Goal: Task Accomplishment & Management: Use online tool/utility

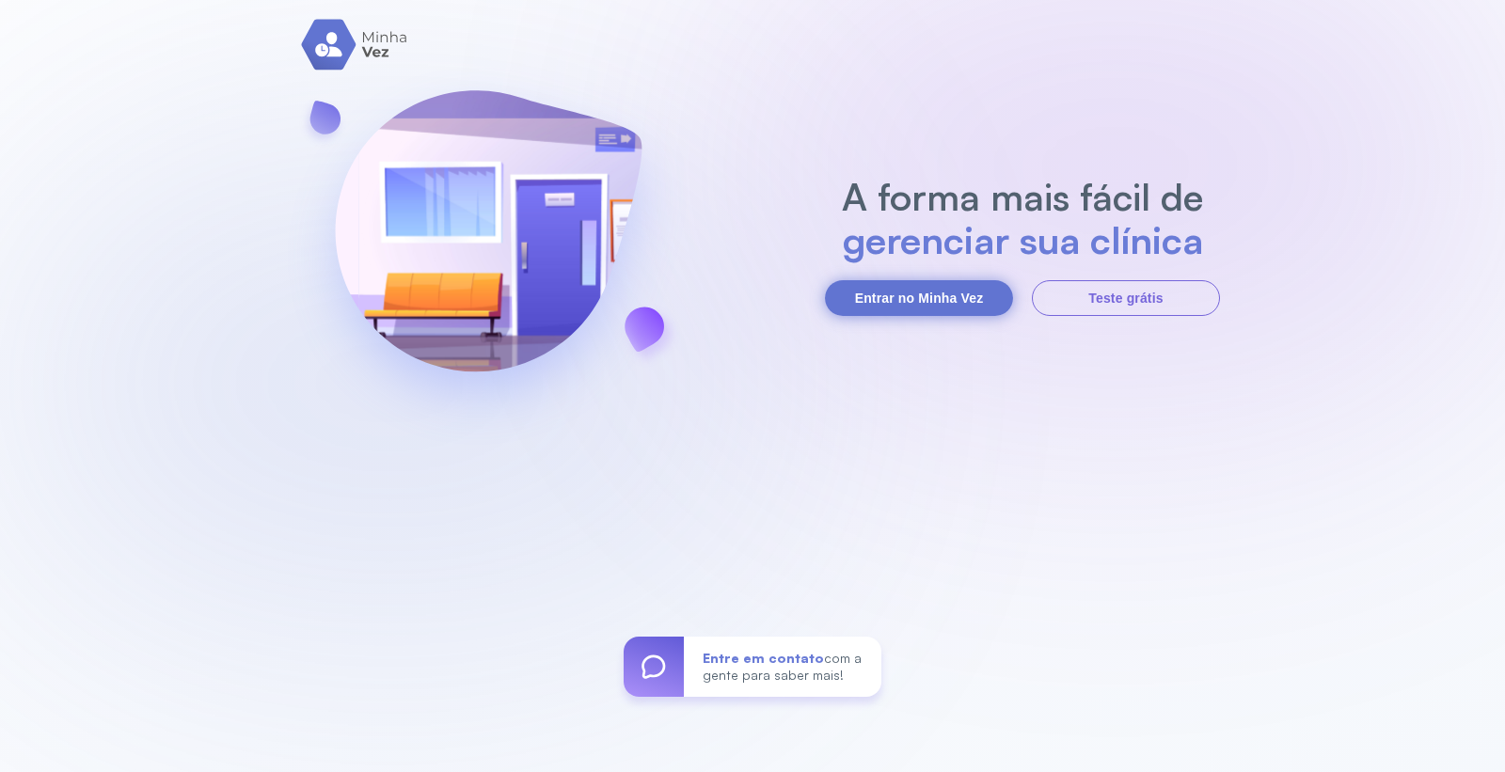
click at [882, 287] on button "Entrar no Minha Vez" at bounding box center [919, 298] width 188 height 36
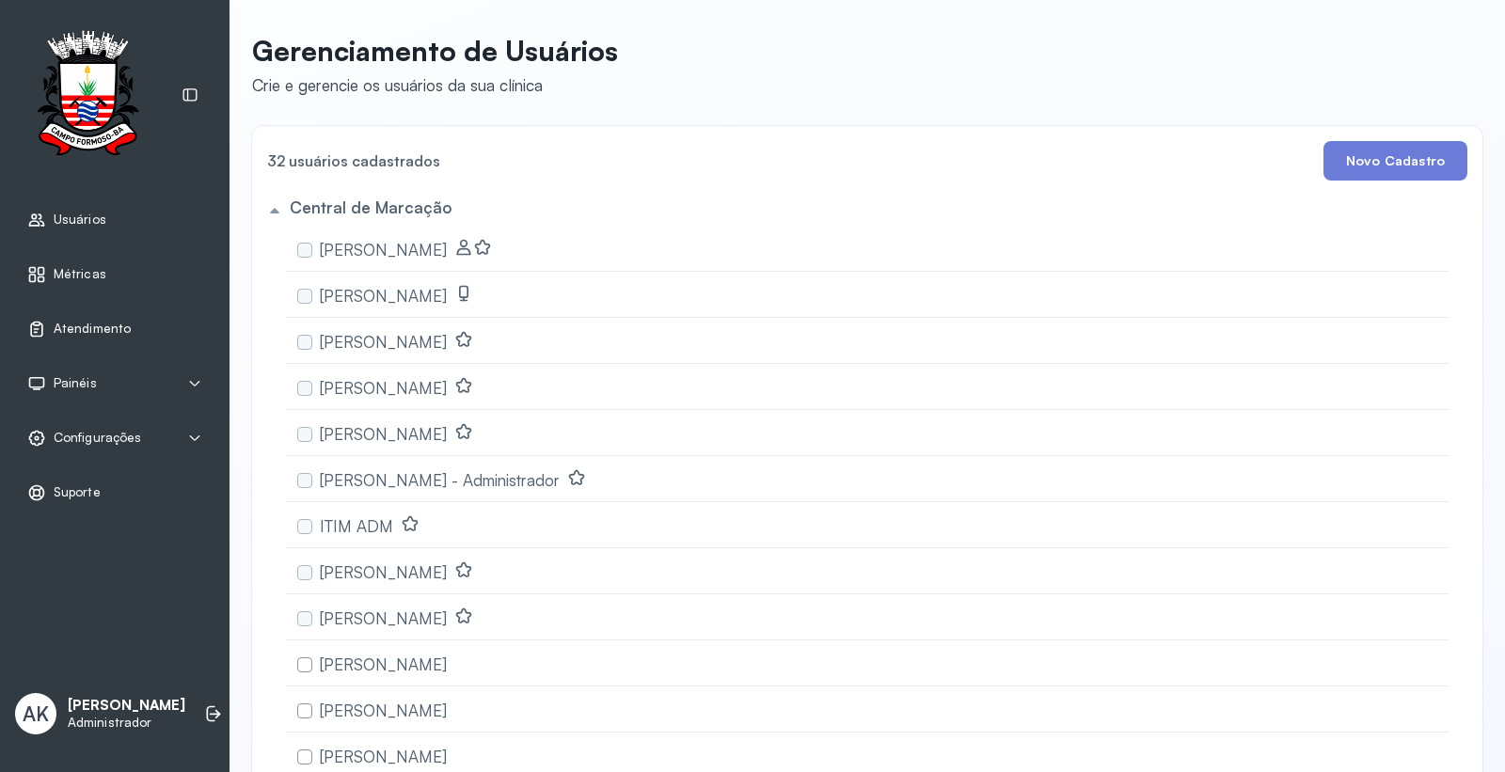
click at [67, 324] on span "Atendimento" at bounding box center [92, 329] width 77 height 16
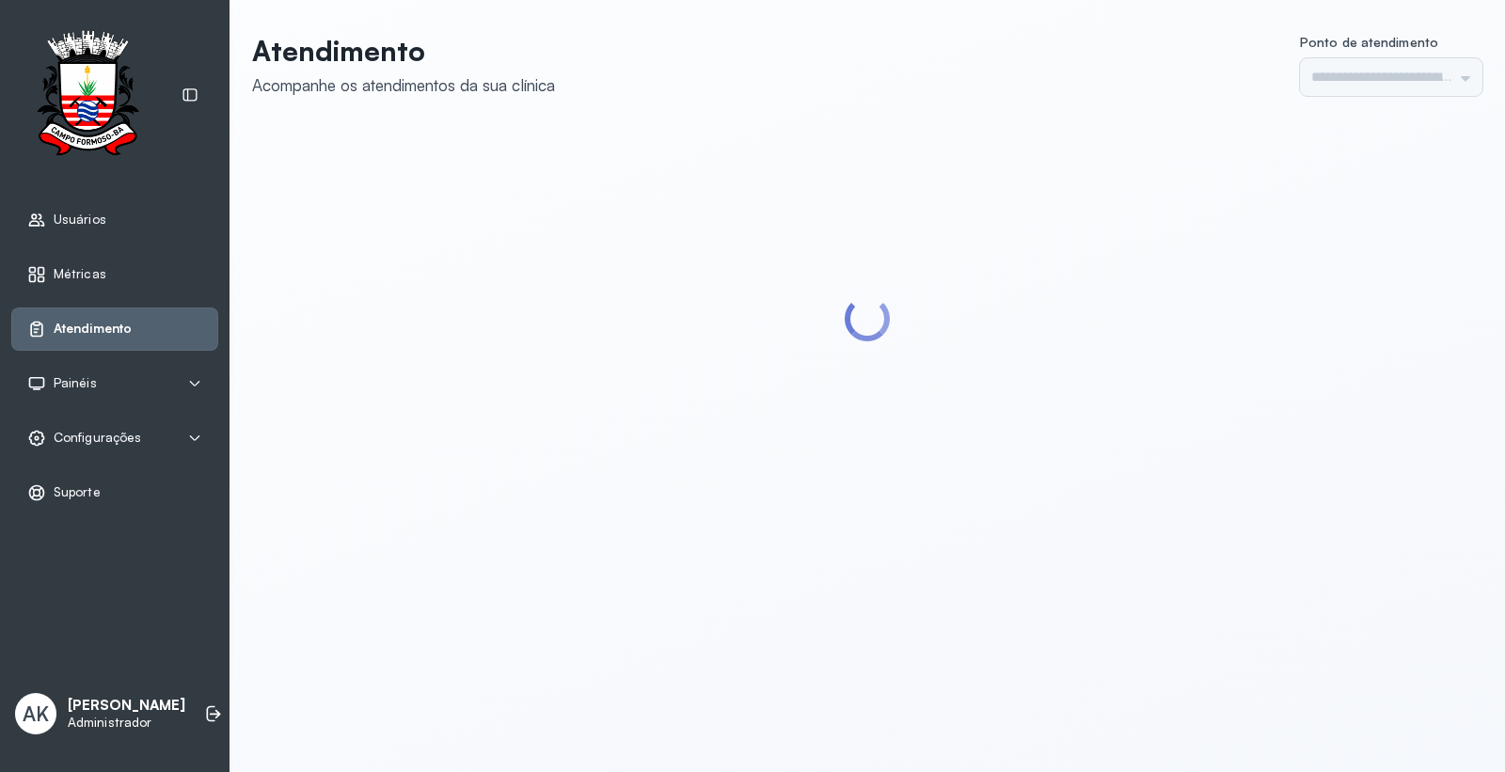
type input "*********"
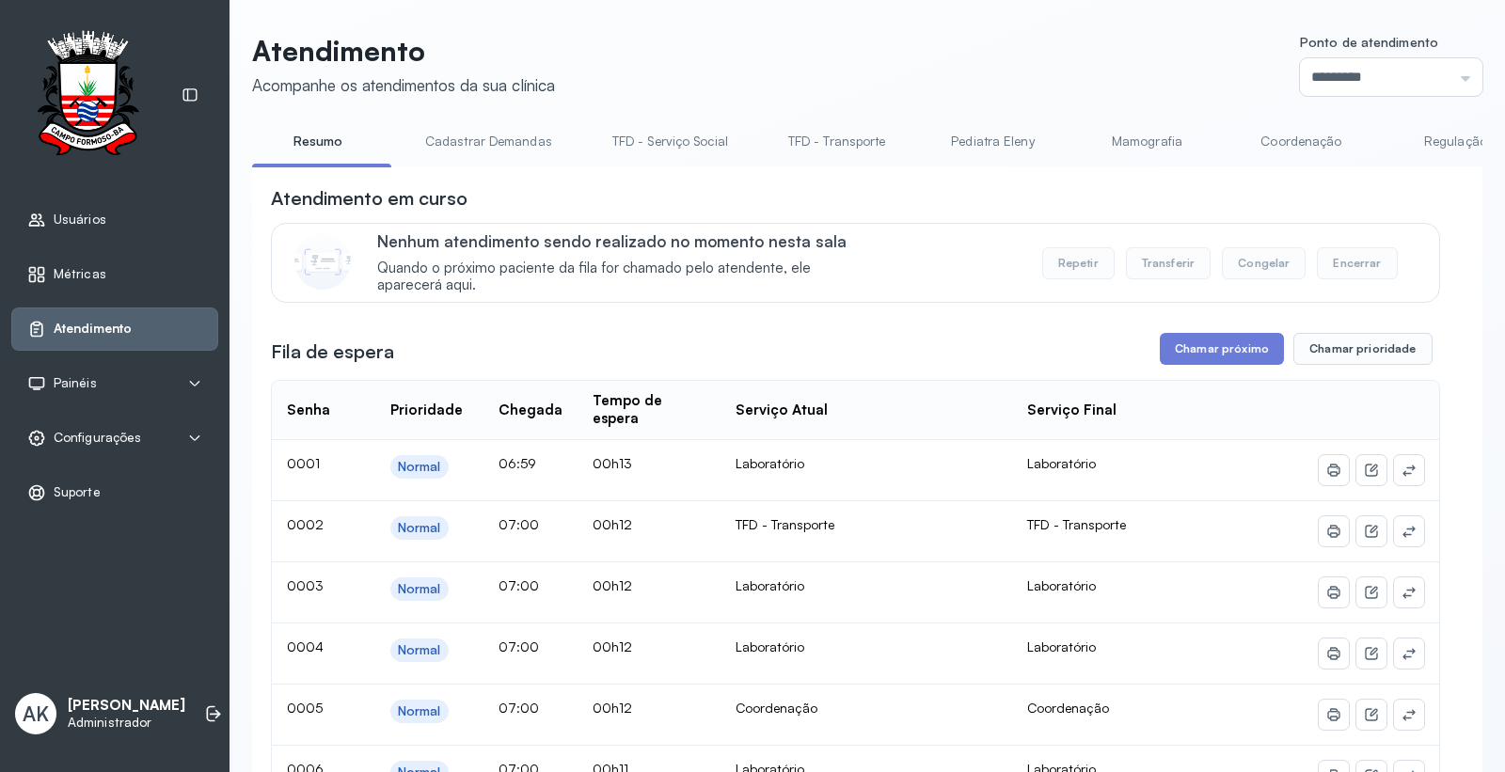
click at [1179, 357] on button "Chamar próximo" at bounding box center [1222, 349] width 124 height 32
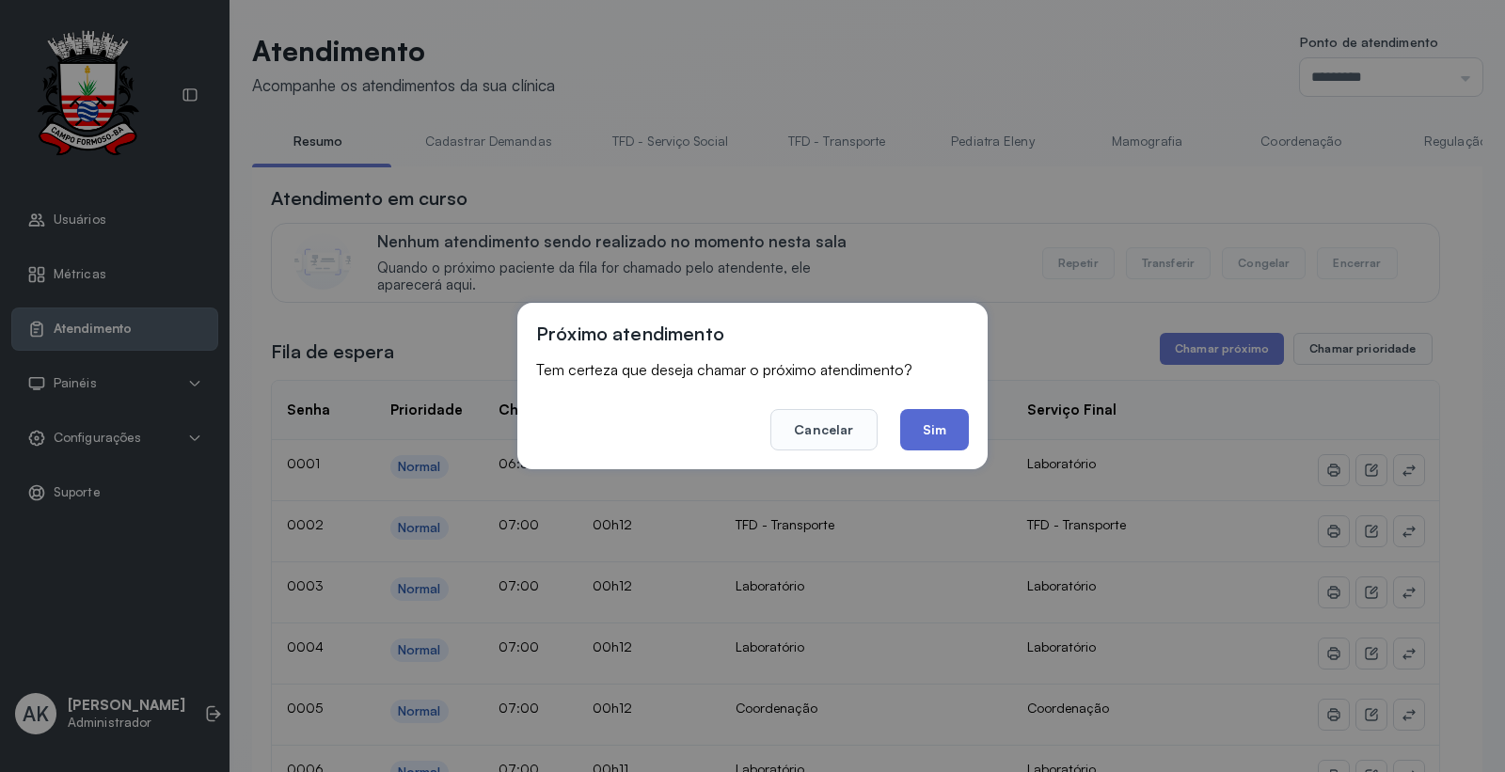
click at [941, 440] on button "Sim" at bounding box center [934, 429] width 69 height 41
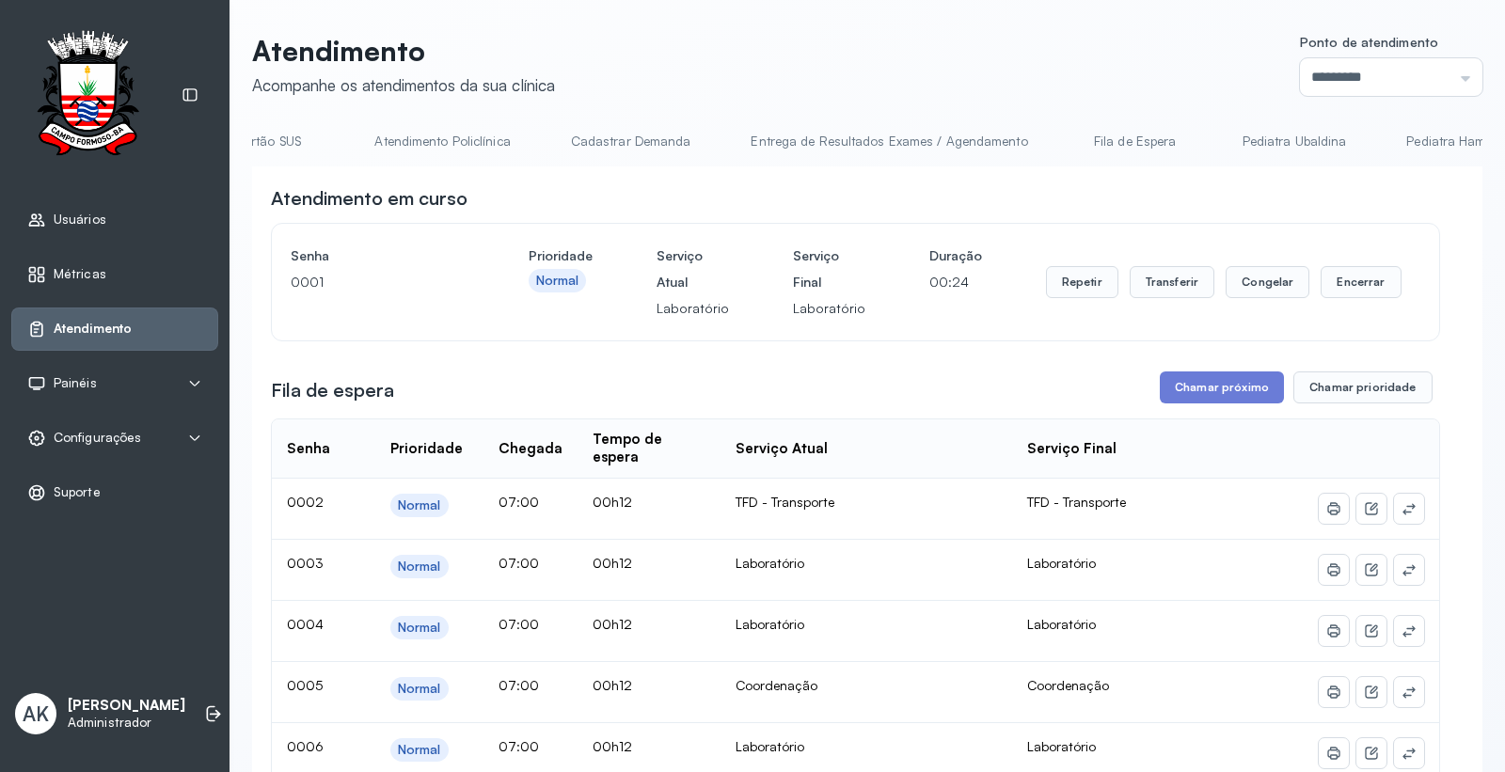
scroll to position [0, 3308]
click at [1330, 138] on link "Laboratório" at bounding box center [1396, 141] width 132 height 31
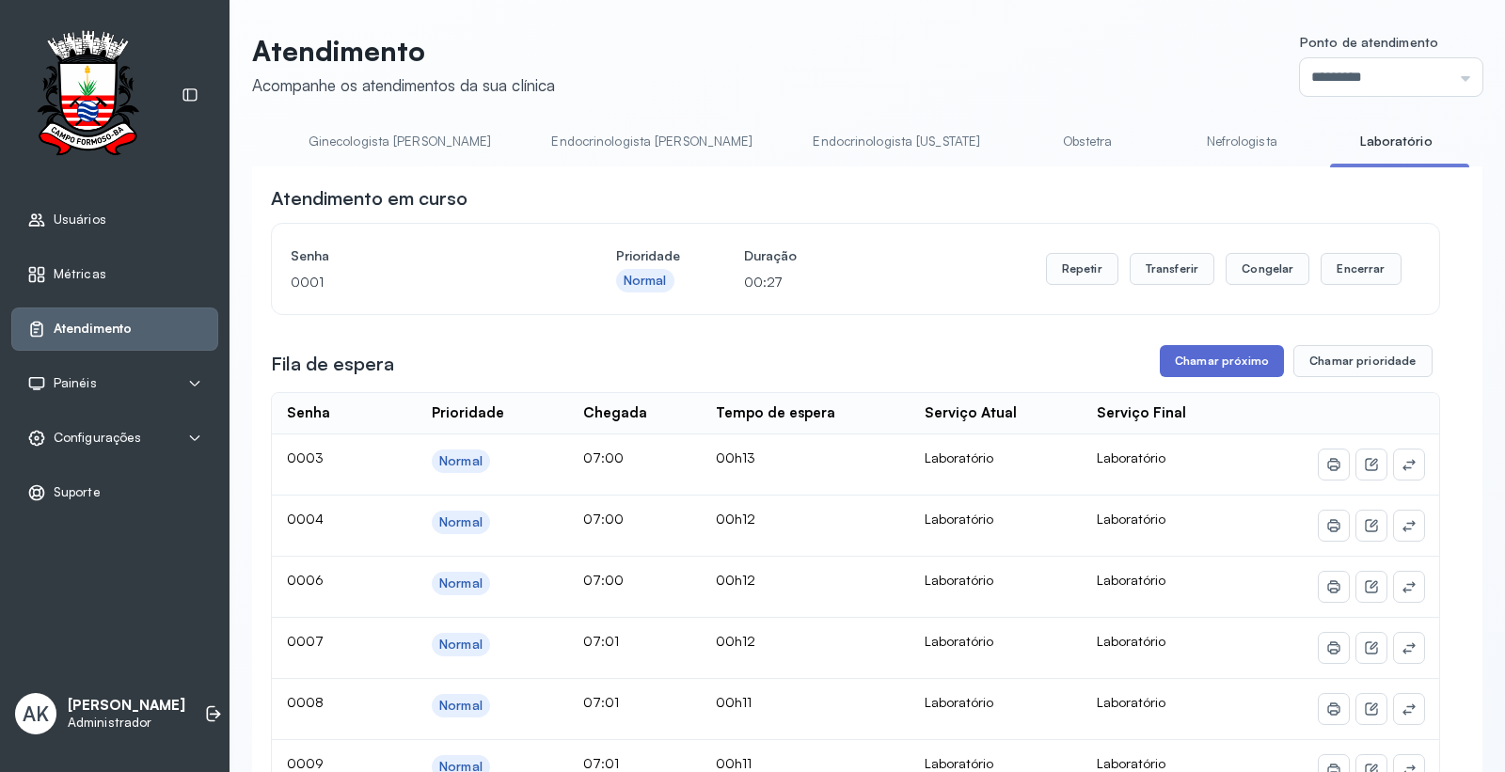
click at [1216, 372] on button "Chamar próximo" at bounding box center [1222, 361] width 124 height 32
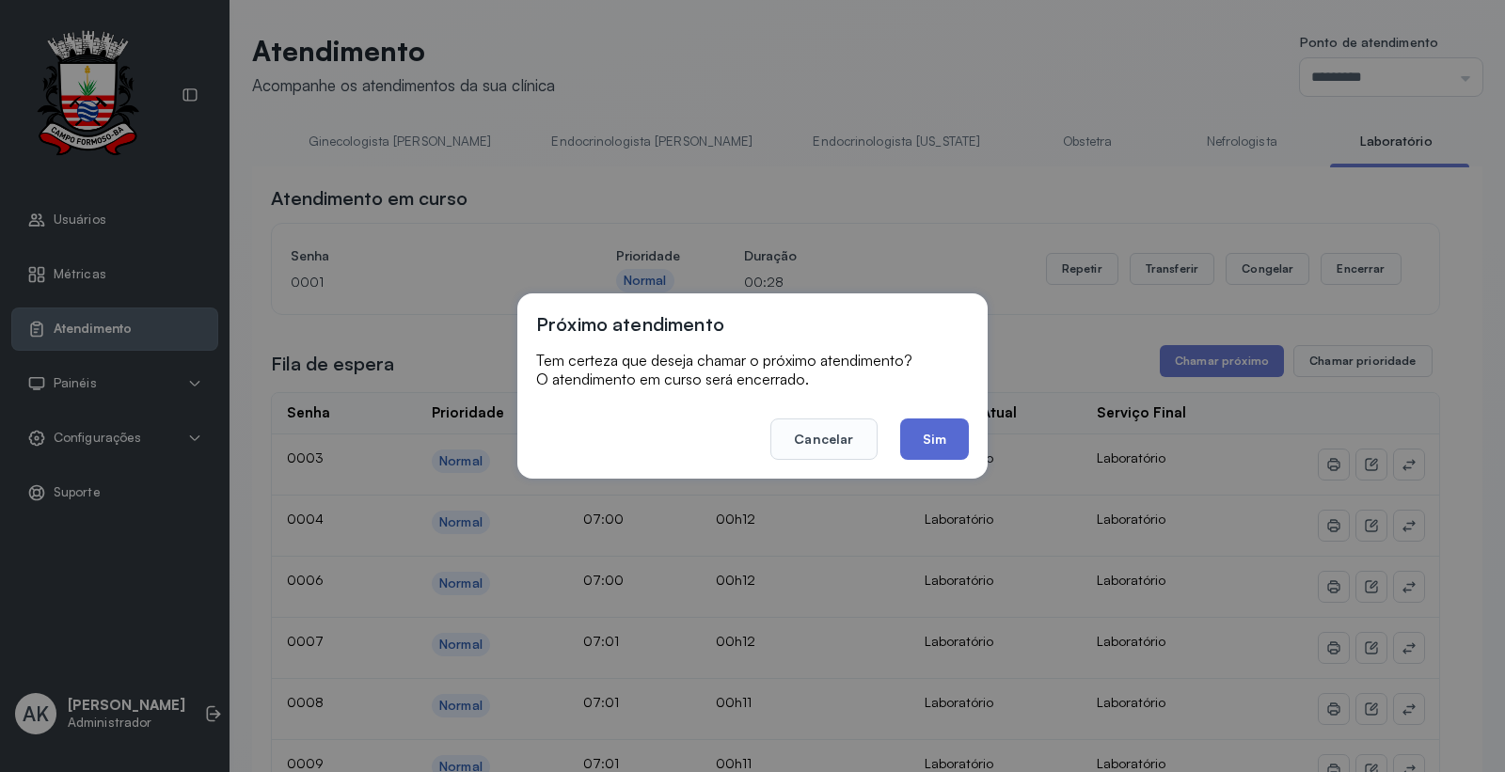
click at [942, 426] on button "Sim" at bounding box center [934, 439] width 69 height 41
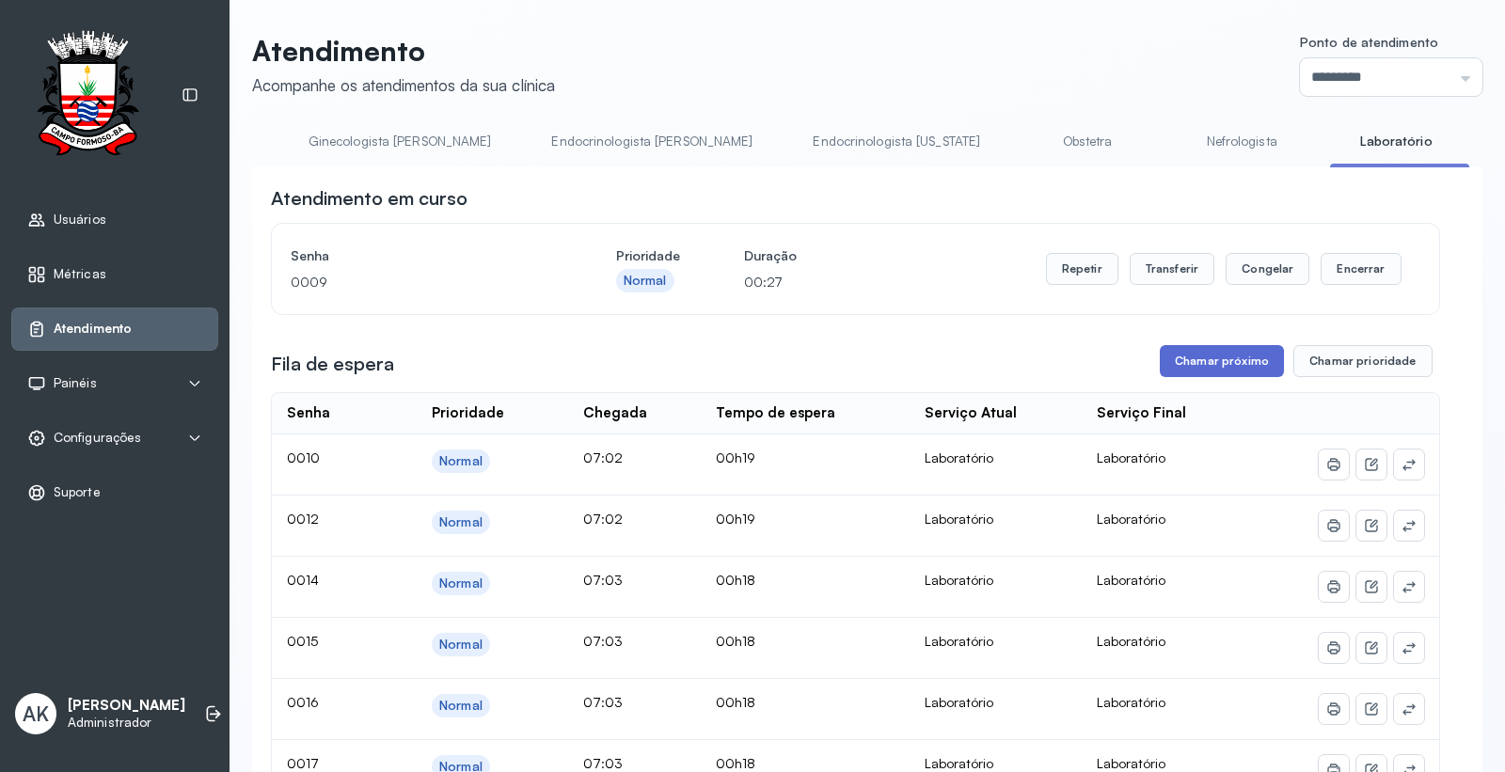
click at [1221, 364] on button "Chamar próximo" at bounding box center [1222, 361] width 124 height 32
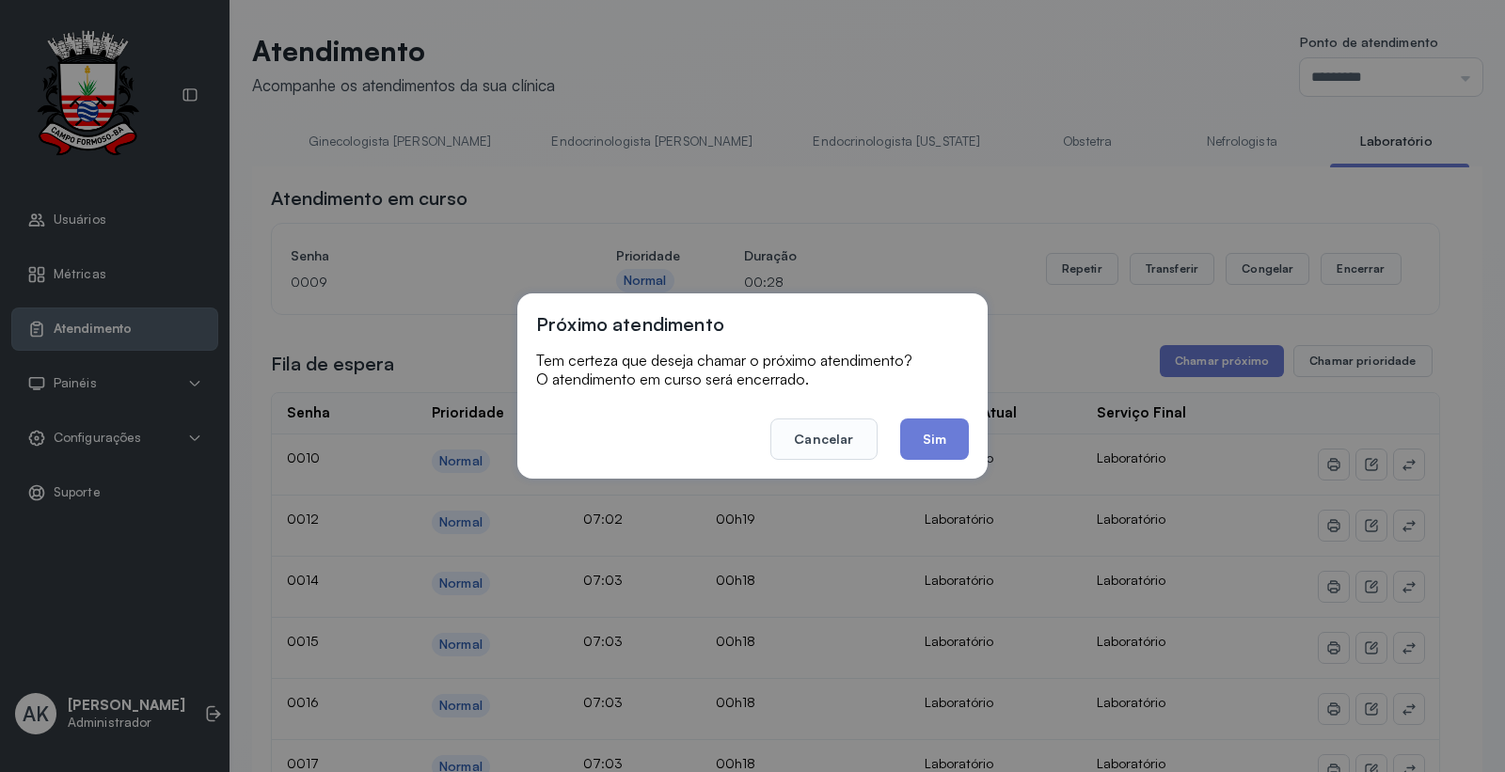
click at [928, 440] on button "Sim" at bounding box center [934, 439] width 69 height 41
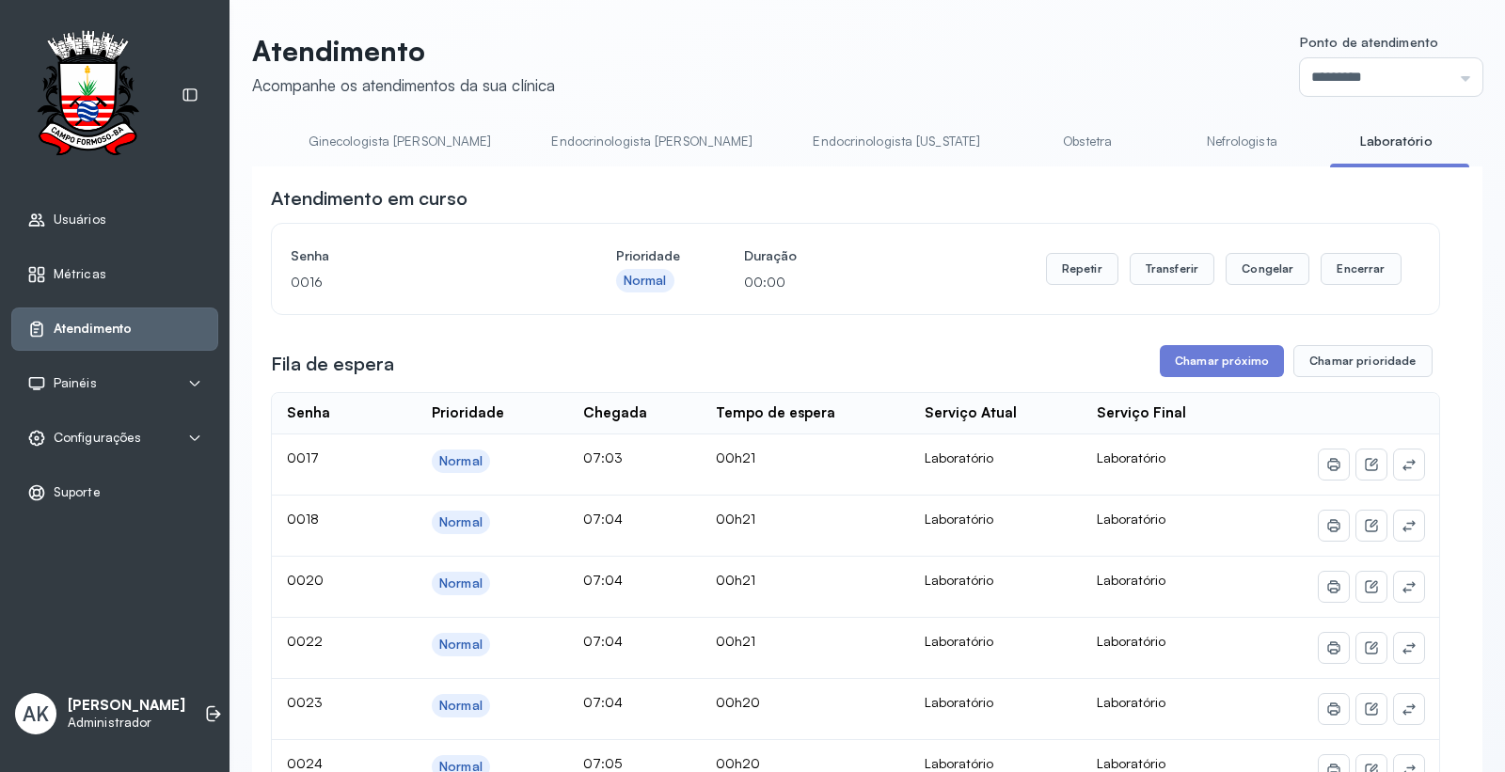
scroll to position [0, 0]
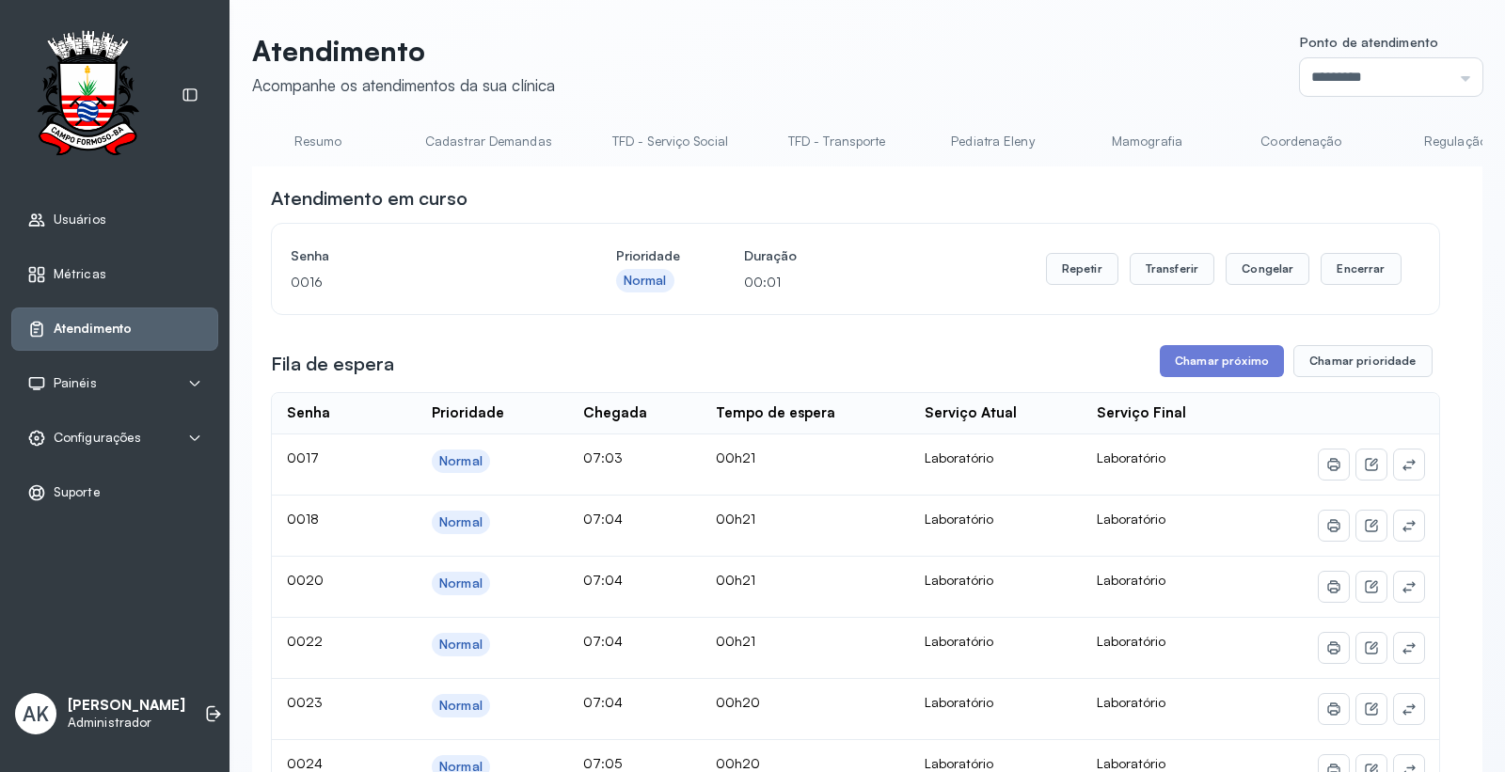
click at [318, 128] on link "Resumo" at bounding box center [318, 141] width 132 height 31
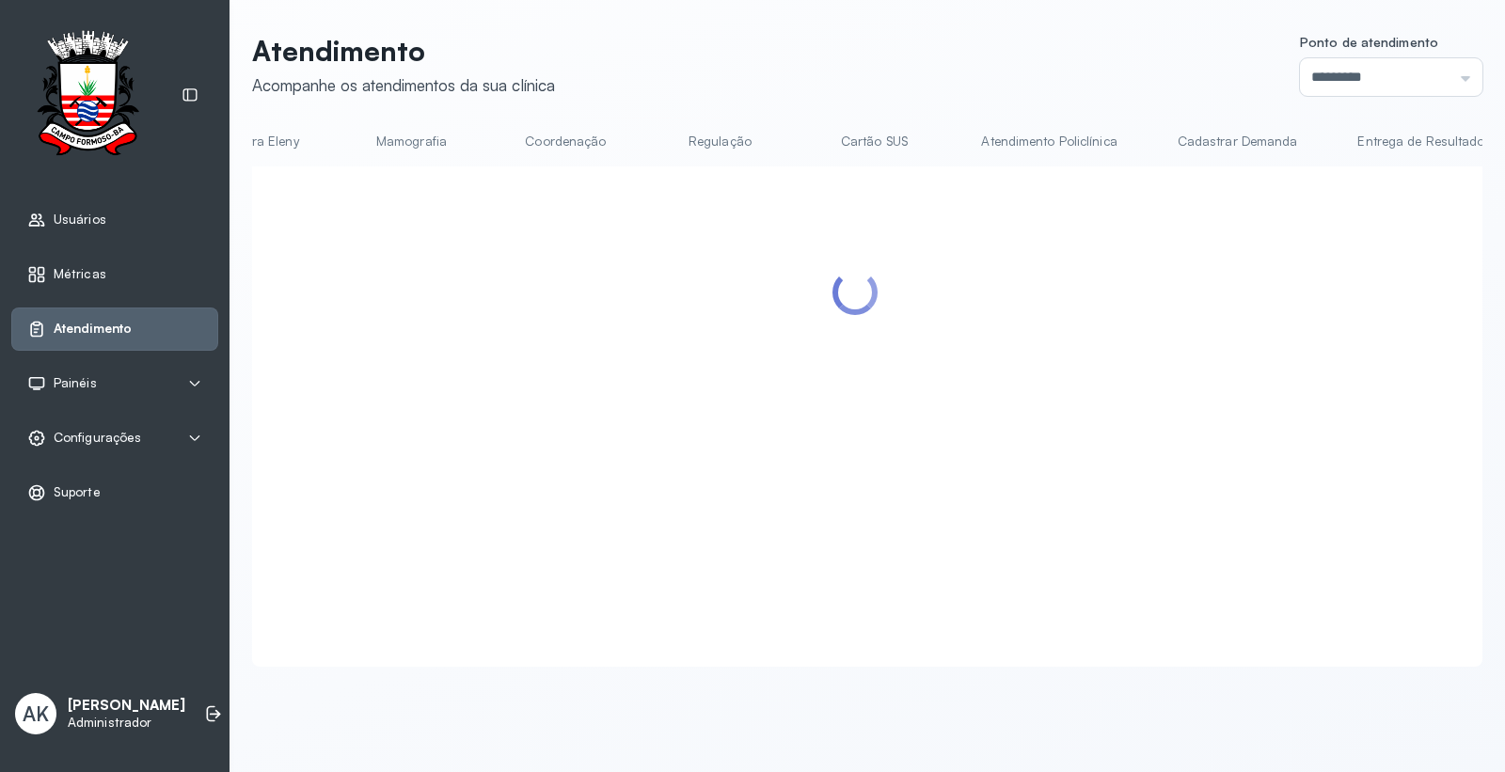
scroll to position [0, 898]
click at [722, 141] on link "Cartão SUS" at bounding box center [711, 141] width 132 height 31
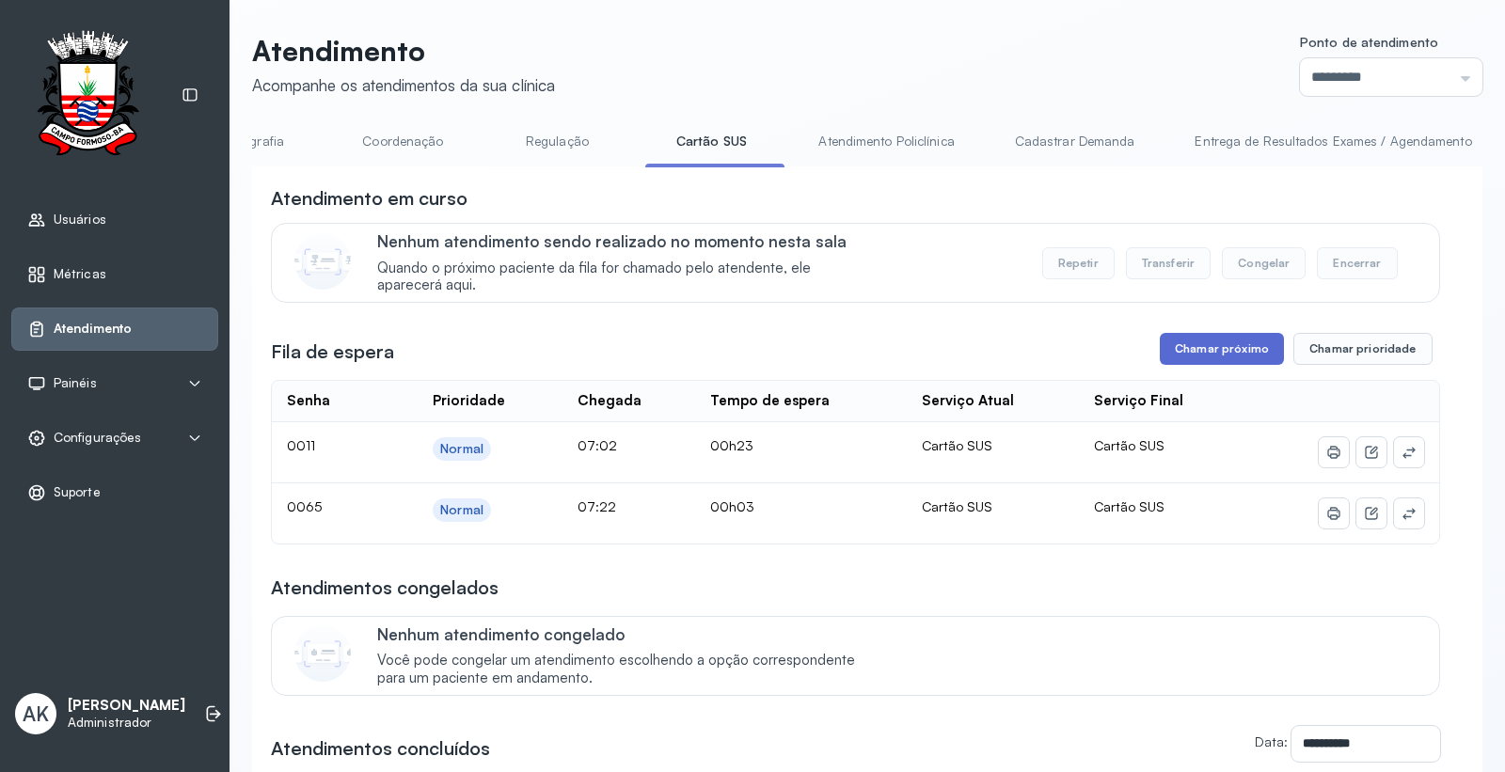
click at [1218, 364] on button "Chamar próximo" at bounding box center [1222, 349] width 124 height 32
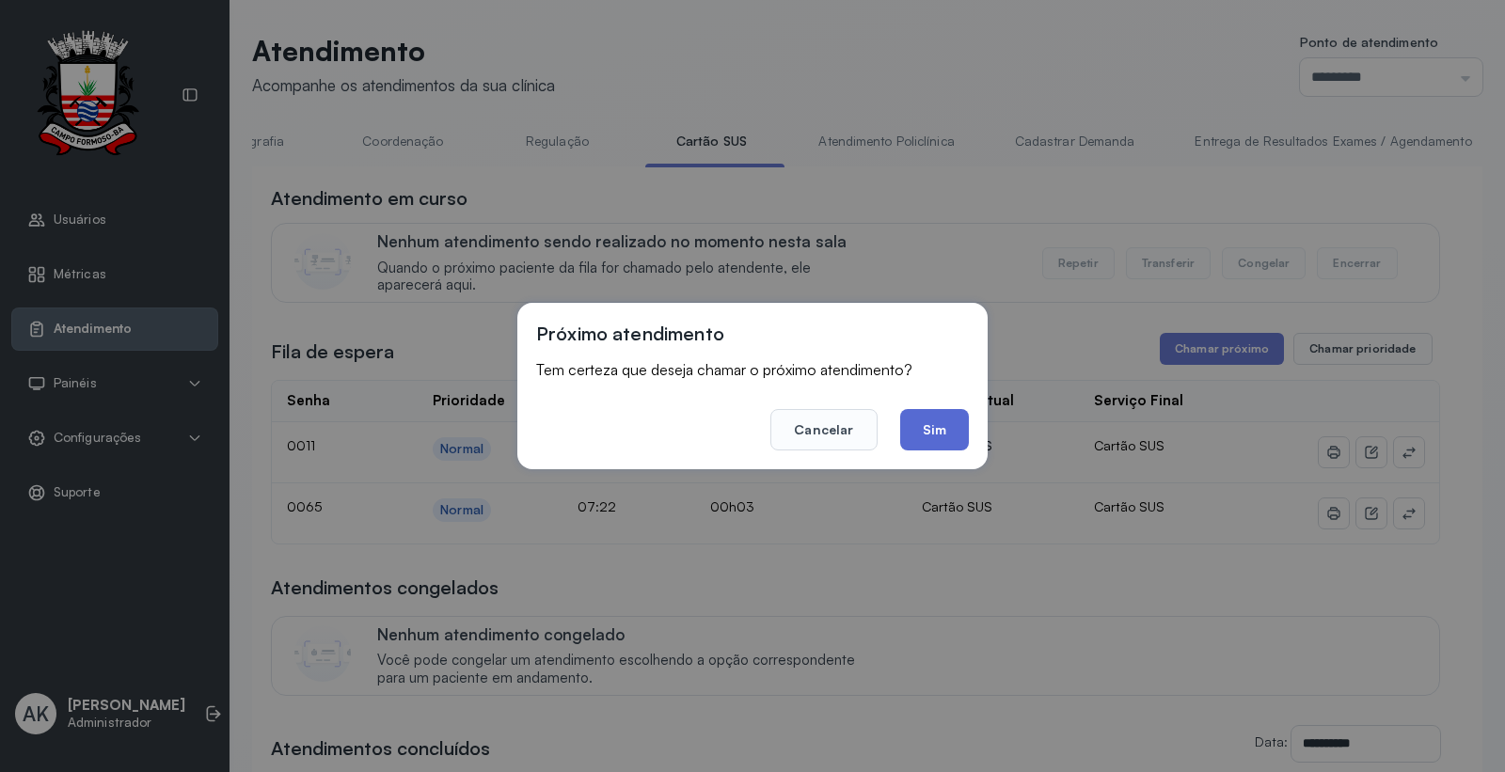
click at [951, 433] on button "Sim" at bounding box center [934, 429] width 69 height 41
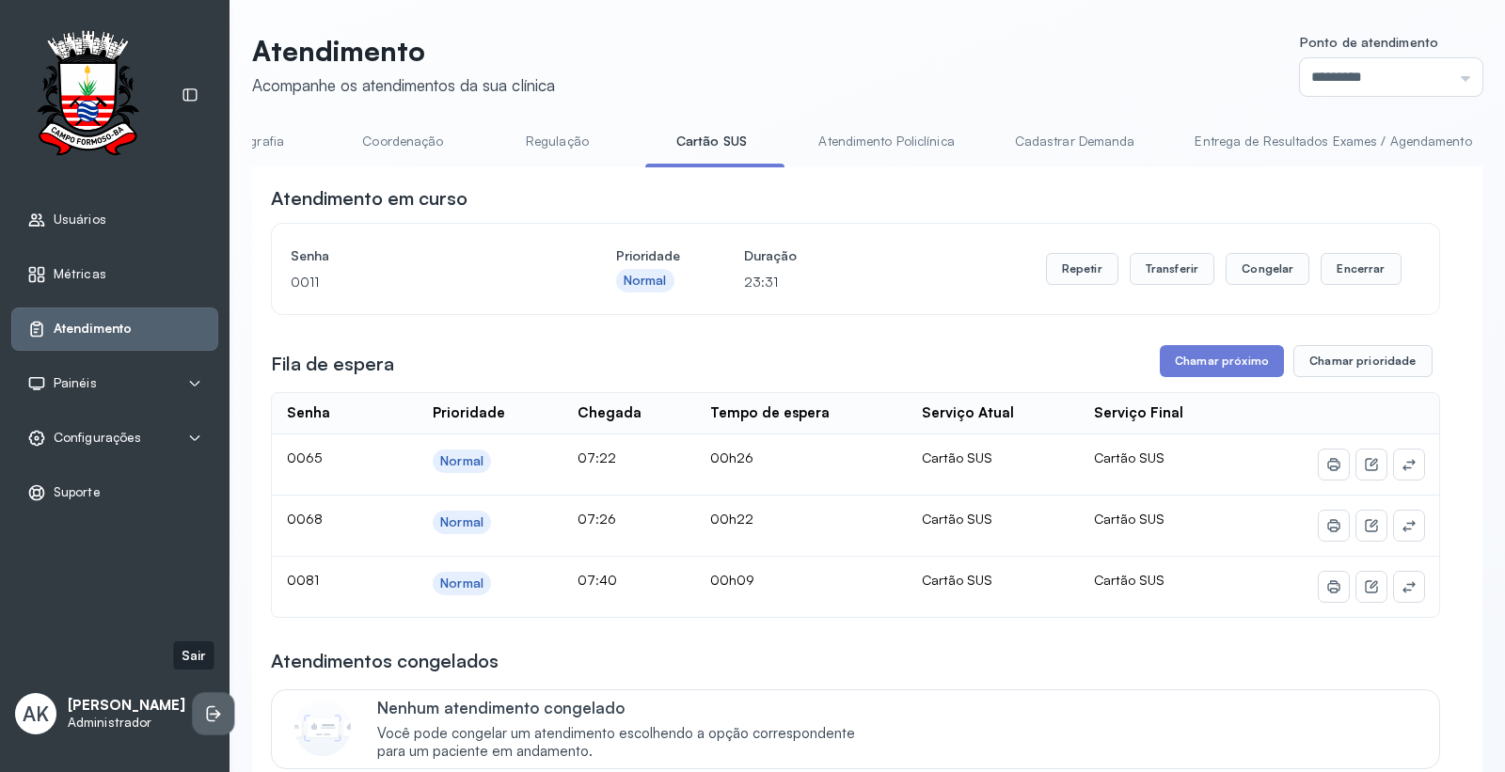
click at [204, 704] on icon at bounding box center [213, 713] width 19 height 19
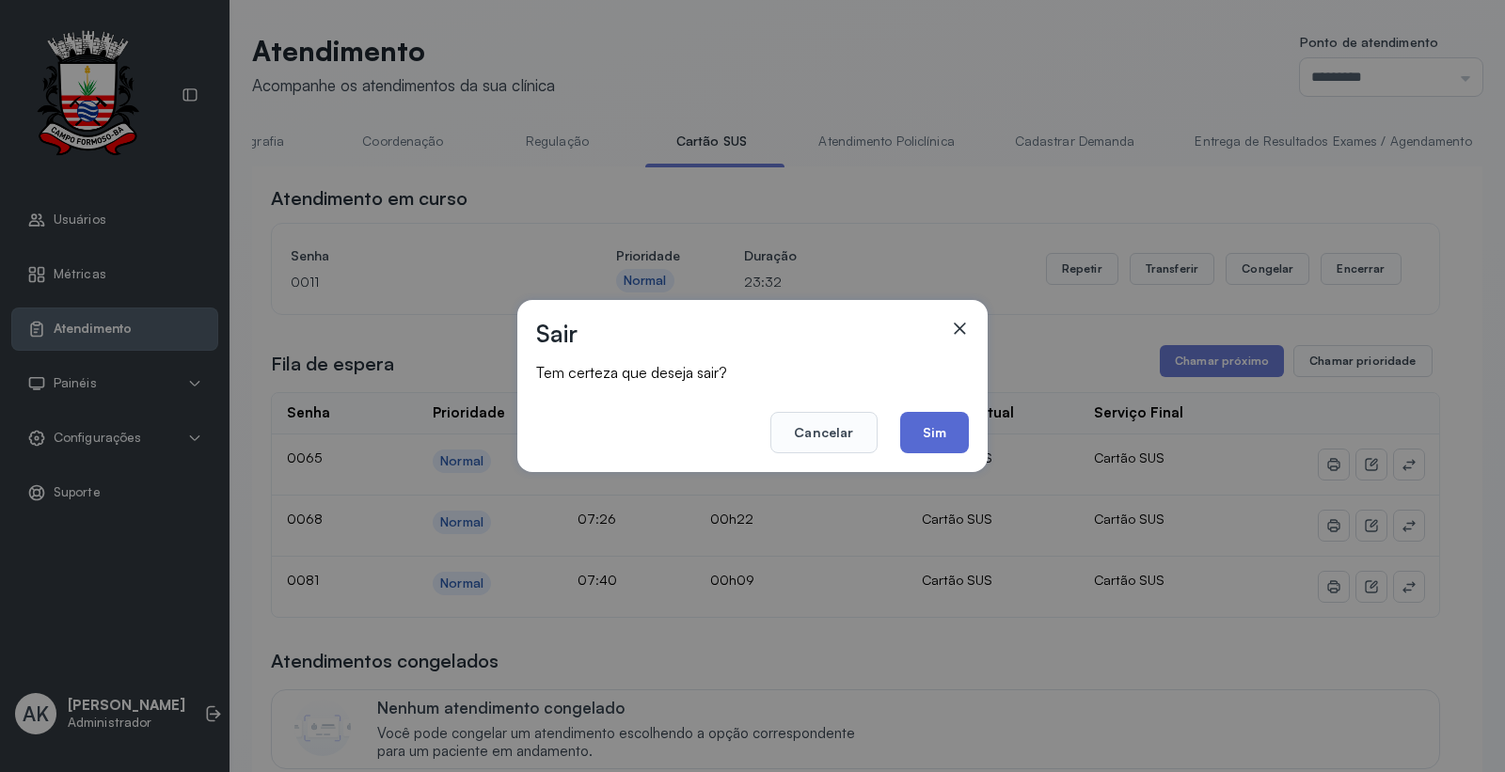
click at [959, 451] on button "Sim" at bounding box center [934, 432] width 69 height 41
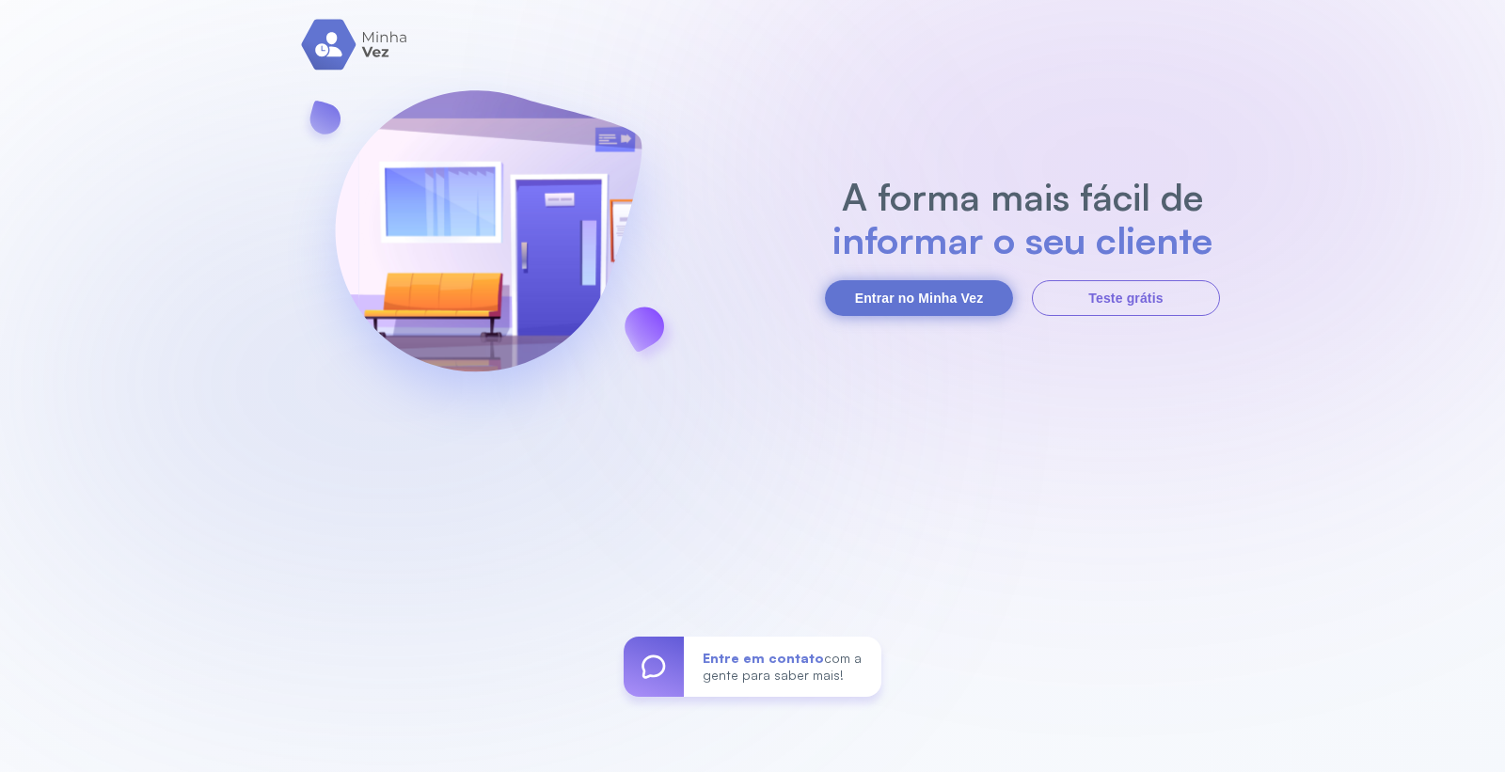
click at [866, 293] on button "Entrar no Minha Vez" at bounding box center [919, 298] width 188 height 36
click at [873, 302] on button "Entrar no Minha Vez" at bounding box center [919, 298] width 188 height 36
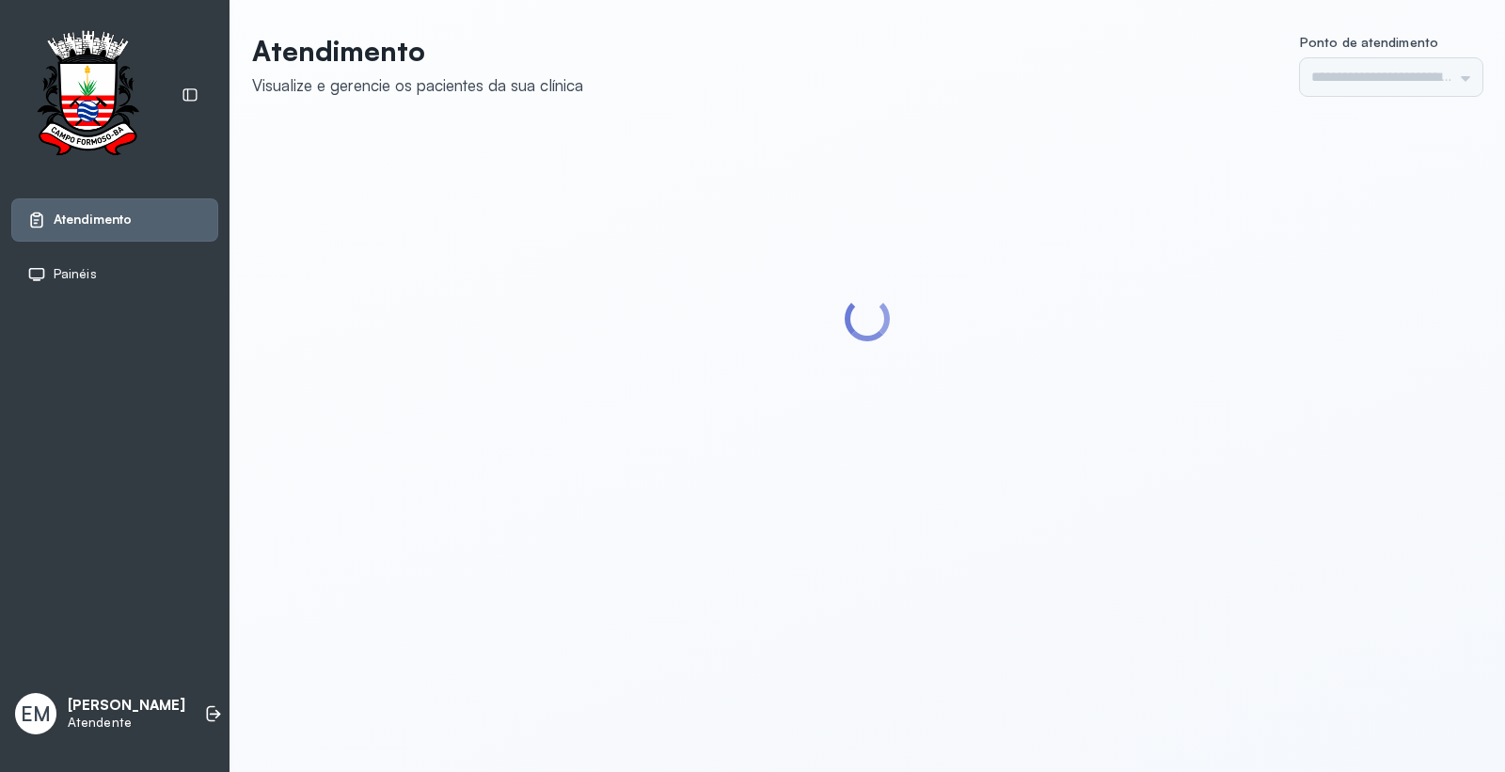
type input "*********"
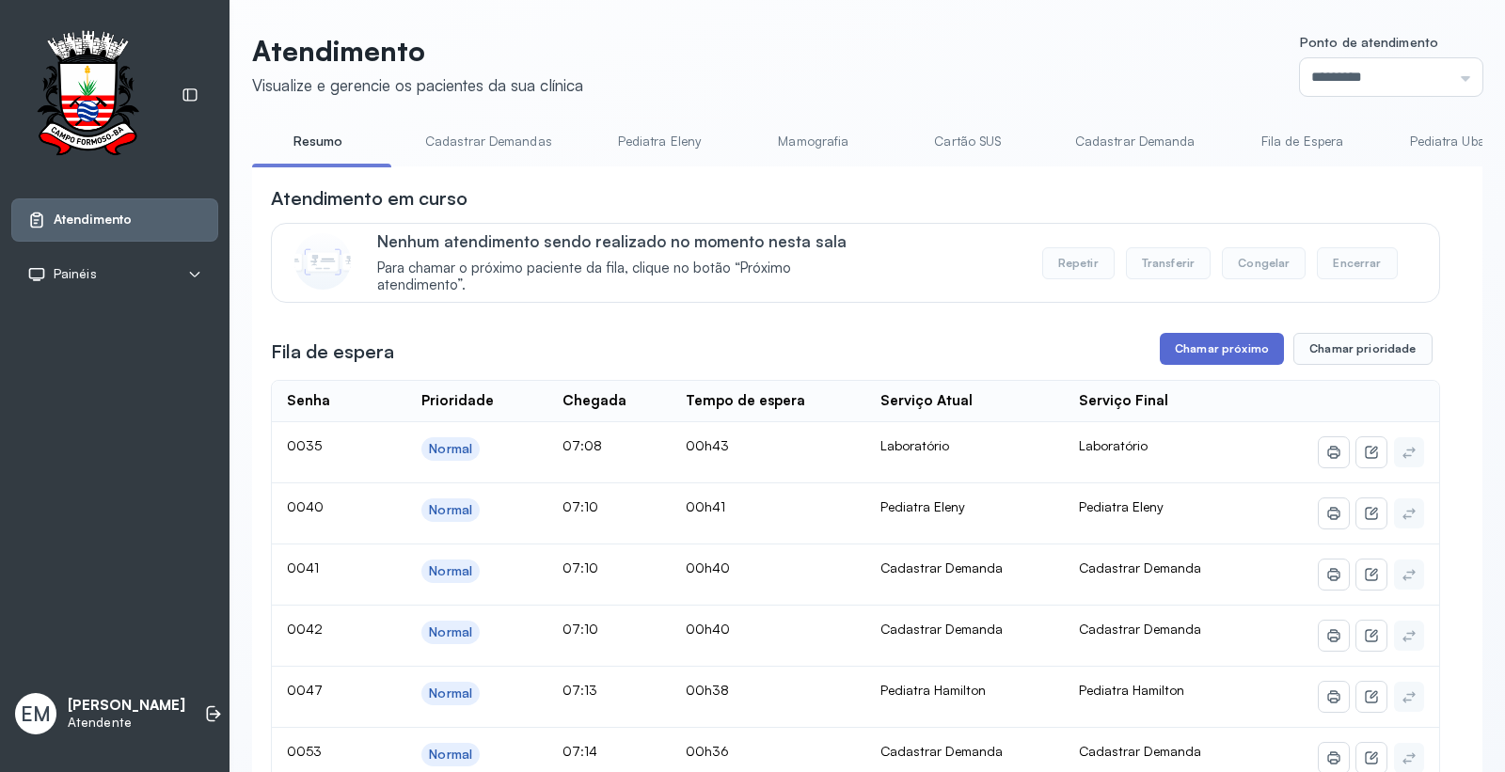
click at [1218, 358] on button "Chamar próximo" at bounding box center [1222, 349] width 124 height 32
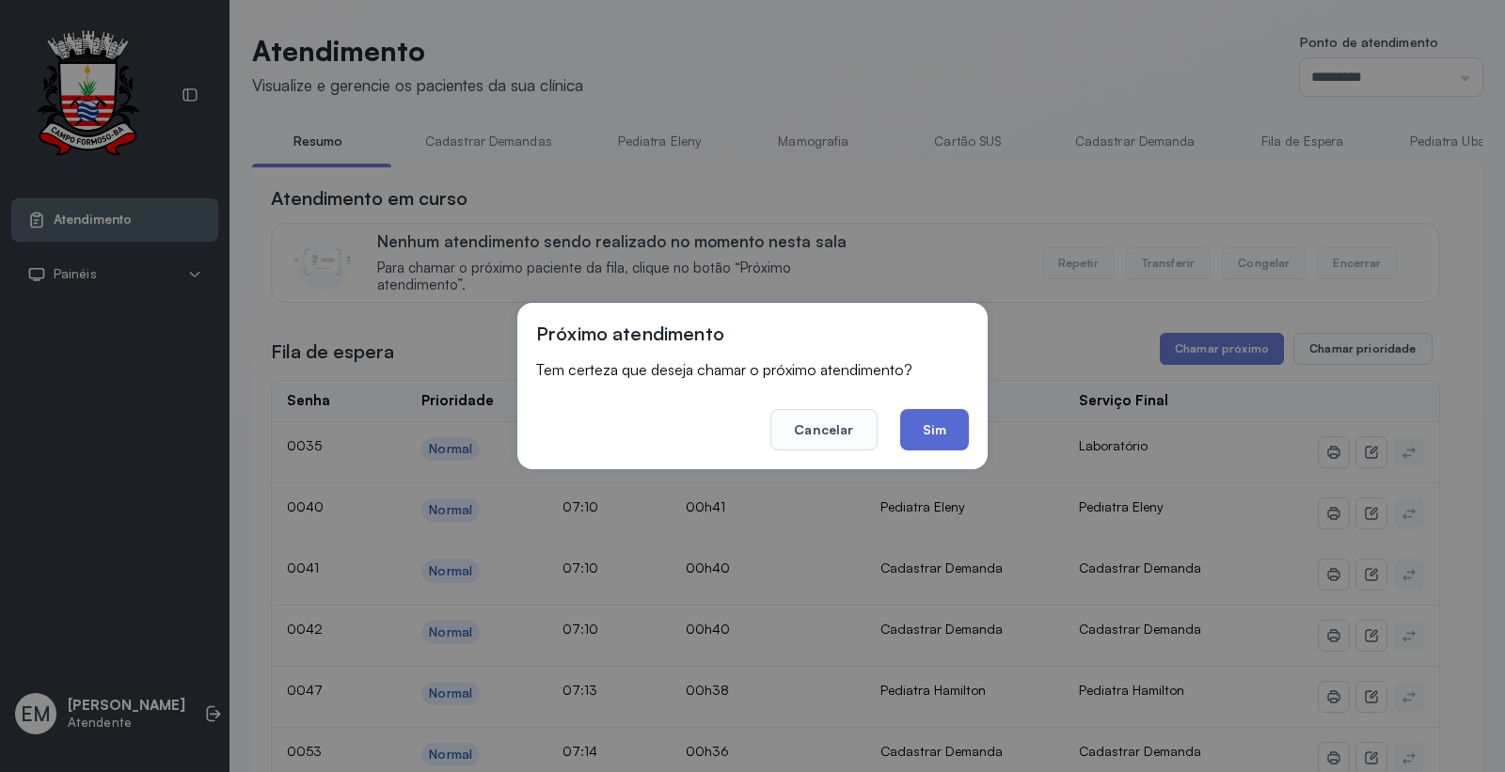
click at [926, 419] on button "Sim" at bounding box center [934, 429] width 69 height 41
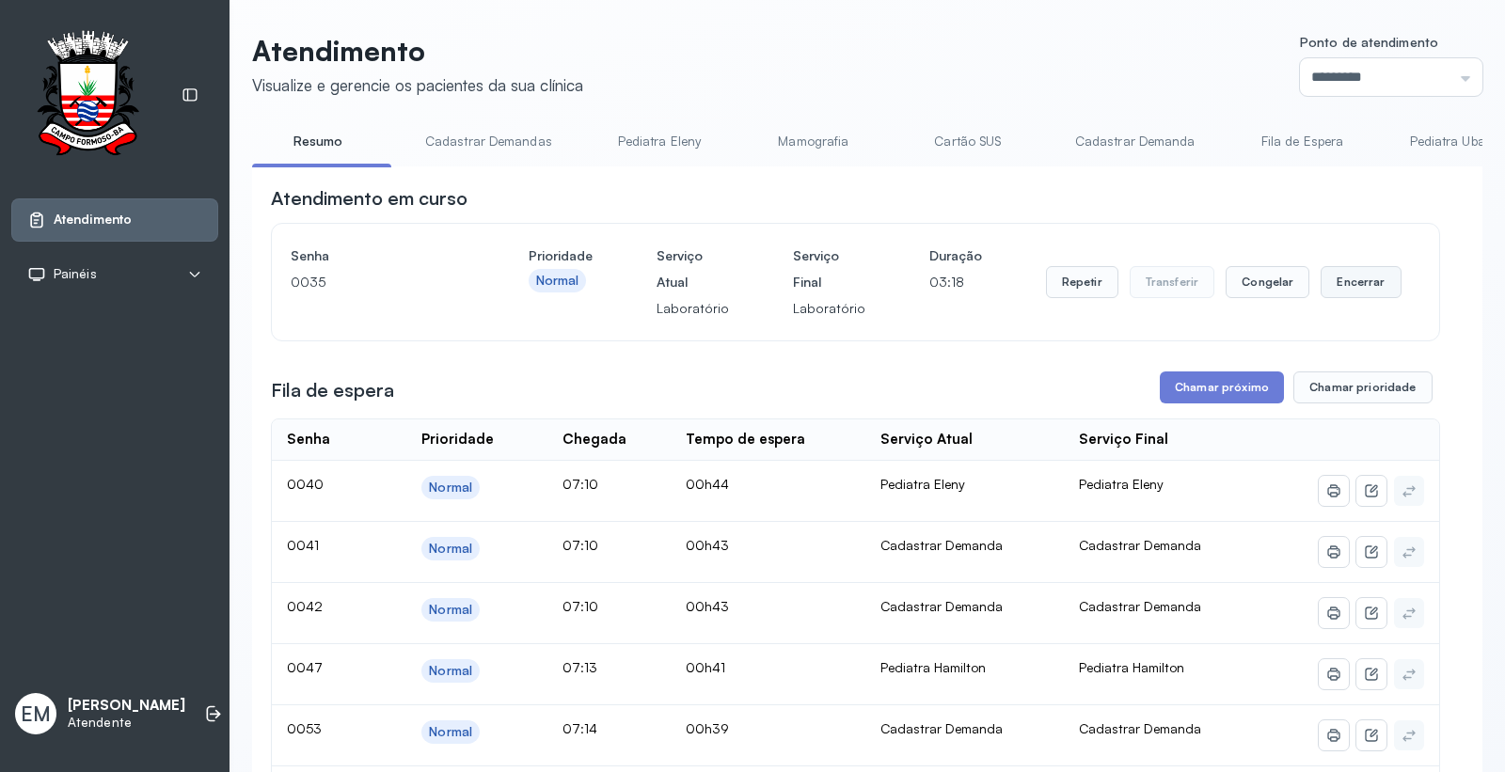
click at [1343, 275] on button "Encerrar" at bounding box center [1360, 282] width 80 height 32
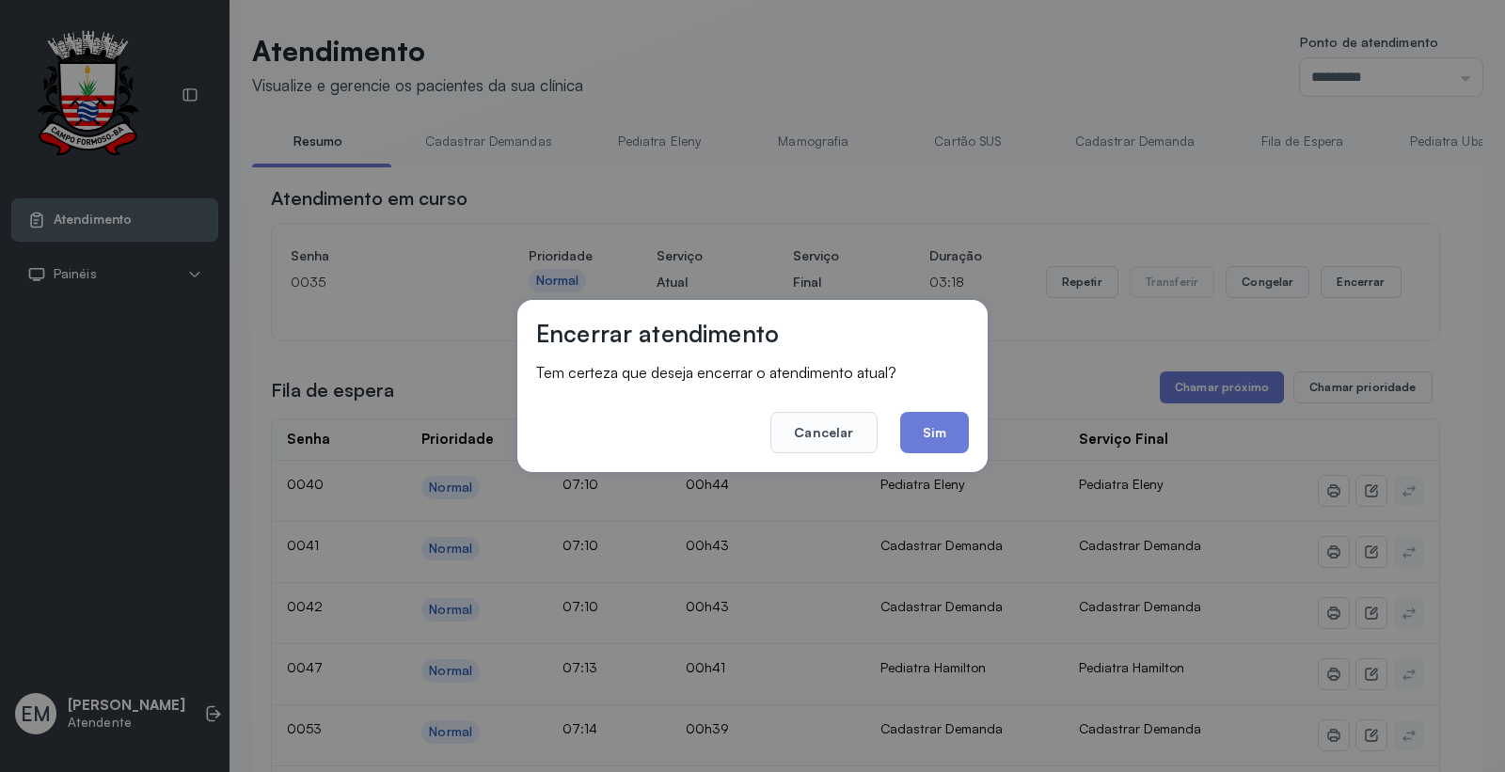
click at [982, 425] on div "Encerrar atendimento Tem certeza que deseja encerrar o atendimento atual? Cance…" at bounding box center [752, 386] width 470 height 172
click at [965, 431] on button "Sim" at bounding box center [934, 432] width 69 height 41
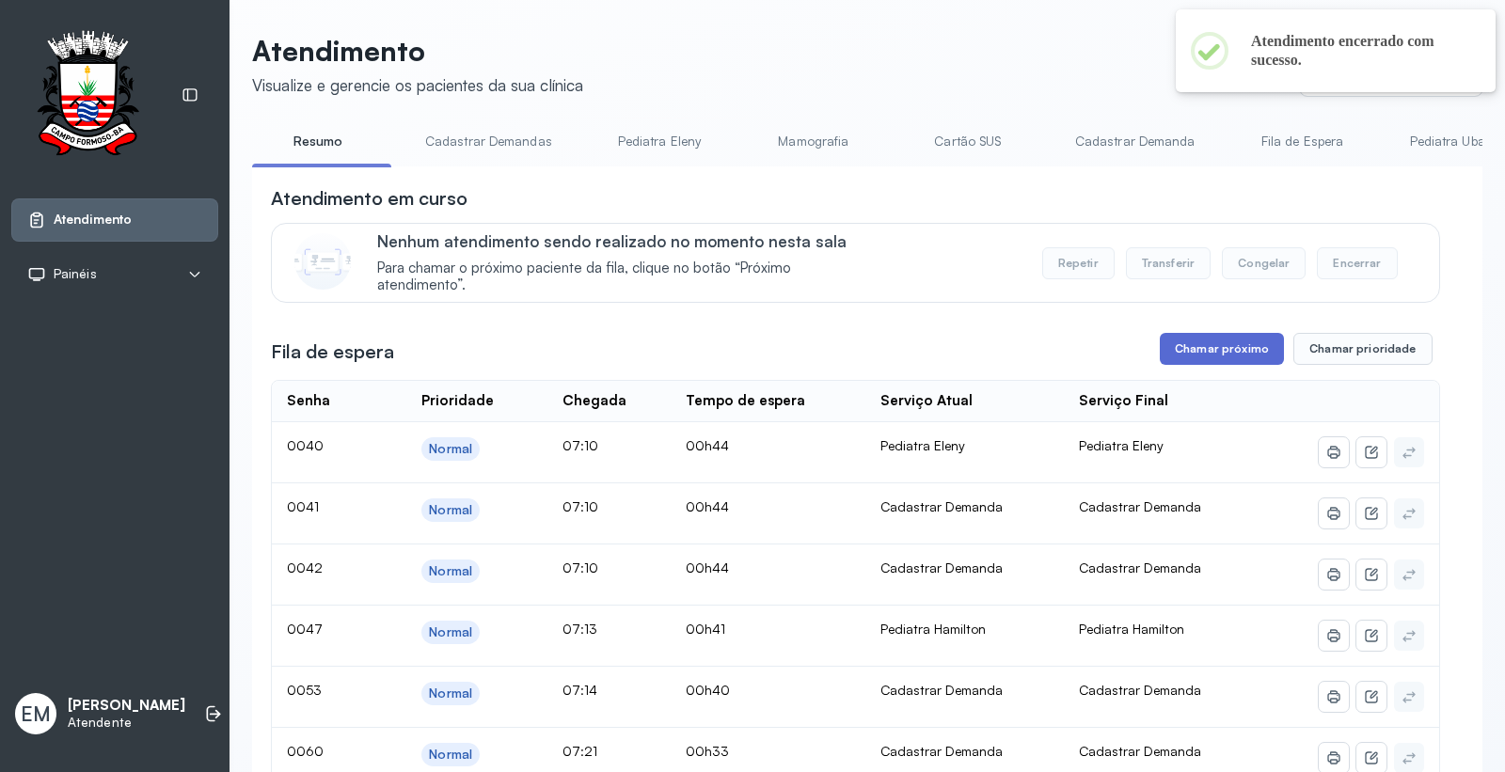
click at [1206, 354] on button "Chamar próximo" at bounding box center [1222, 349] width 124 height 32
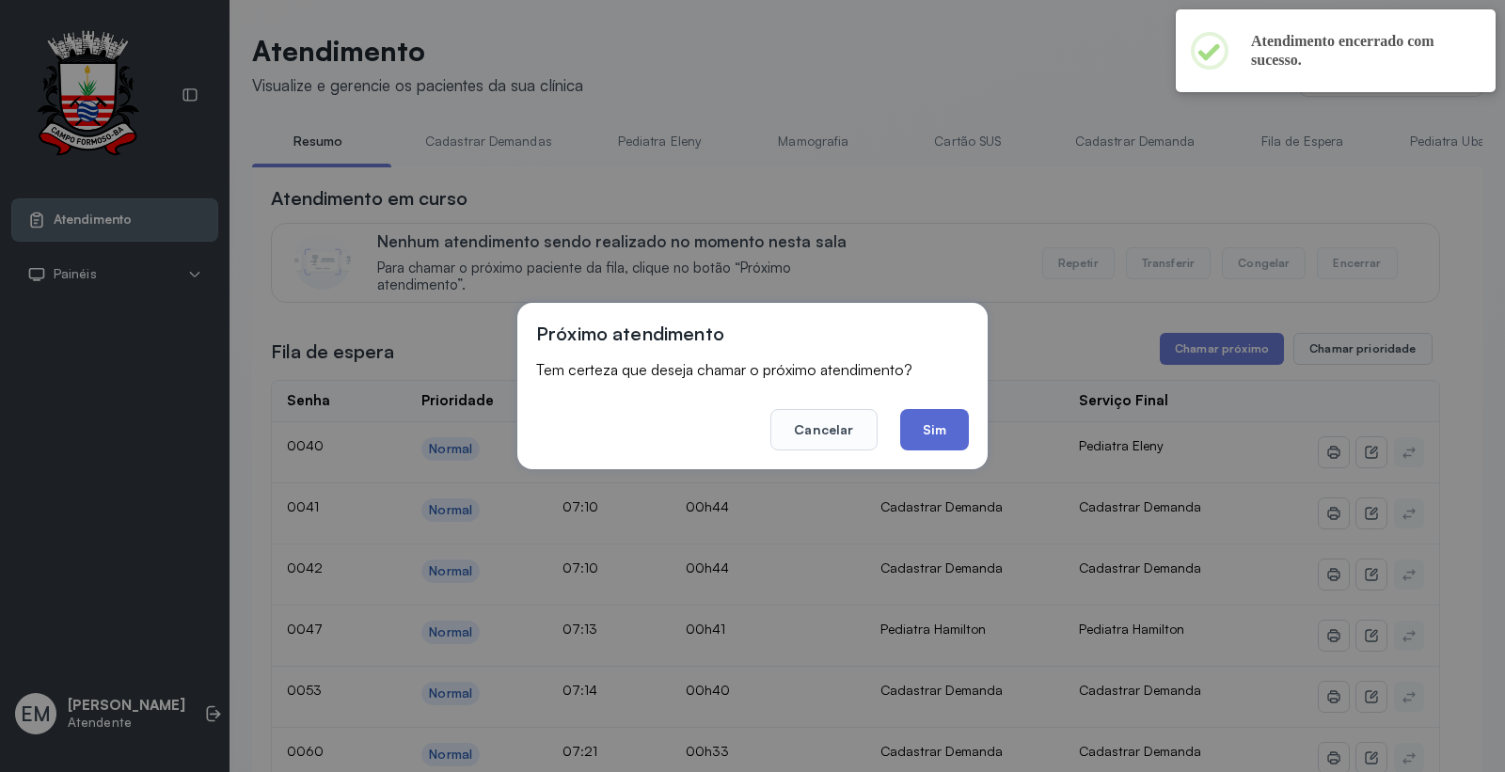
click at [925, 427] on button "Sim" at bounding box center [934, 429] width 69 height 41
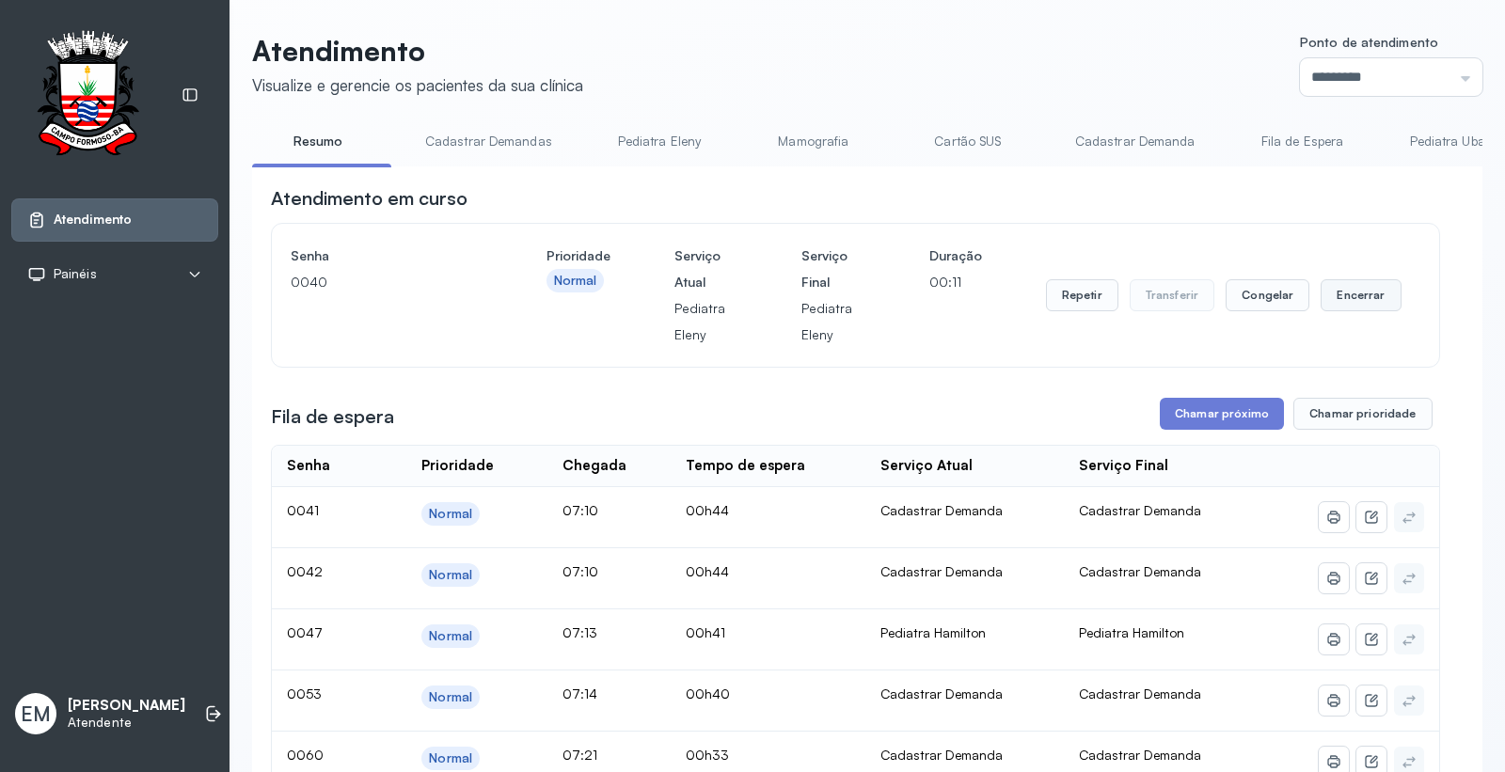
click at [1356, 301] on button "Encerrar" at bounding box center [1360, 295] width 80 height 32
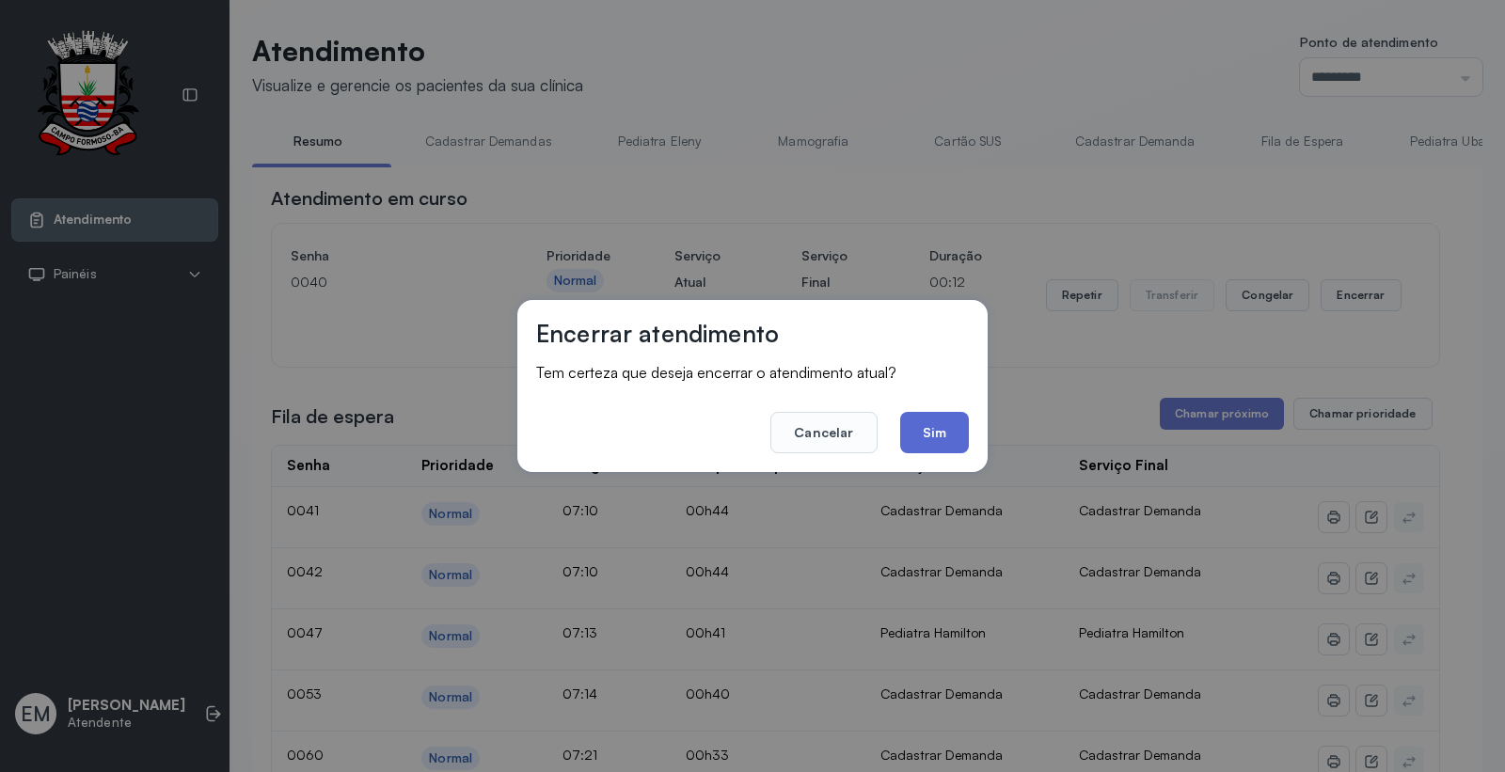
click at [934, 447] on button "Sim" at bounding box center [934, 432] width 69 height 41
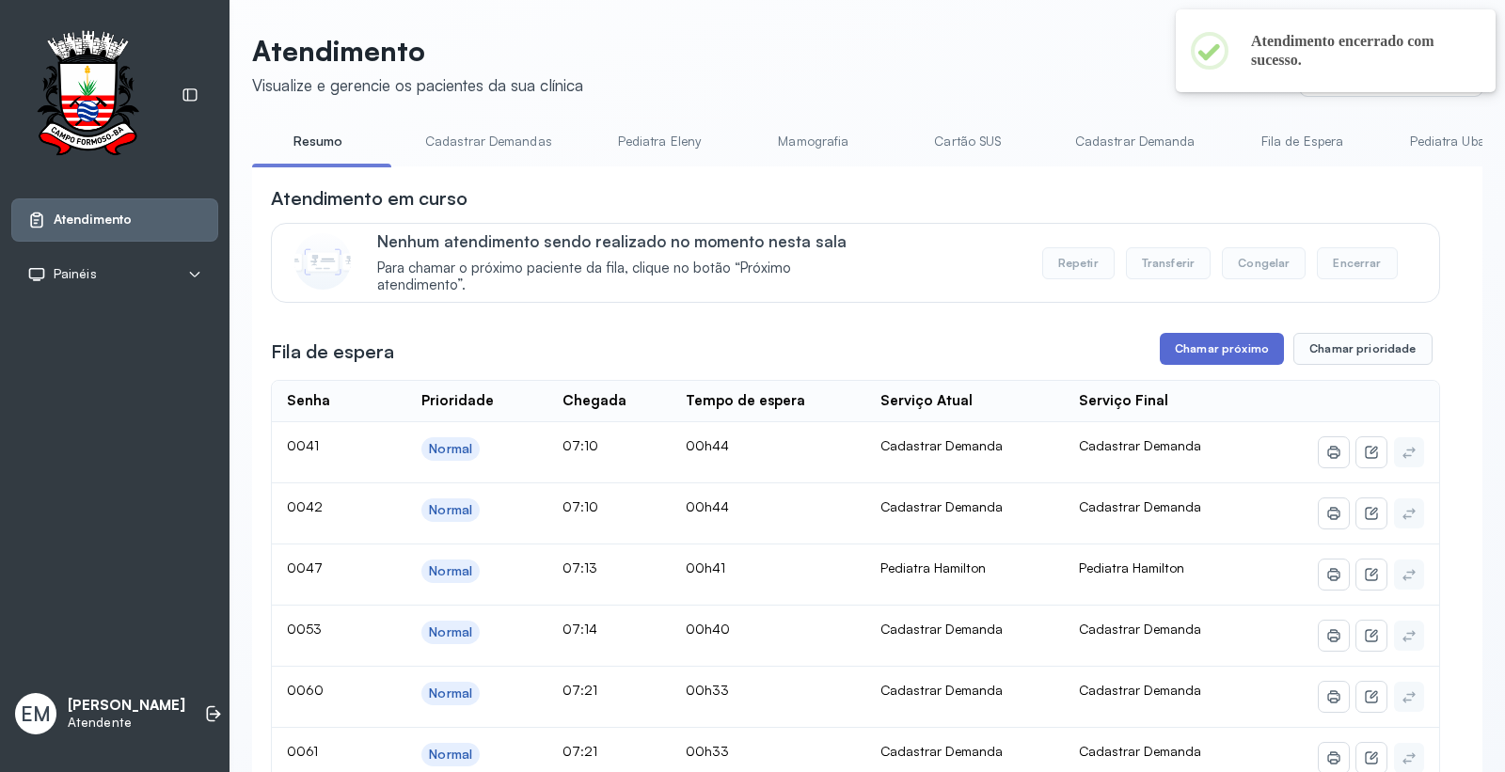
click at [1188, 346] on button "Chamar próximo" at bounding box center [1222, 349] width 124 height 32
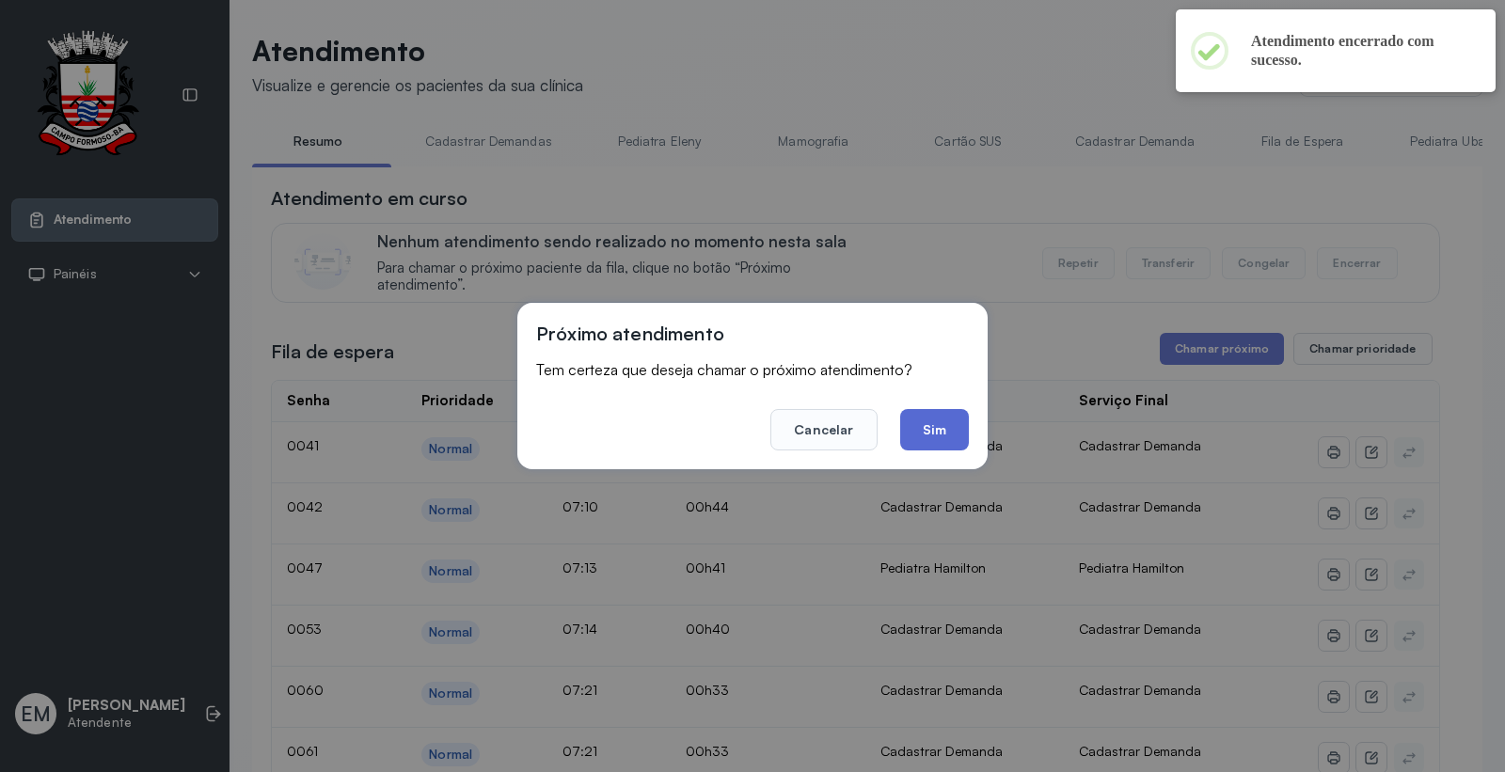
click at [939, 425] on button "Sim" at bounding box center [934, 429] width 69 height 41
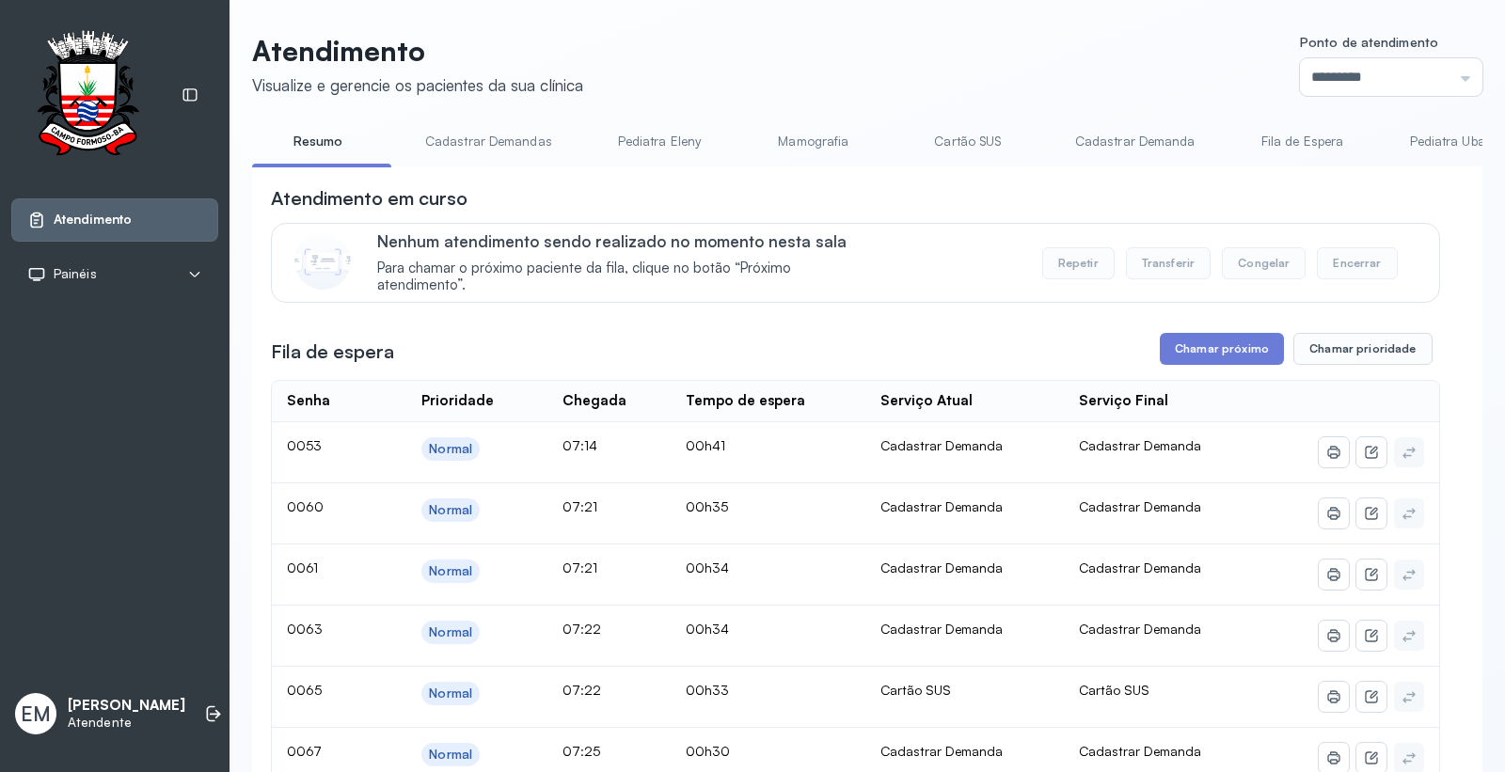
click at [1187, 354] on button "Chamar próximo" at bounding box center [1222, 349] width 124 height 32
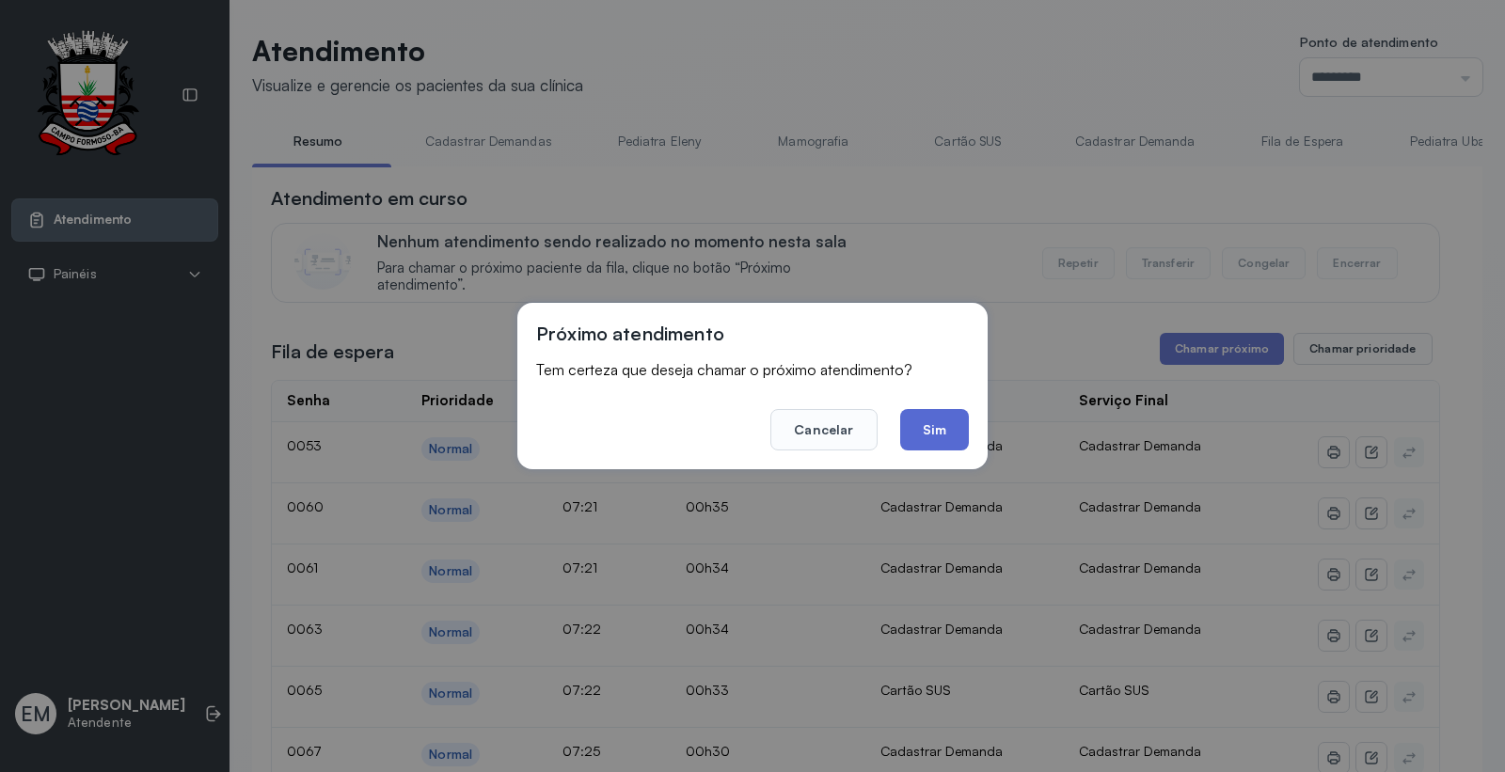
click at [924, 421] on button "Sim" at bounding box center [934, 429] width 69 height 41
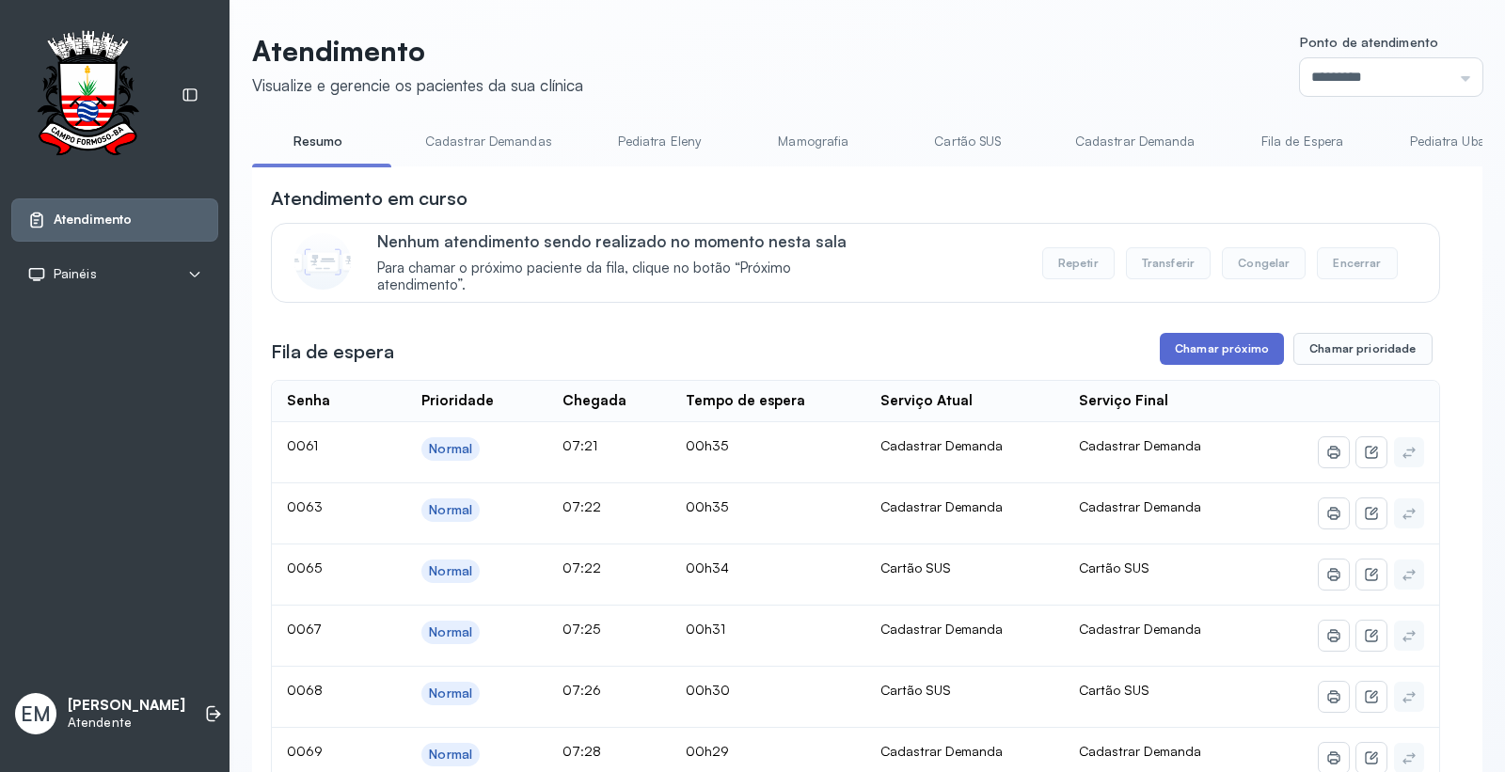
click at [1211, 344] on button "Chamar próximo" at bounding box center [1222, 349] width 124 height 32
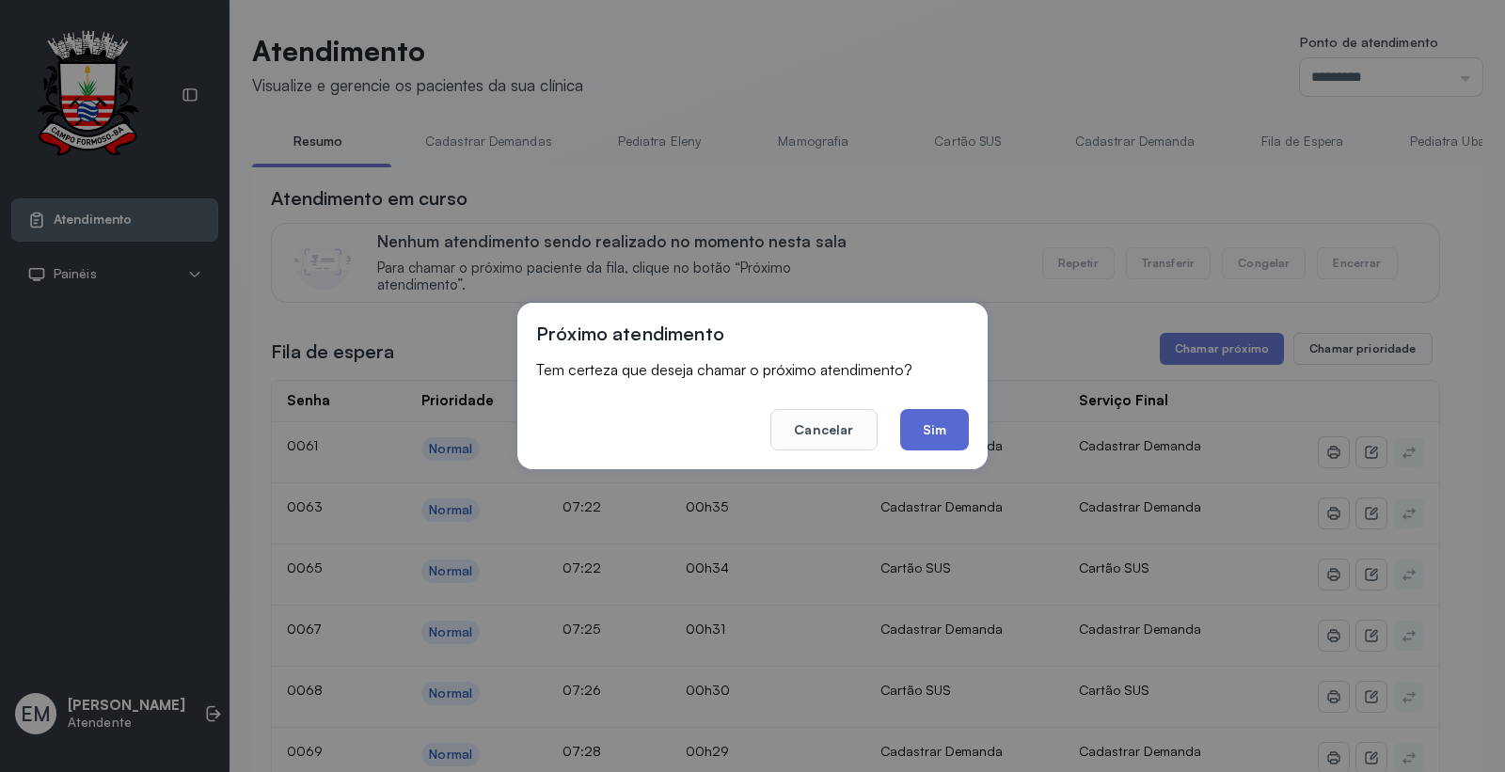
click at [929, 434] on button "Sim" at bounding box center [934, 429] width 69 height 41
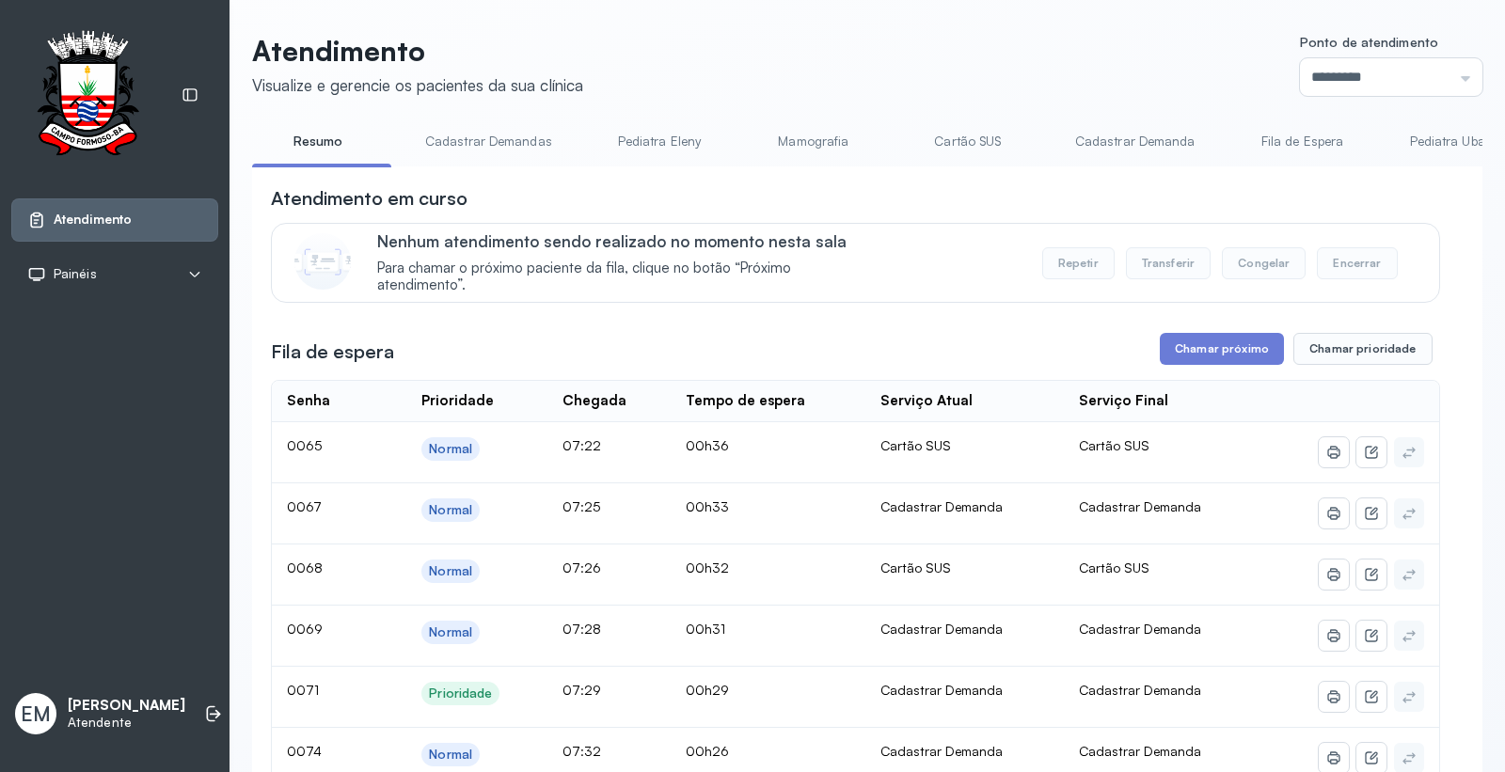
click at [481, 148] on link "Cadastrar Demandas" at bounding box center [488, 141] width 165 height 31
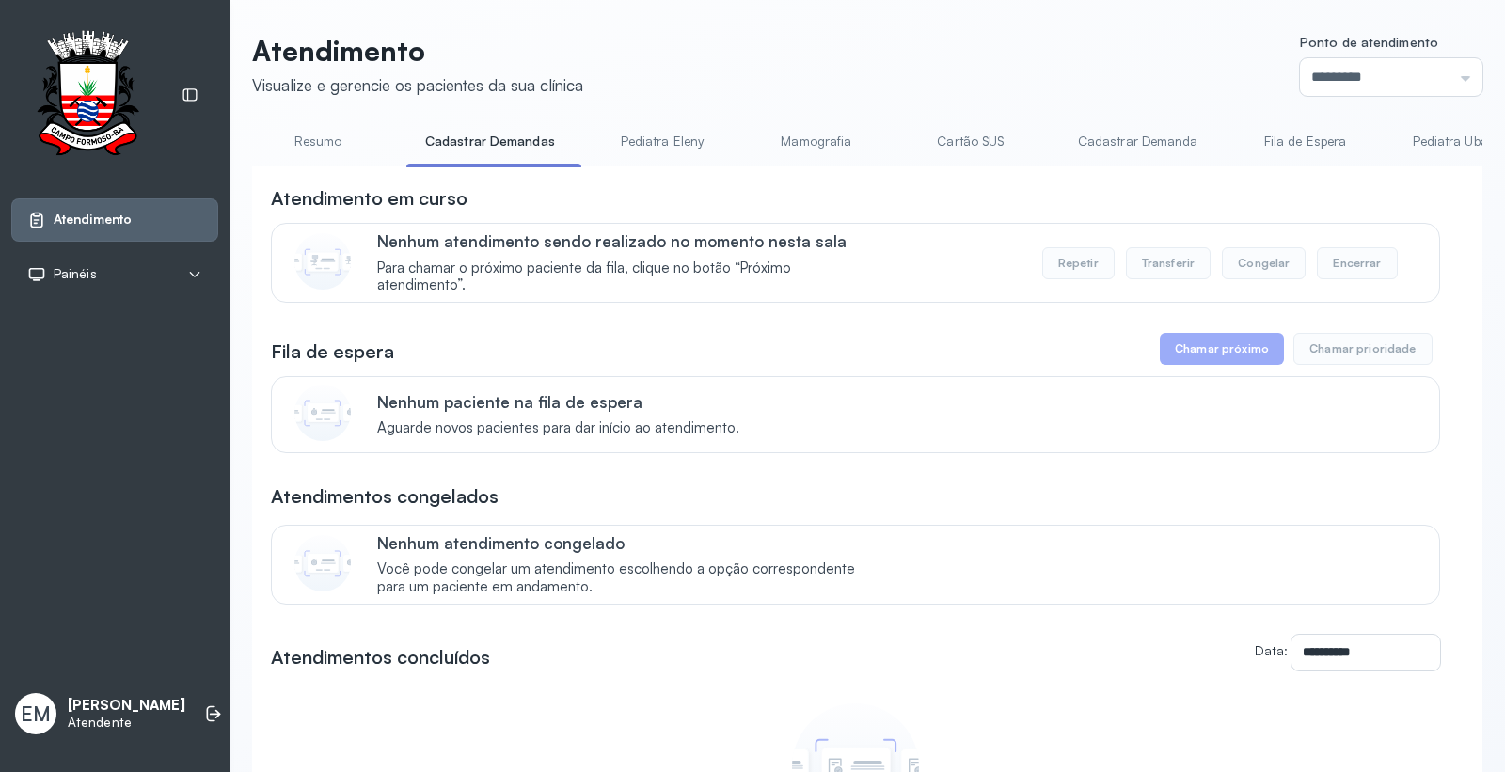
click at [1083, 145] on link "Cadastrar Demanda" at bounding box center [1138, 141] width 158 height 31
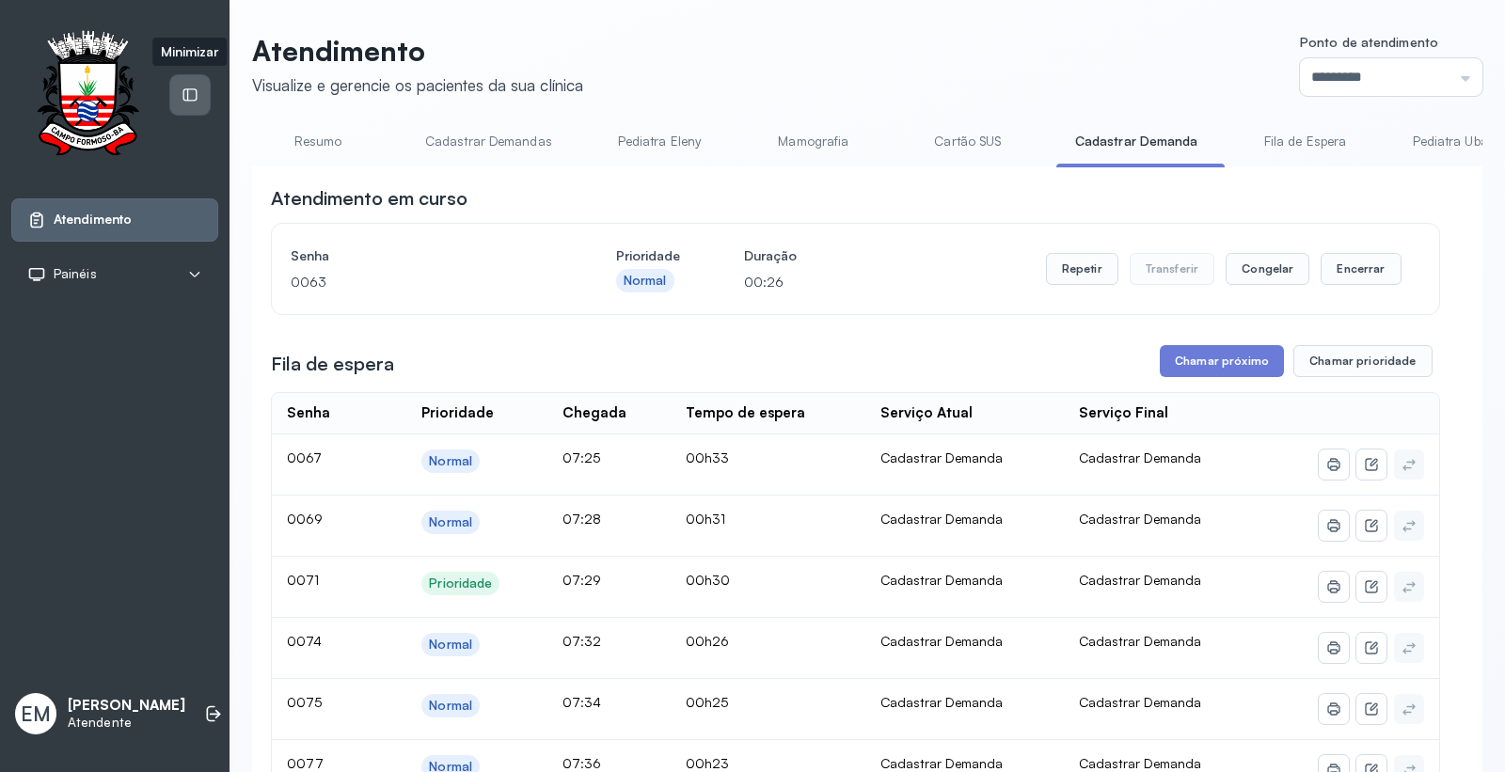
click at [201, 91] on div at bounding box center [190, 95] width 40 height 40
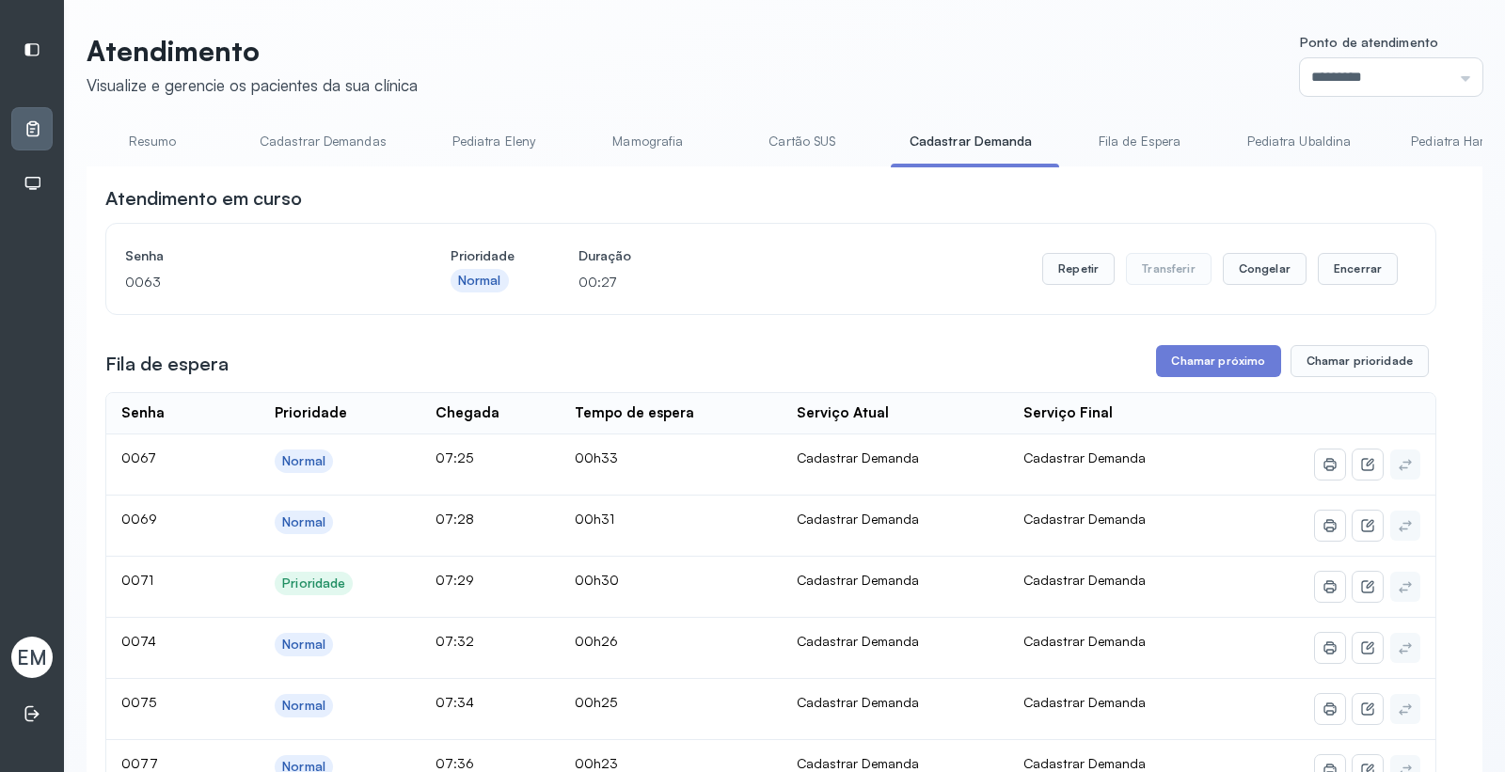
click at [1388, 282] on div "Senha 0063 Prioridade Normal Duração 00:27 Repetir Transferir Congelar Encerrar" at bounding box center [770, 269] width 1291 height 53
click at [1359, 271] on button "Encerrar" at bounding box center [1358, 269] width 80 height 32
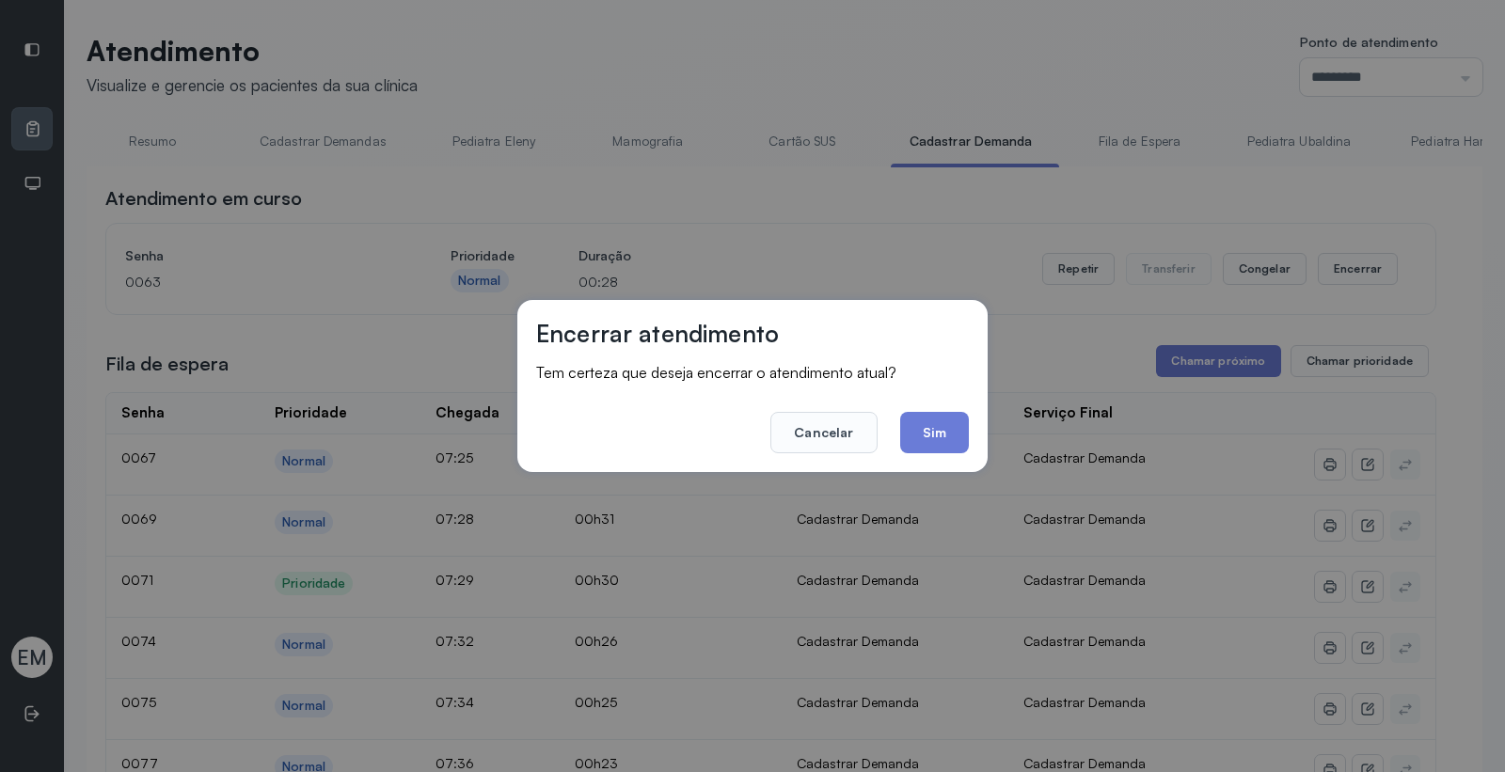
click at [943, 433] on button "Sim" at bounding box center [934, 432] width 69 height 41
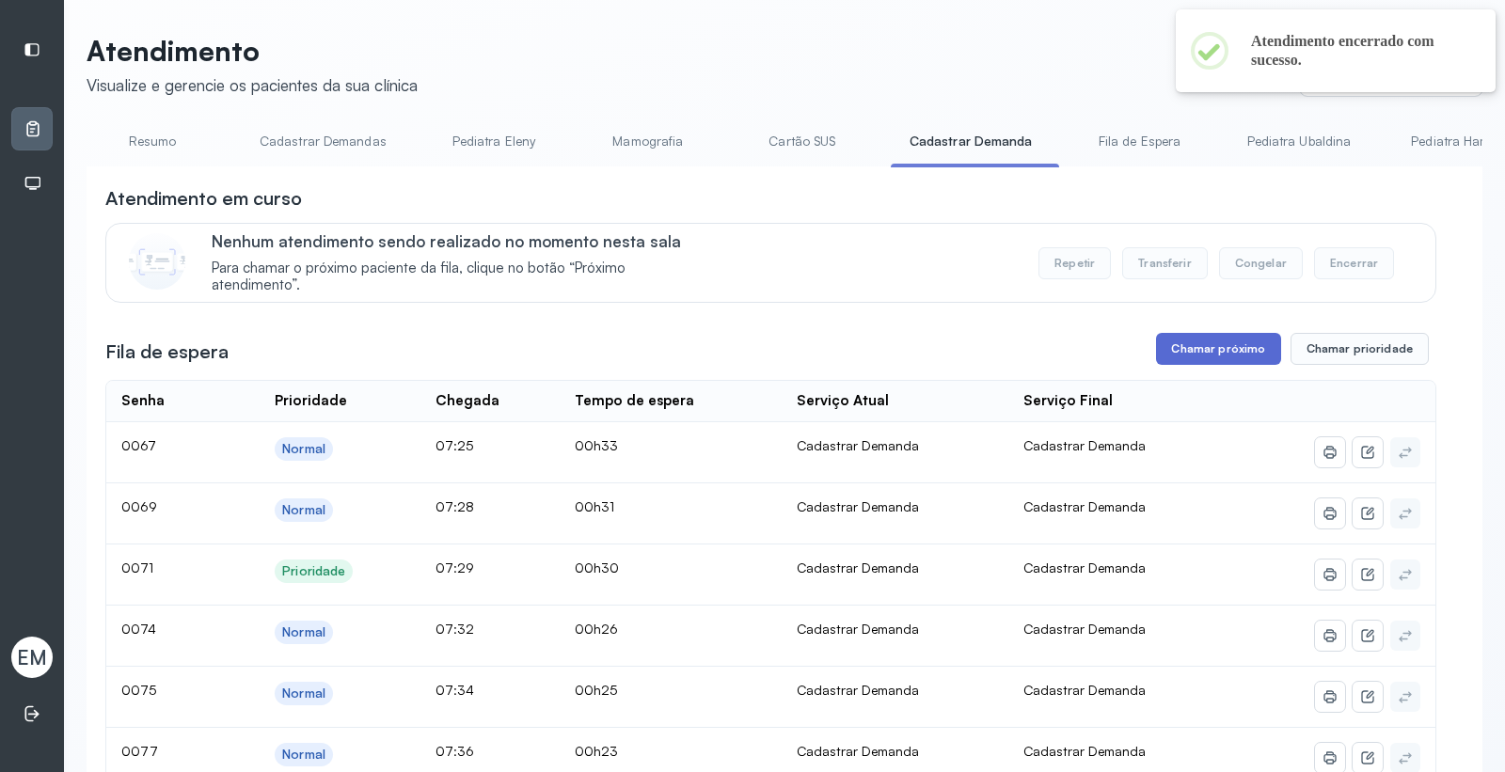
click at [1205, 352] on button "Chamar próximo" at bounding box center [1218, 349] width 124 height 32
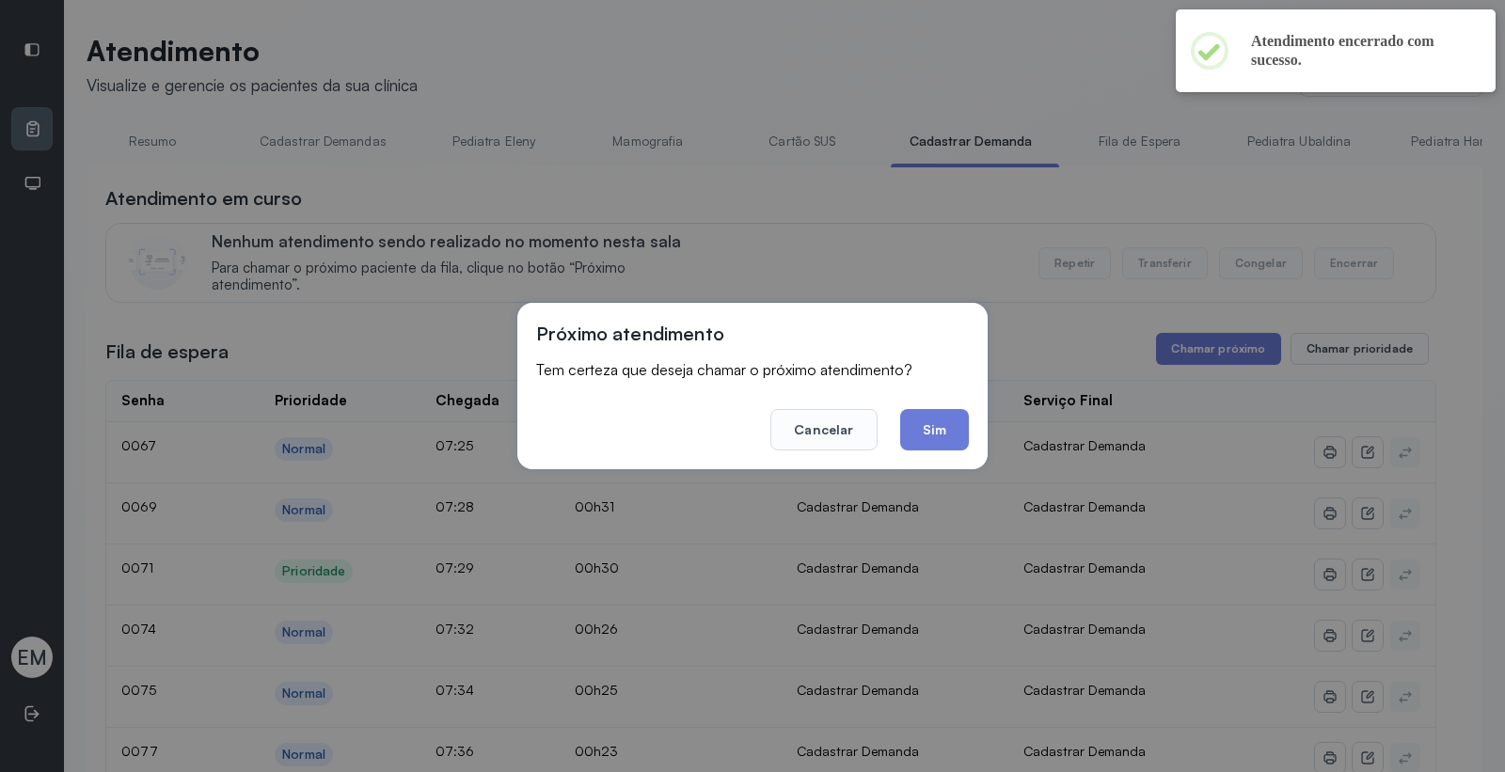
click at [961, 430] on button "Sim" at bounding box center [934, 429] width 69 height 41
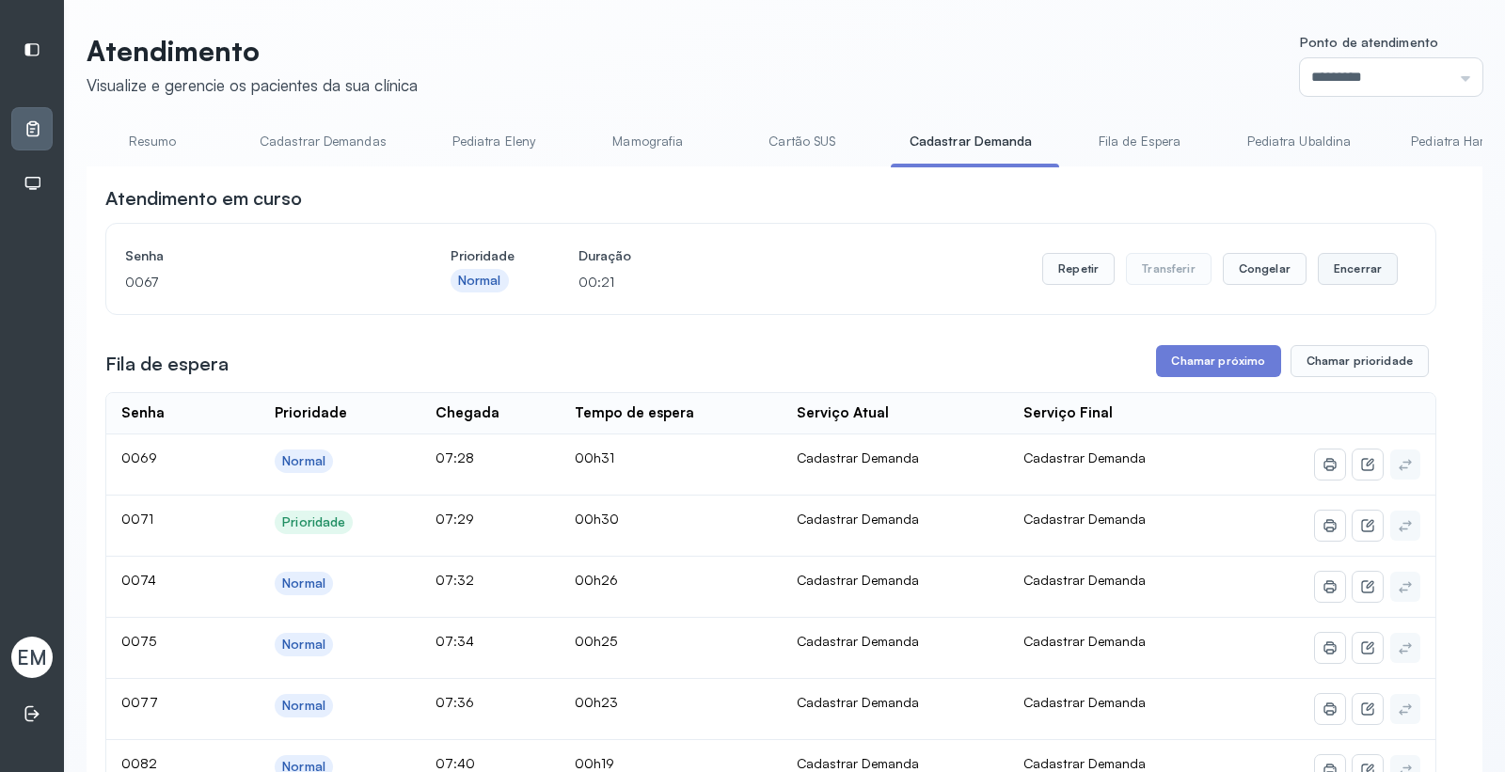
click at [1324, 261] on button "Encerrar" at bounding box center [1358, 269] width 80 height 32
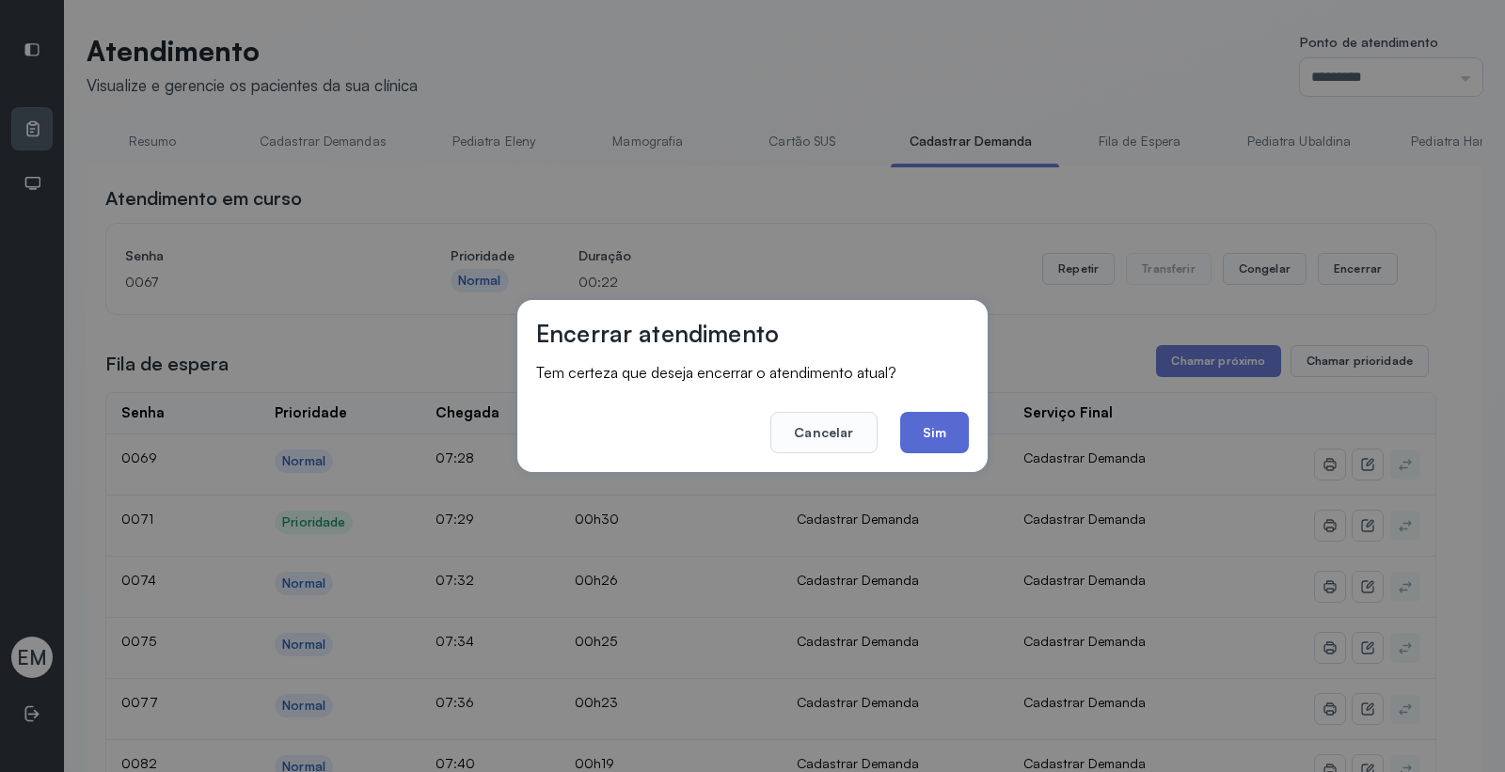
click at [929, 420] on button "Sim" at bounding box center [934, 432] width 69 height 41
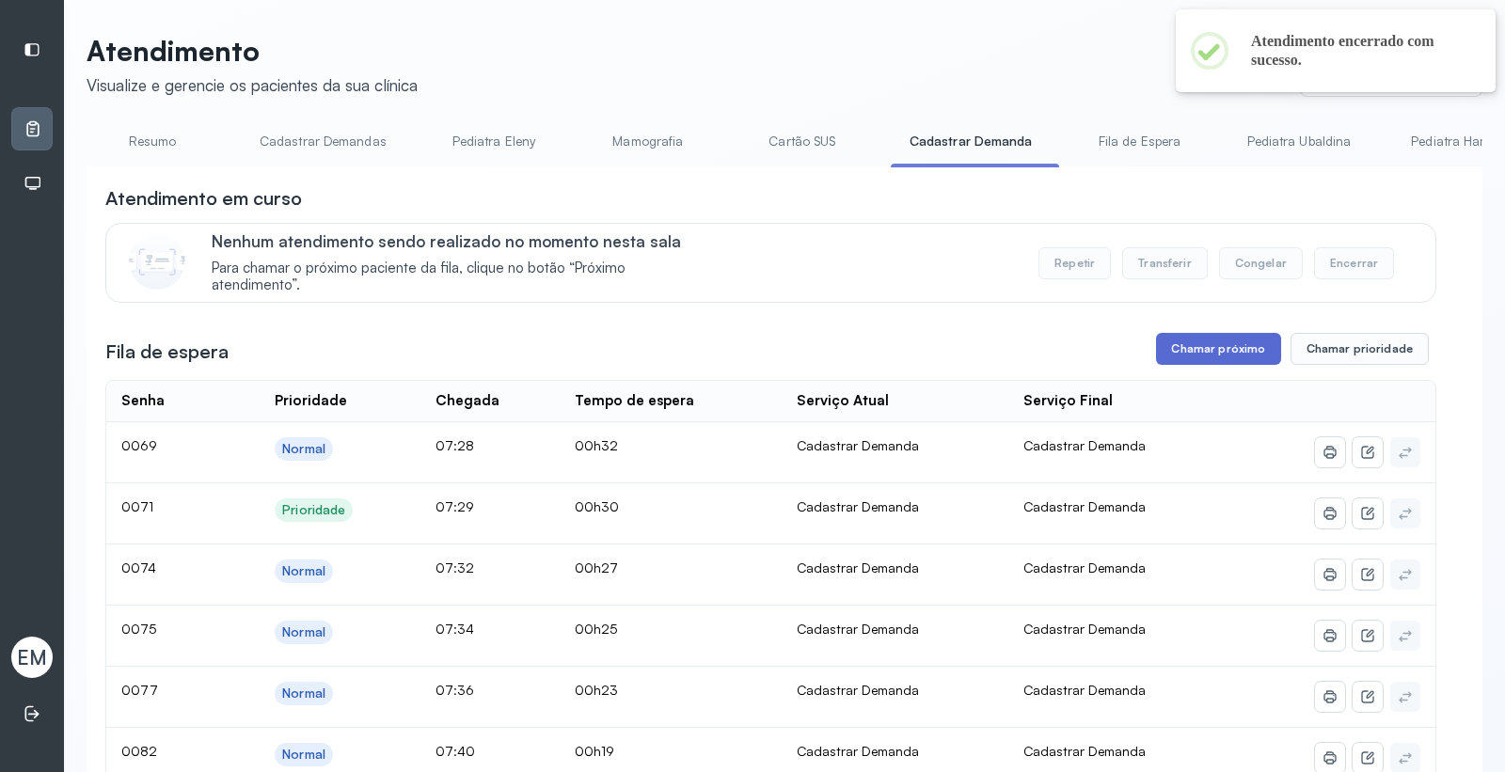
click at [1216, 360] on button "Chamar próximo" at bounding box center [1218, 349] width 124 height 32
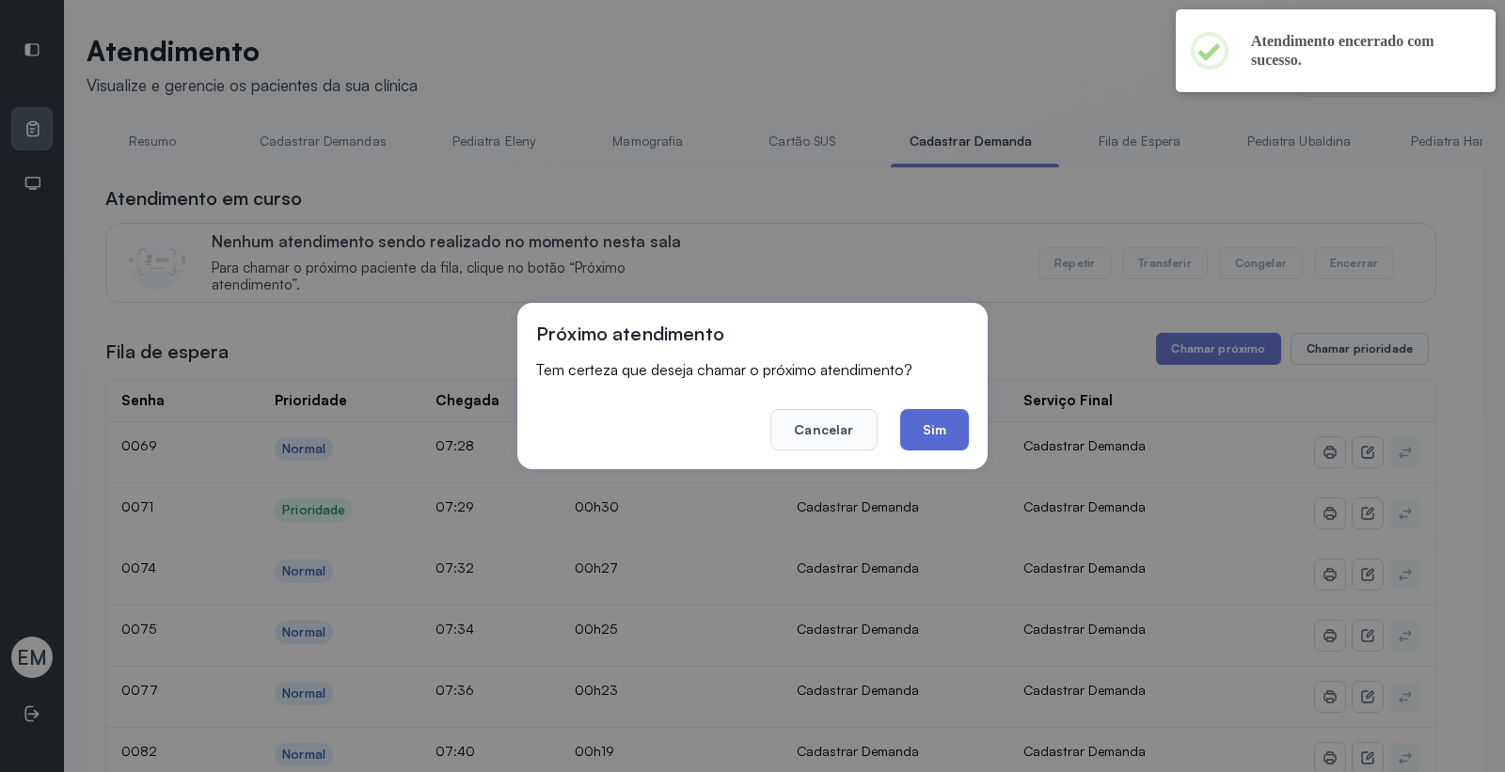
click at [925, 419] on button "Sim" at bounding box center [934, 429] width 69 height 41
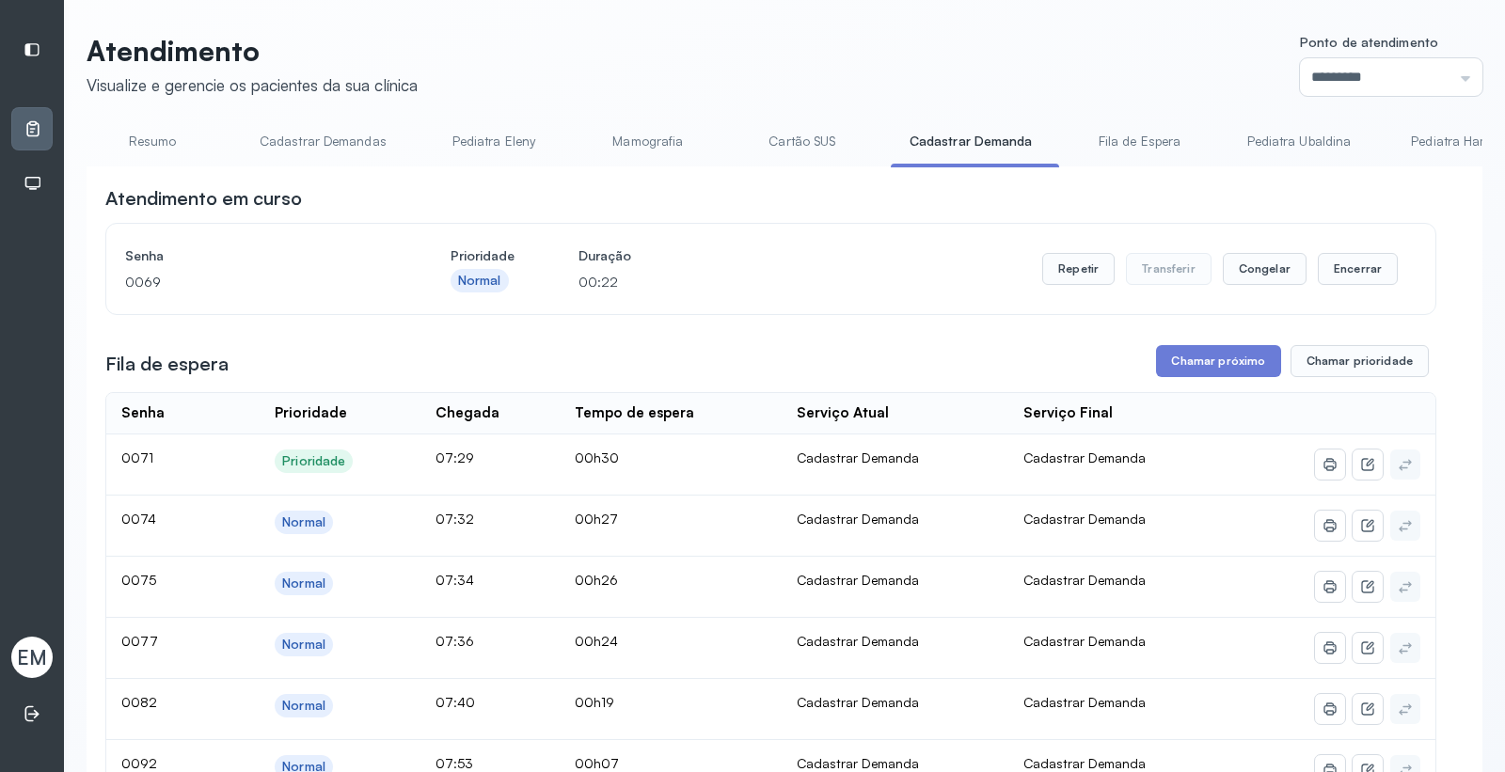
click at [1371, 295] on div "Repetir Transferir Congelar Encerrar" at bounding box center [1220, 269] width 356 height 53
click at [1357, 276] on button "Encerrar" at bounding box center [1358, 269] width 80 height 32
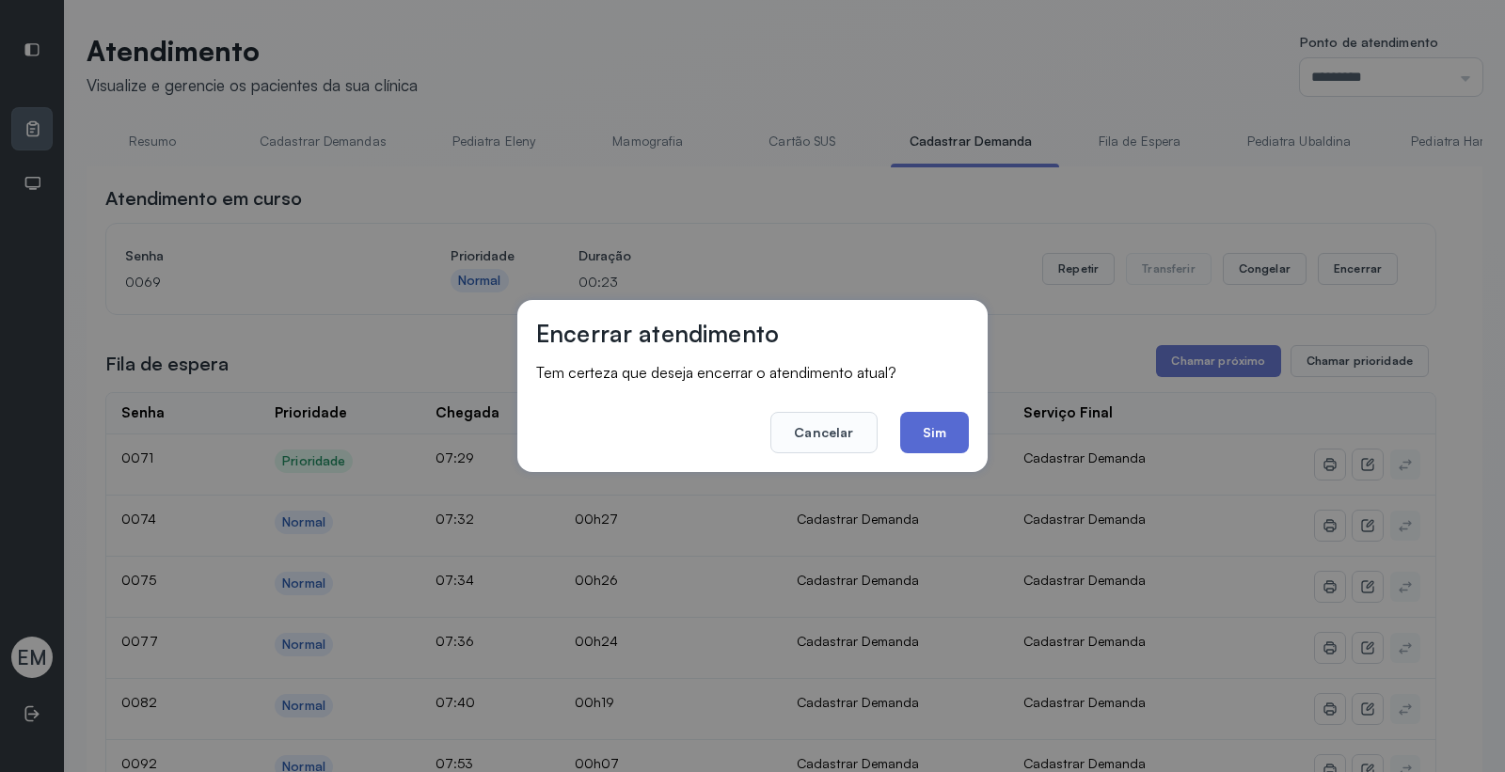
click at [922, 417] on button "Sim" at bounding box center [934, 432] width 69 height 41
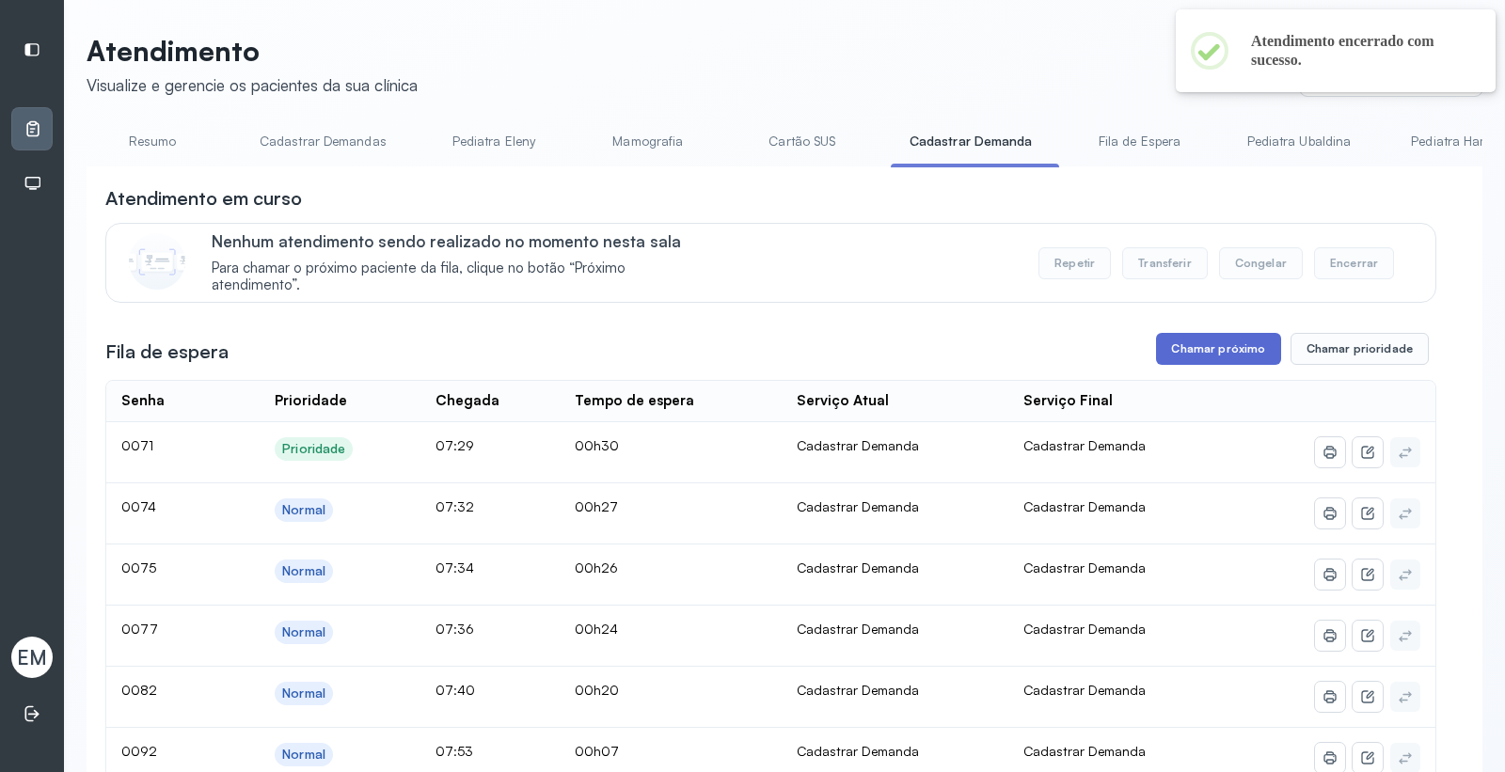
click at [1183, 340] on button "Chamar próximo" at bounding box center [1218, 349] width 124 height 32
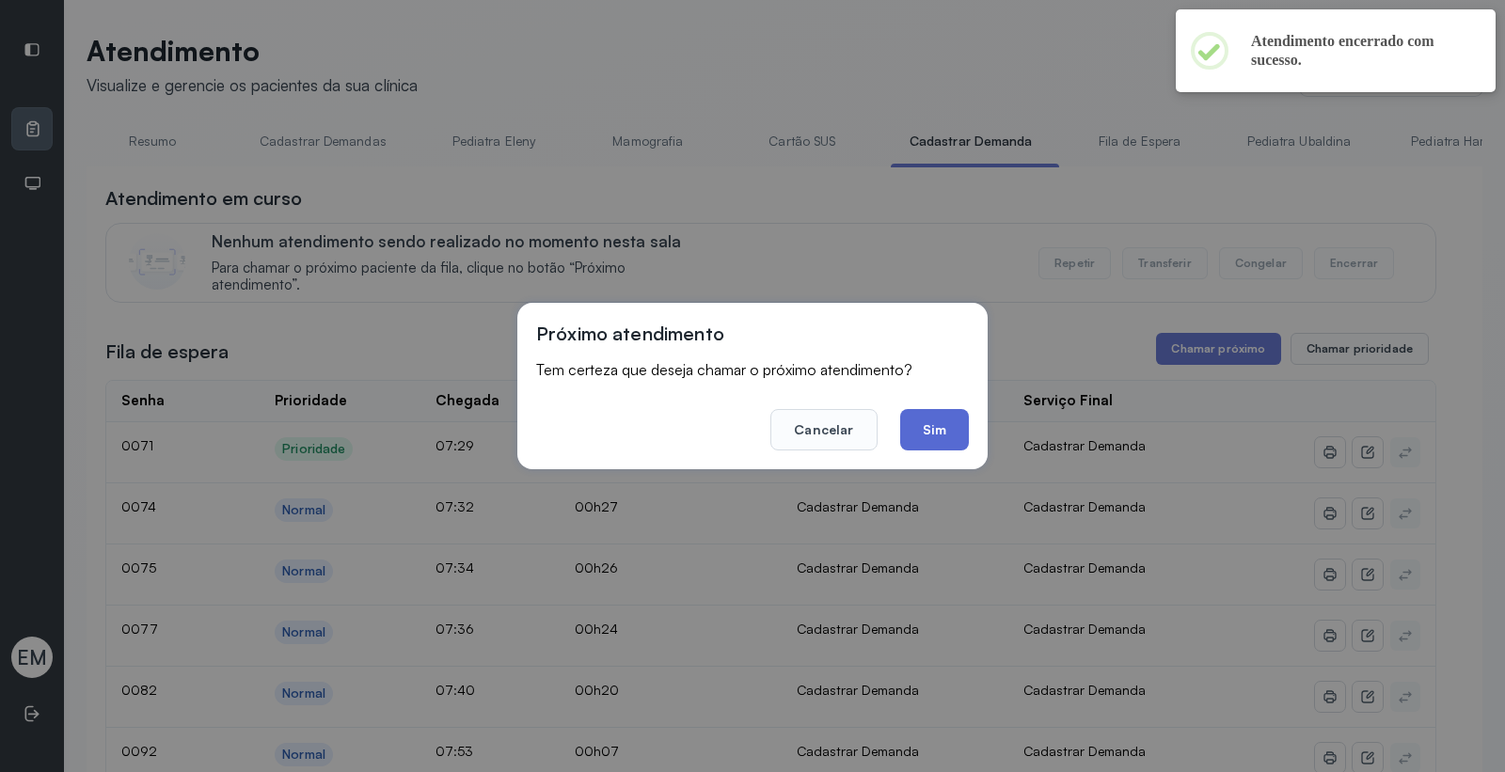
click at [926, 449] on button "Sim" at bounding box center [934, 429] width 69 height 41
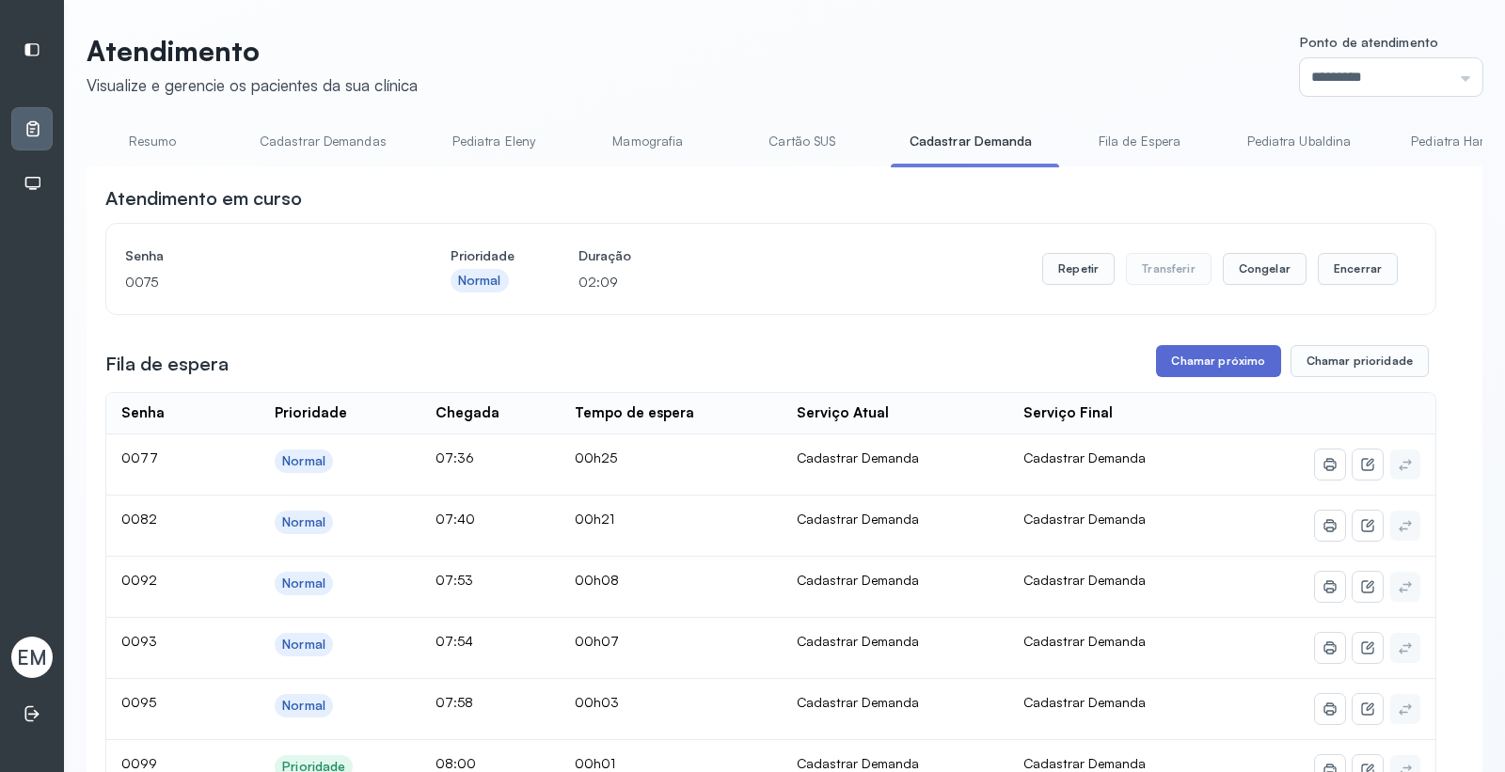
click at [1161, 362] on button "Chamar próximo" at bounding box center [1218, 361] width 124 height 32
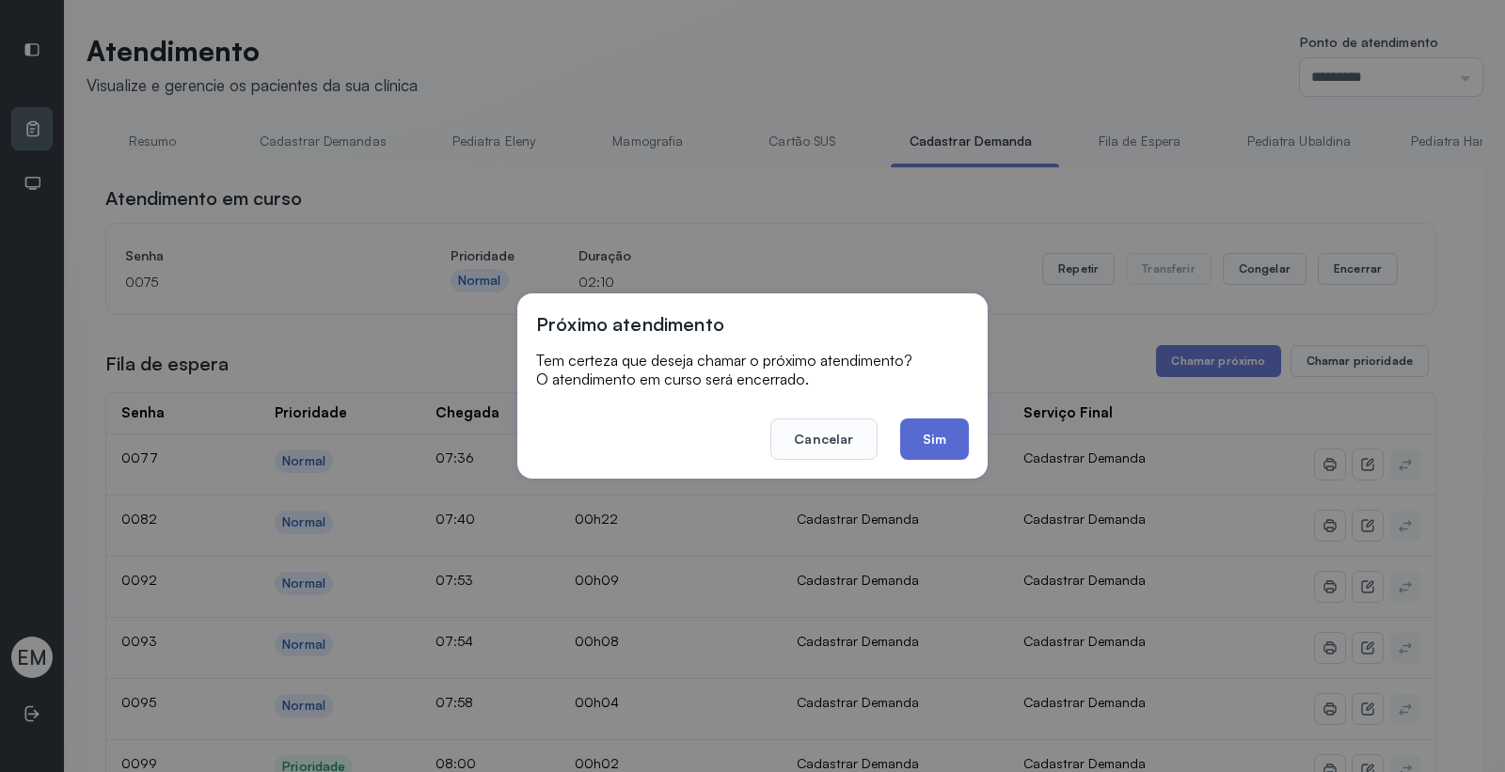
click at [955, 435] on button "Sim" at bounding box center [934, 439] width 69 height 41
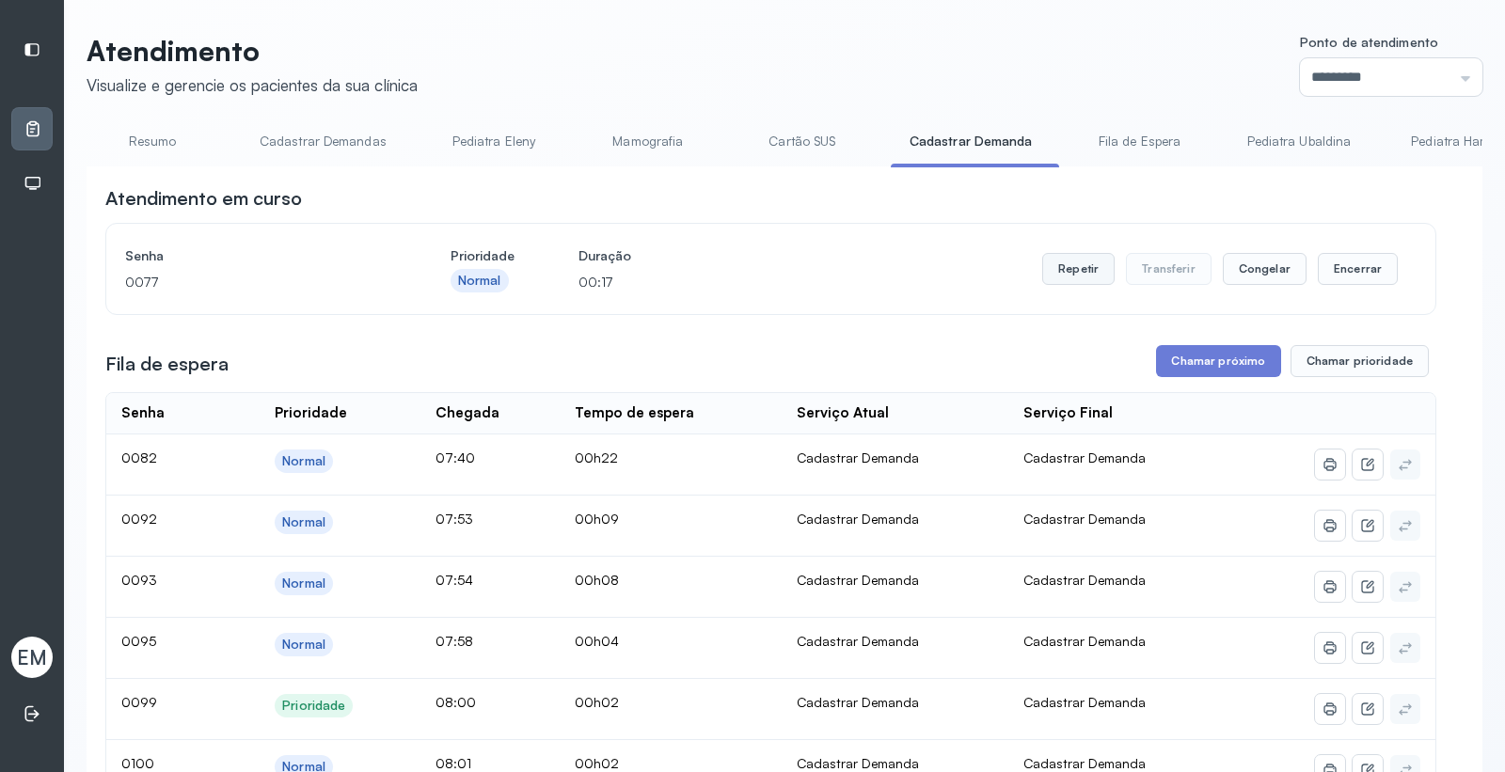
click at [1057, 276] on button "Repetir" at bounding box center [1078, 269] width 72 height 32
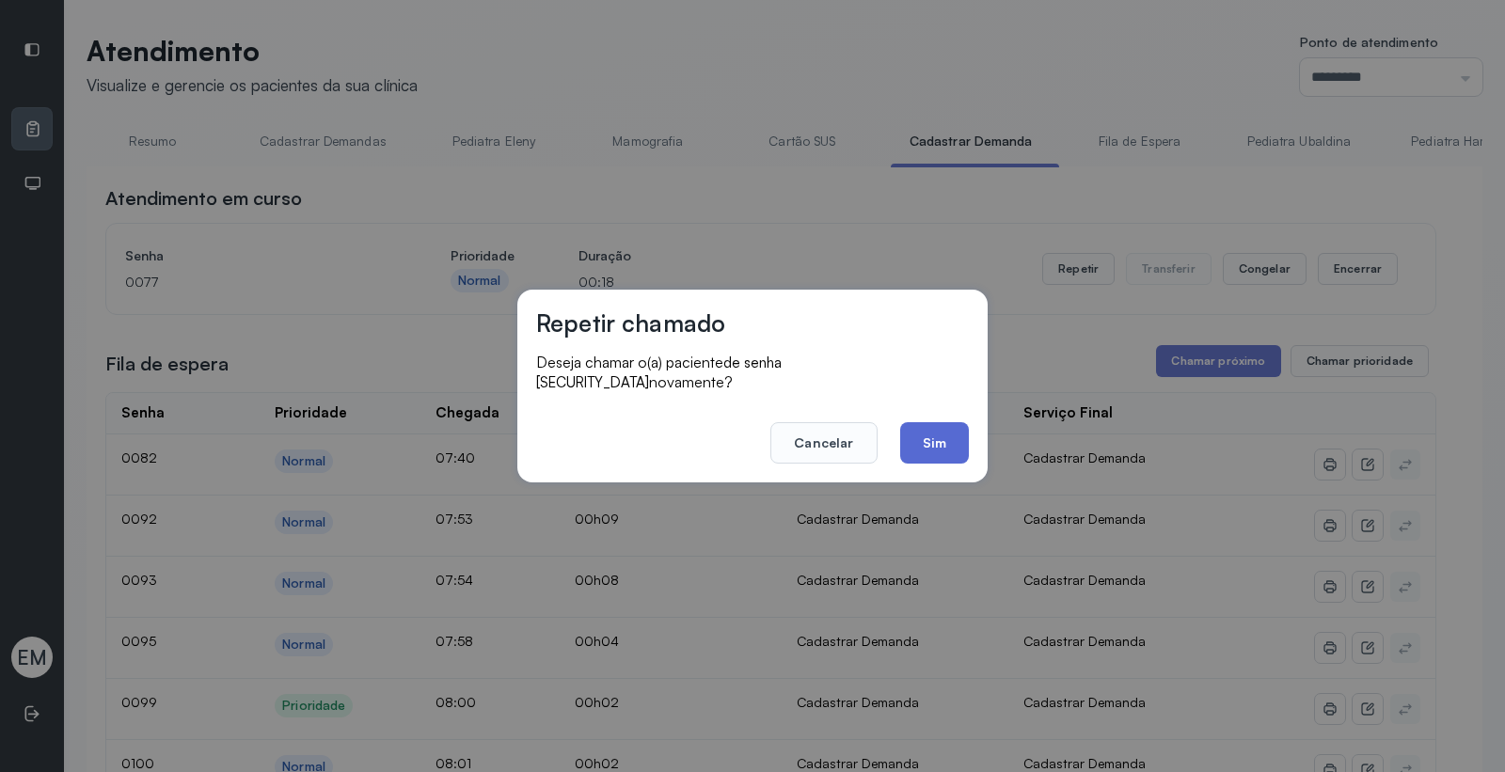
click at [931, 435] on button "Sim" at bounding box center [934, 442] width 69 height 41
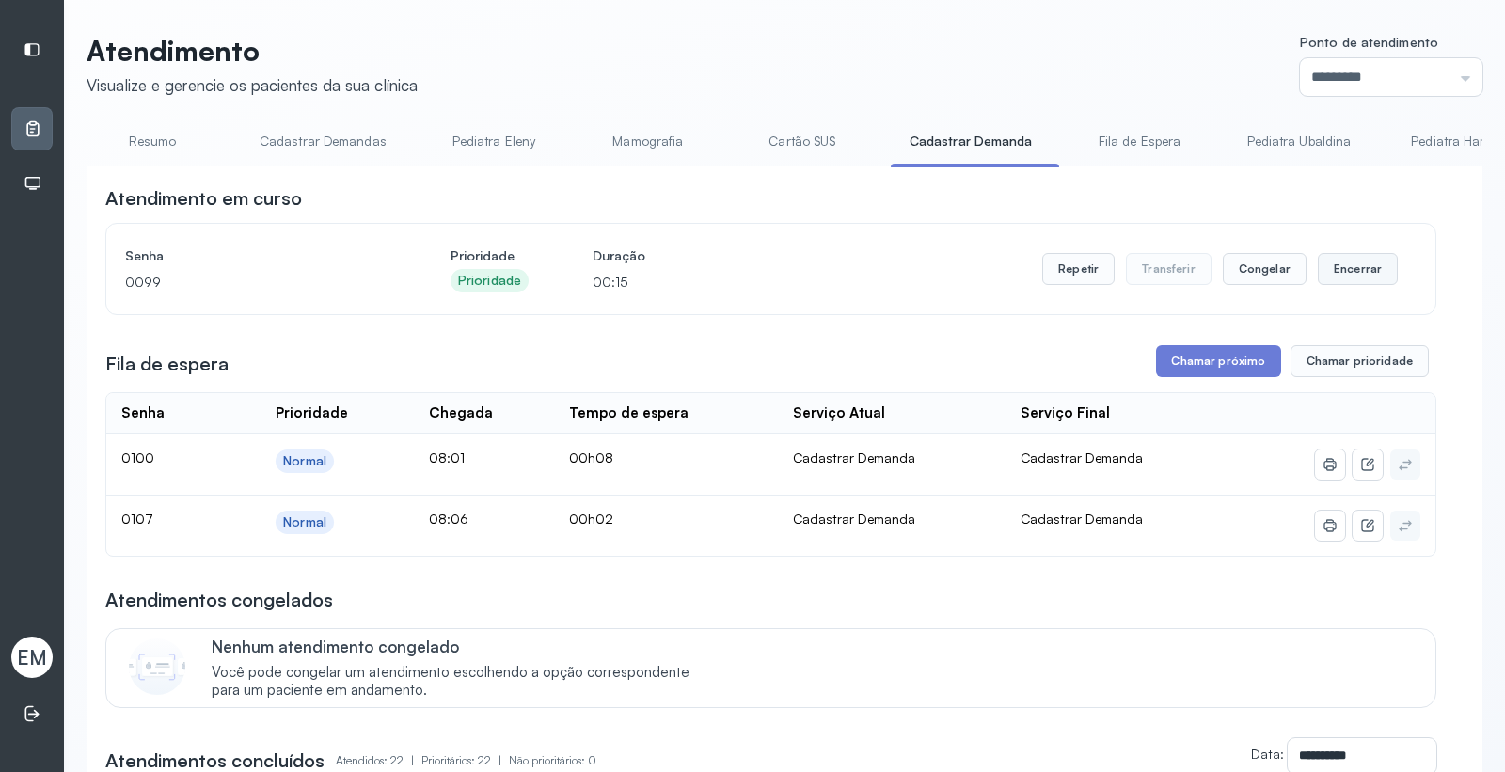
click at [1332, 270] on button "Encerrar" at bounding box center [1358, 269] width 80 height 32
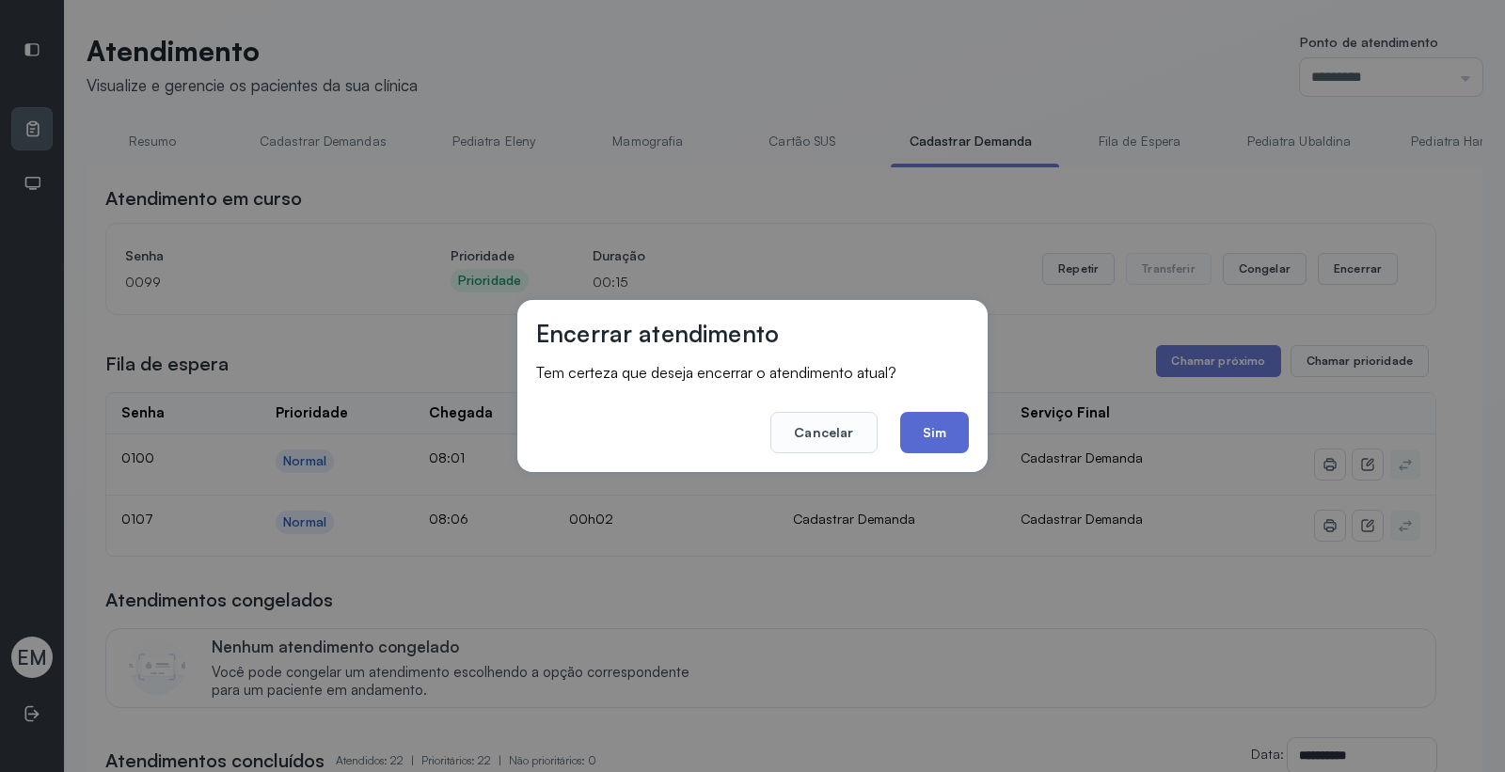
click at [932, 418] on button "Sim" at bounding box center [934, 432] width 69 height 41
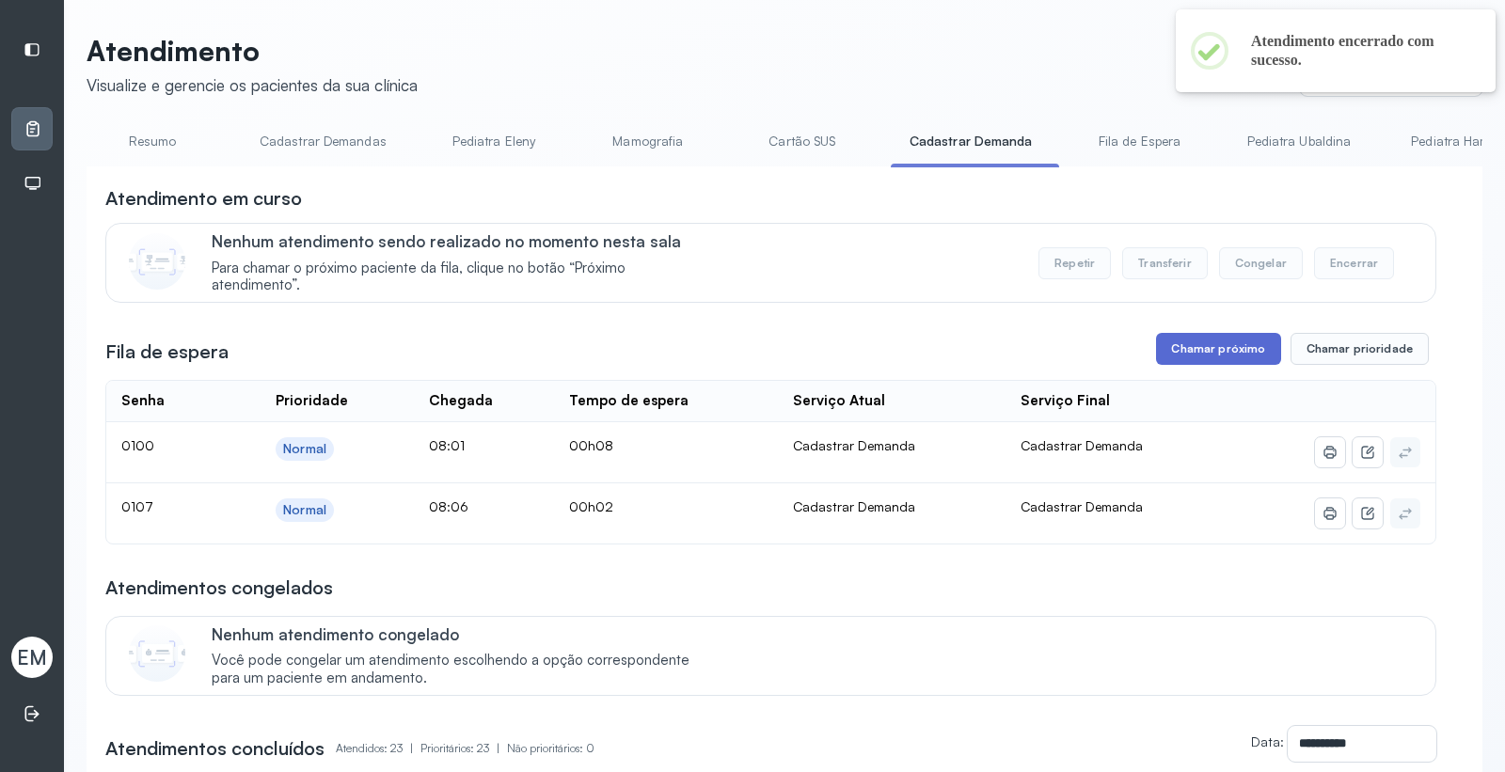
click at [1198, 343] on button "Chamar próximo" at bounding box center [1218, 349] width 124 height 32
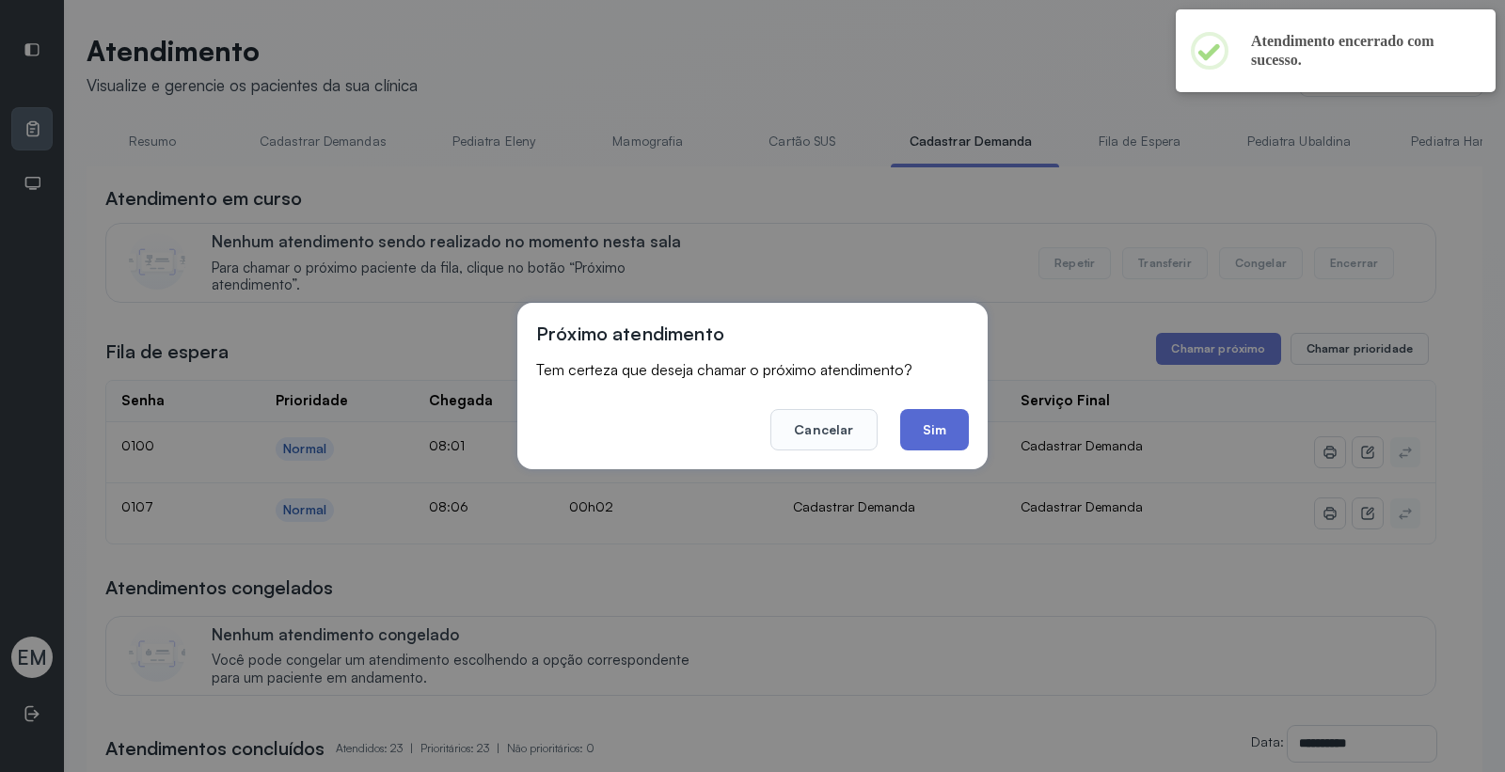
click at [918, 448] on button "Sim" at bounding box center [934, 429] width 69 height 41
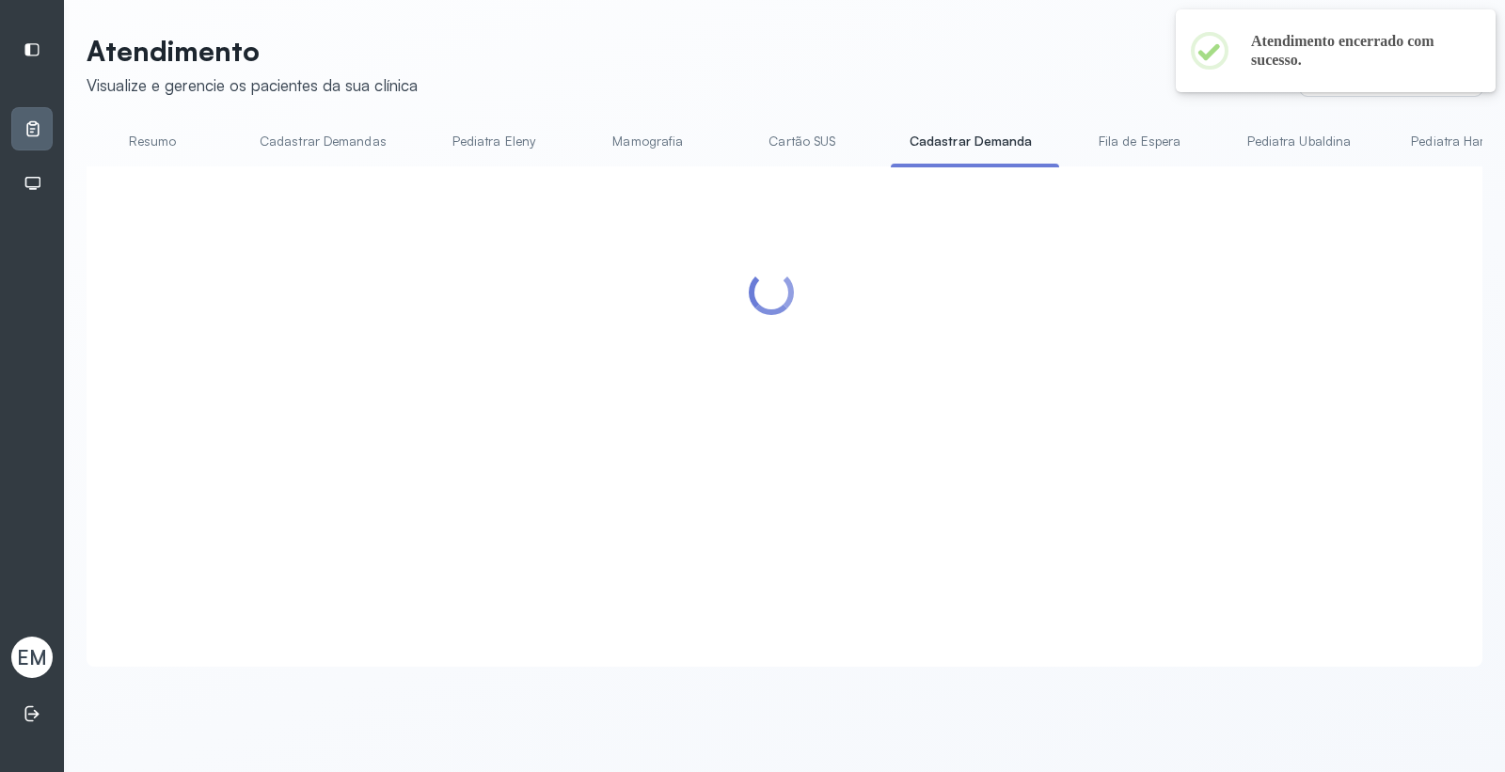
click at [927, 433] on div at bounding box center [770, 393] width 1331 height 417
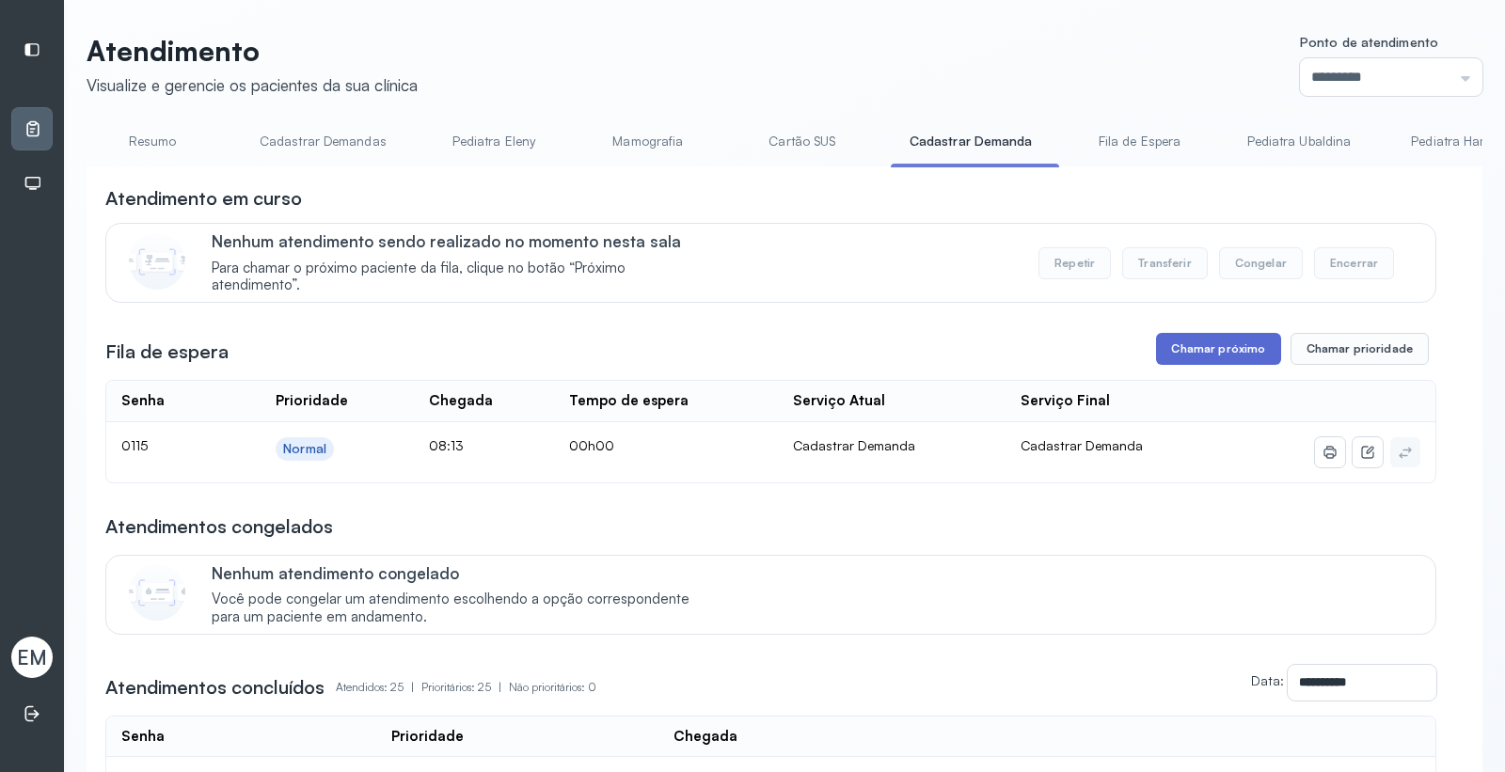
click at [1157, 356] on button "Chamar próximo" at bounding box center [1218, 349] width 124 height 32
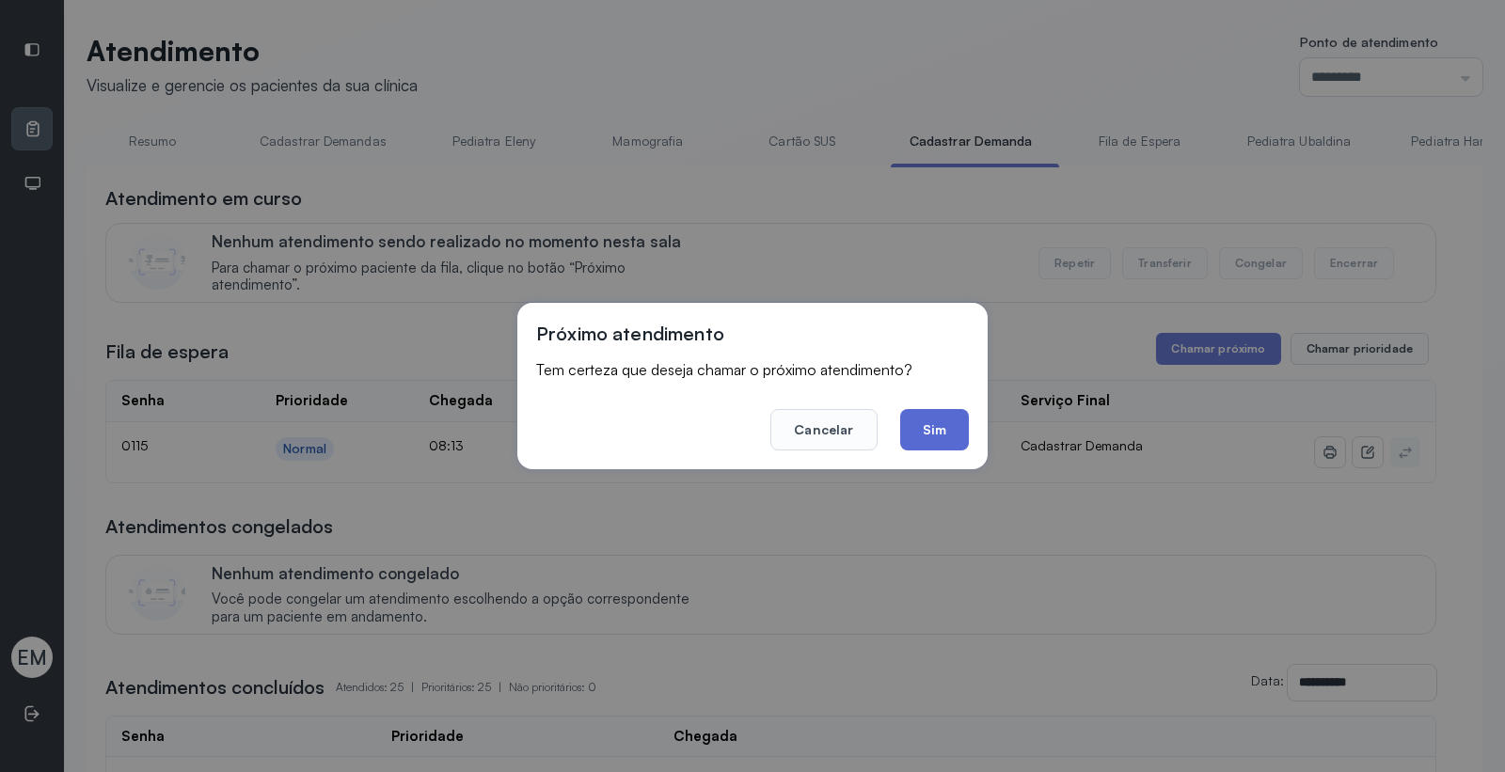
click at [957, 424] on button "Sim" at bounding box center [934, 429] width 69 height 41
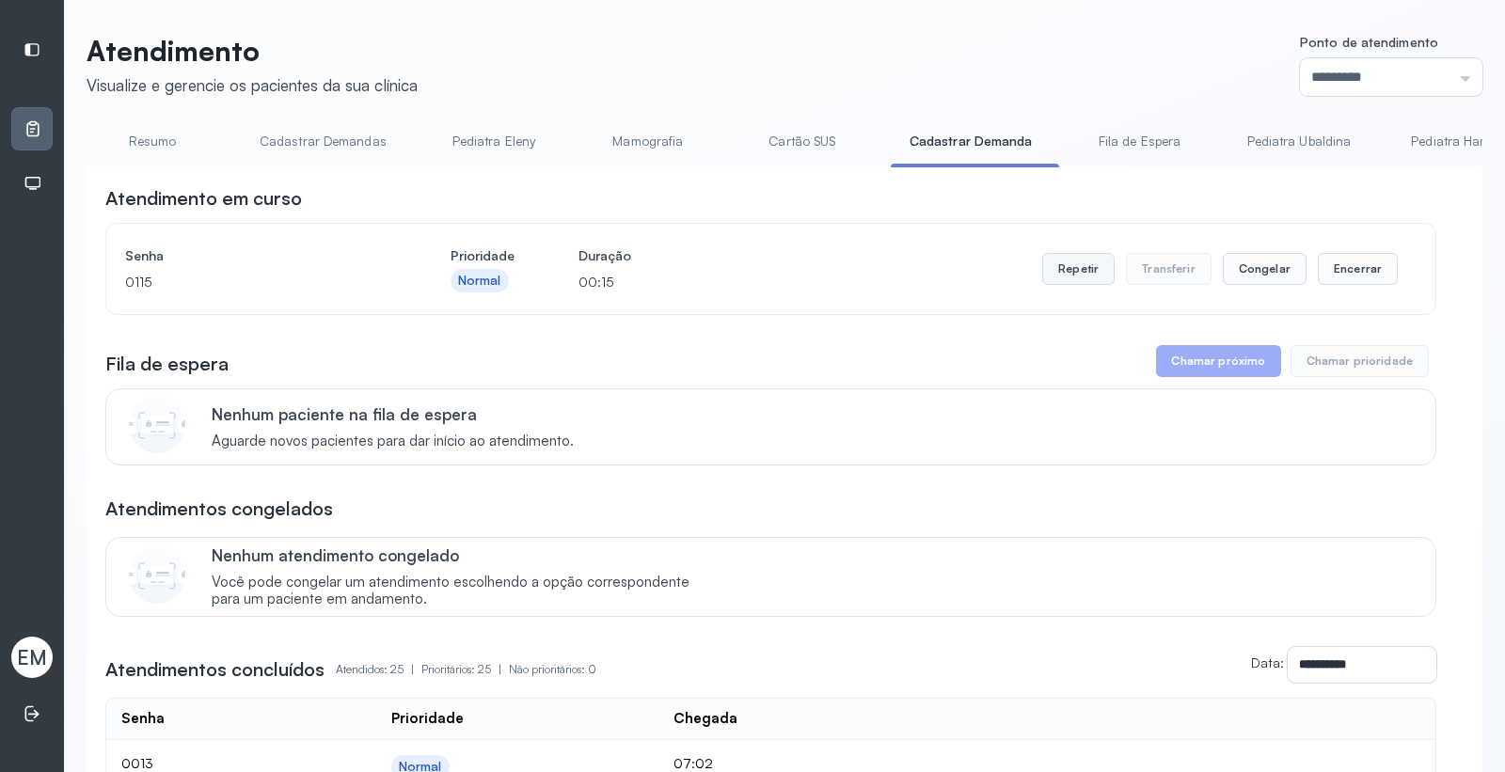
click at [1076, 269] on button "Repetir" at bounding box center [1078, 269] width 72 height 32
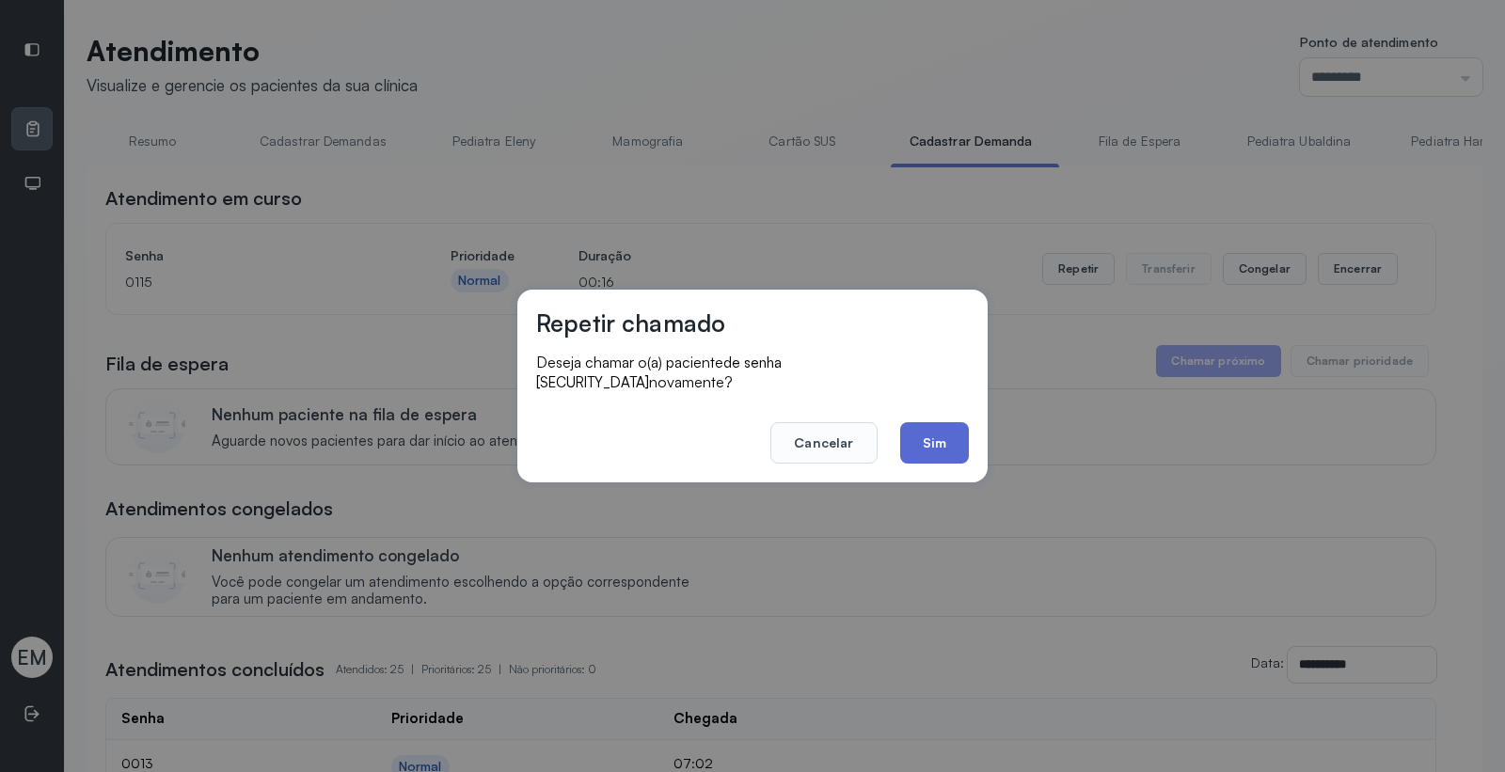
click at [928, 428] on button "Sim" at bounding box center [934, 442] width 69 height 41
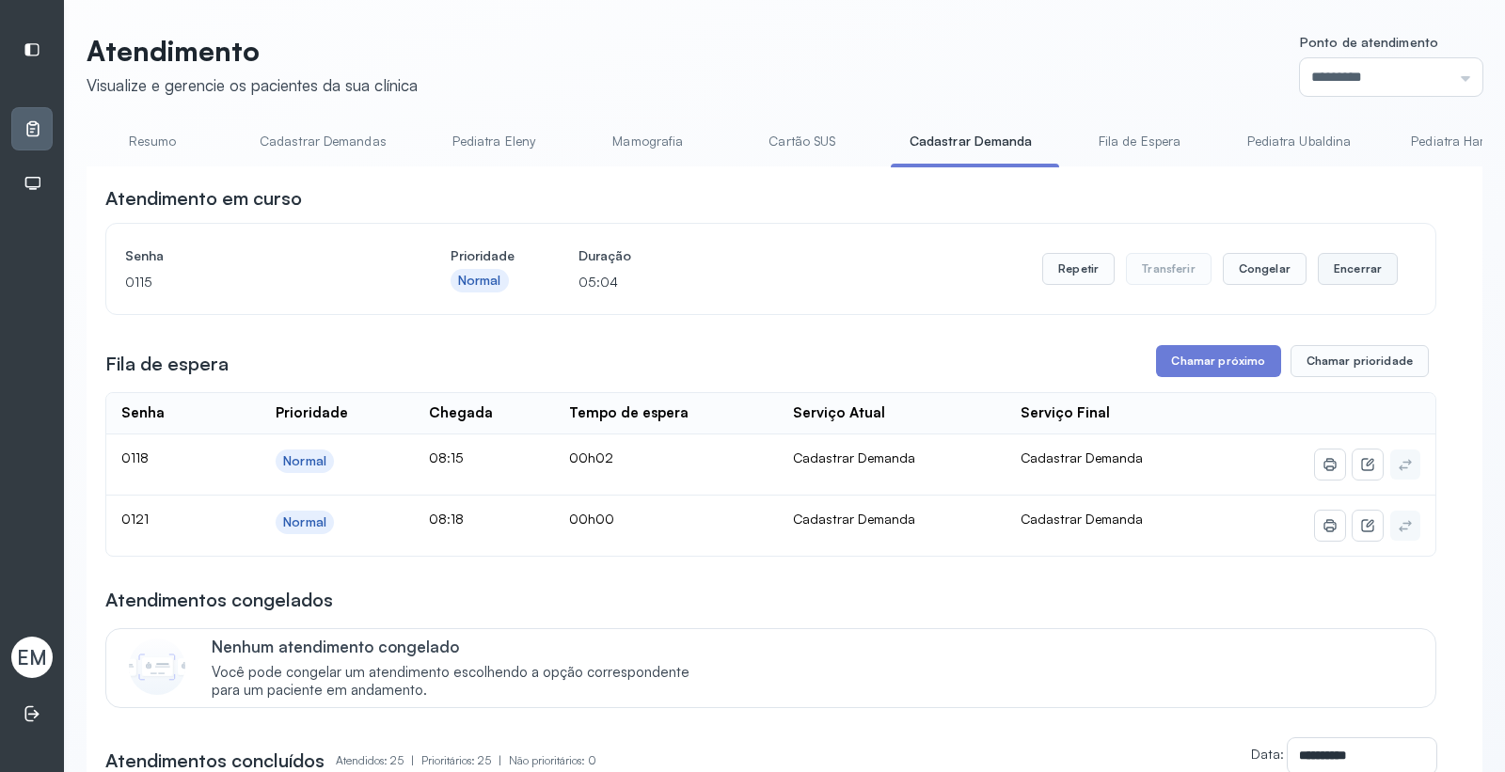
click at [1338, 265] on button "Encerrar" at bounding box center [1358, 269] width 80 height 32
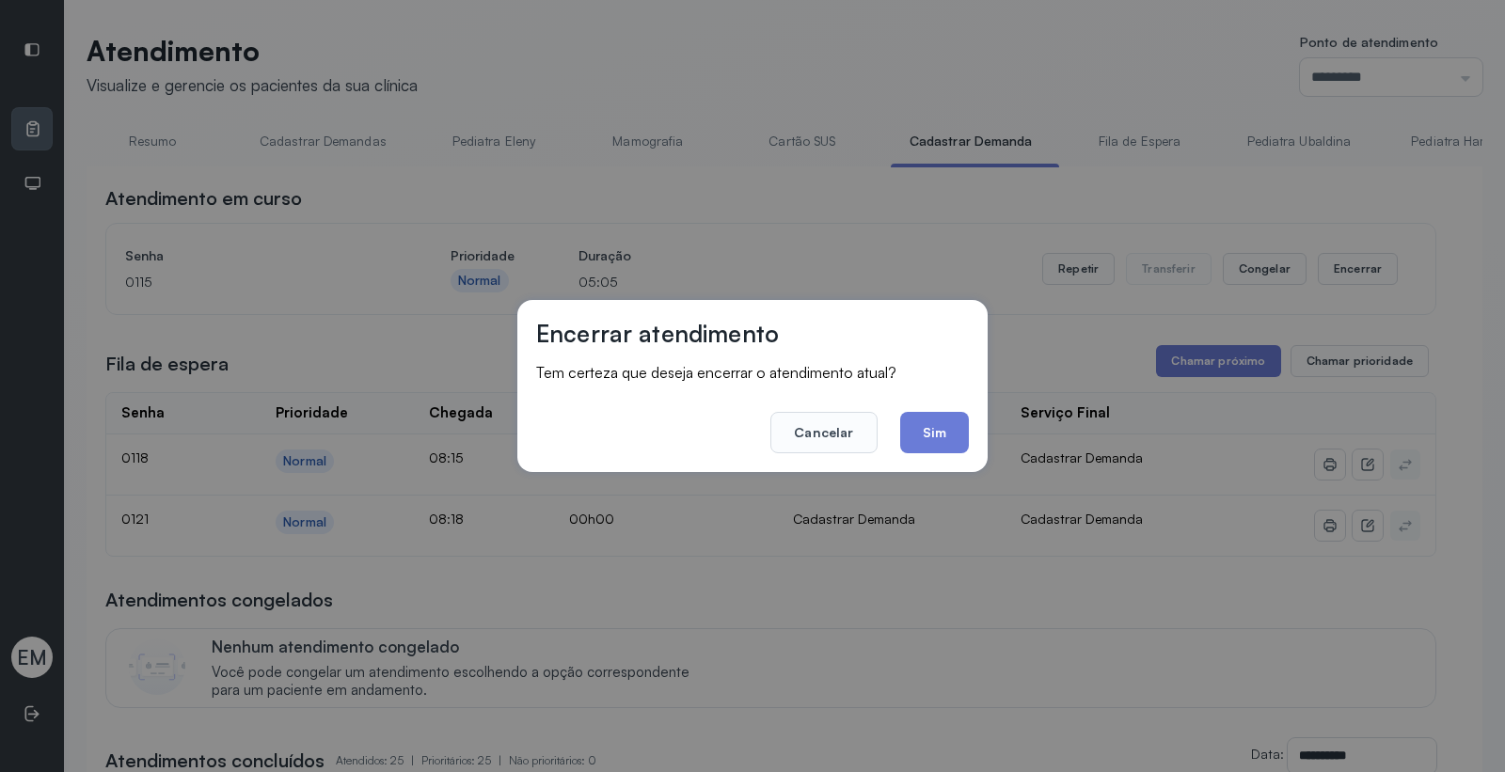
click at [971, 419] on div "Encerrar atendimento Tem certeza que deseja encerrar o atendimento atual? Cance…" at bounding box center [752, 386] width 470 height 172
click at [943, 428] on button "Sim" at bounding box center [934, 432] width 69 height 41
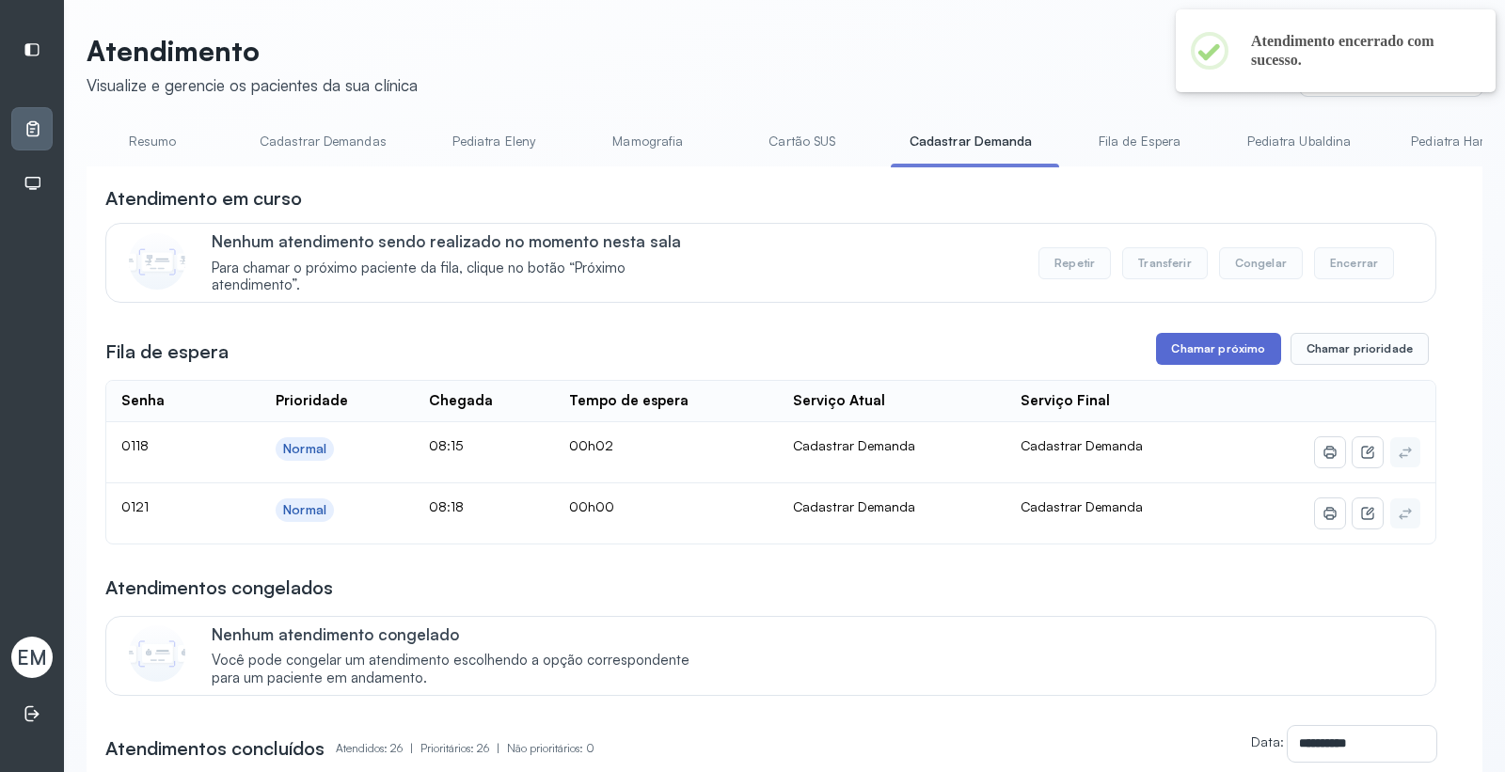
click at [1217, 364] on button "Chamar próximo" at bounding box center [1218, 349] width 124 height 32
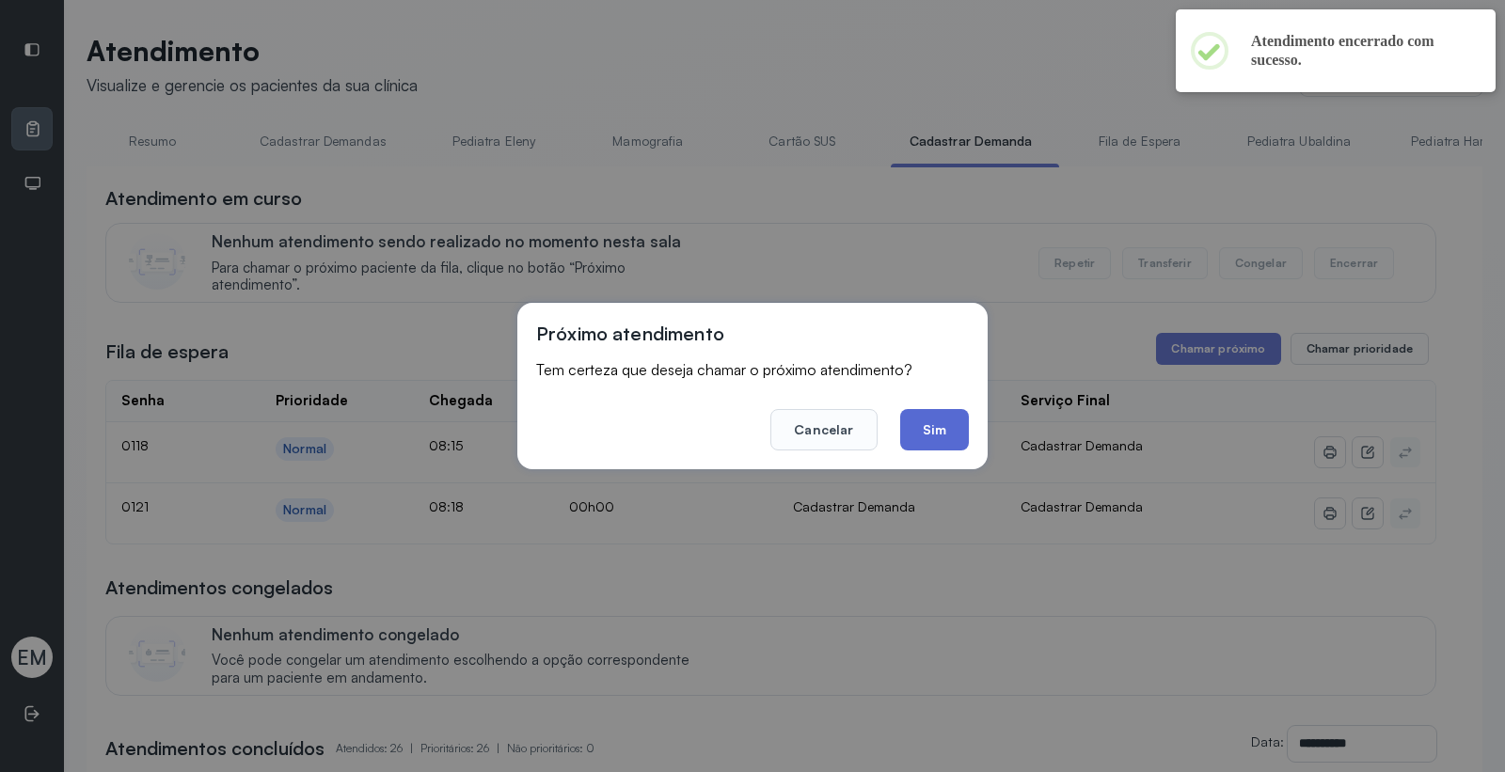
click at [938, 417] on button "Sim" at bounding box center [934, 429] width 69 height 41
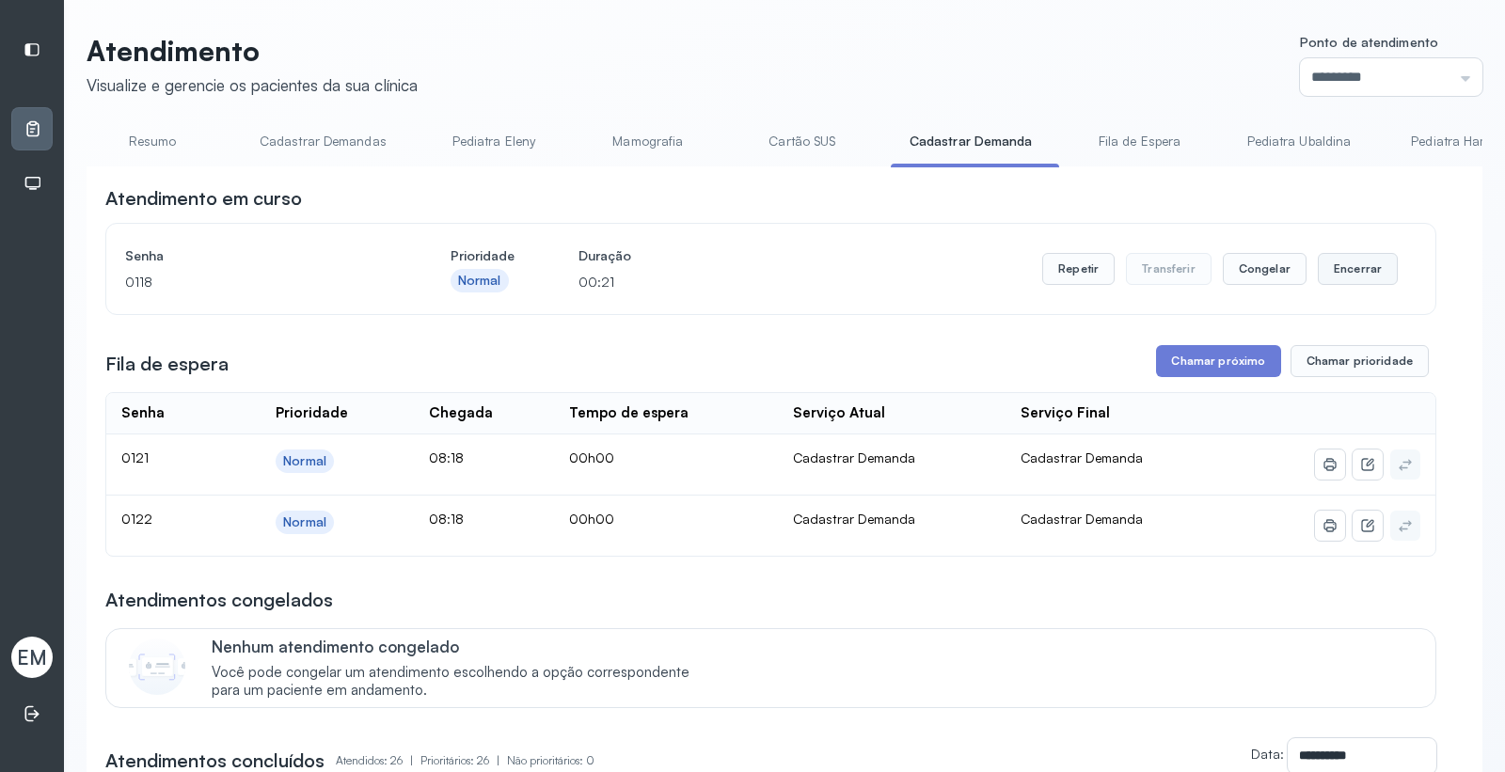
click at [1352, 275] on button "Encerrar" at bounding box center [1358, 269] width 80 height 32
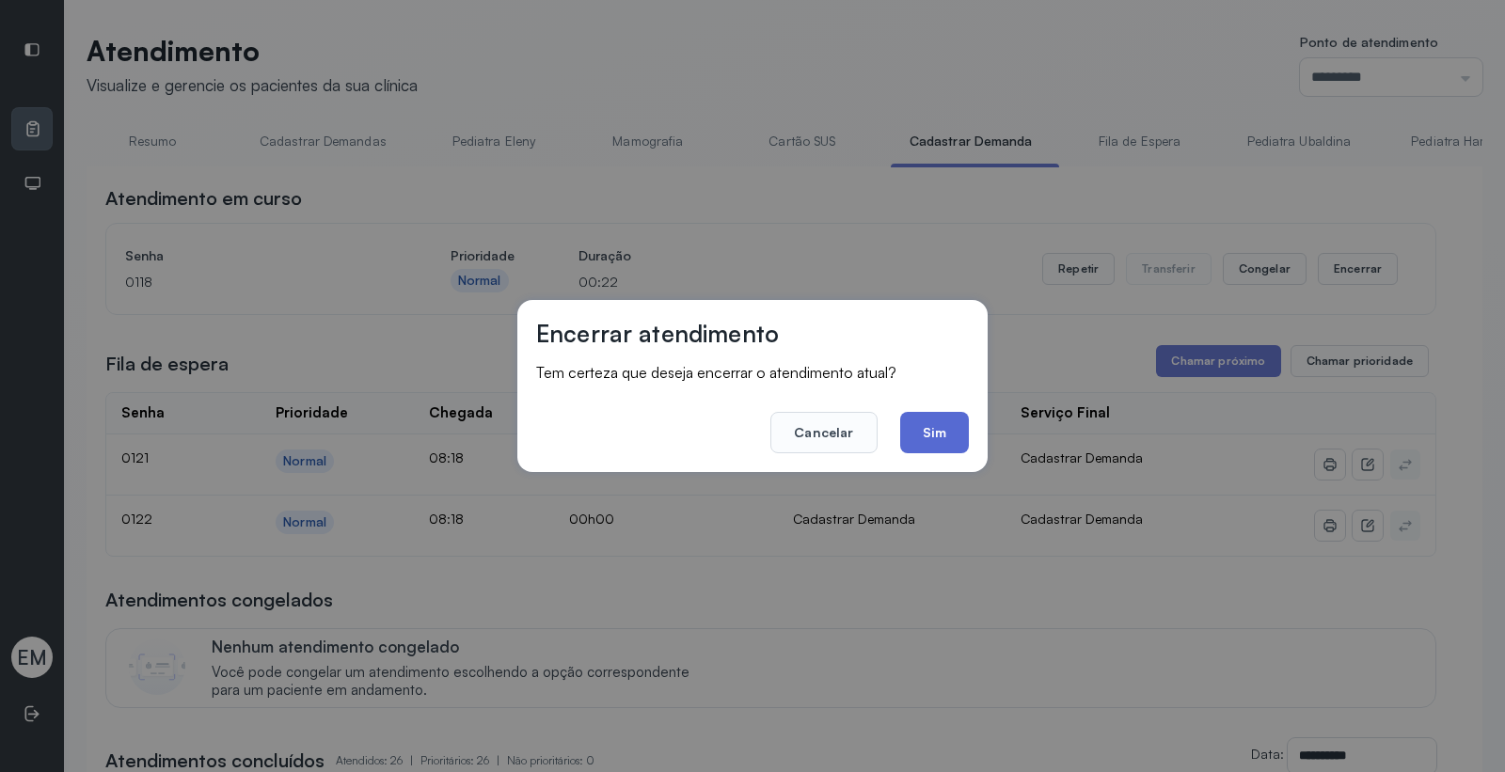
click at [950, 430] on button "Sim" at bounding box center [934, 432] width 69 height 41
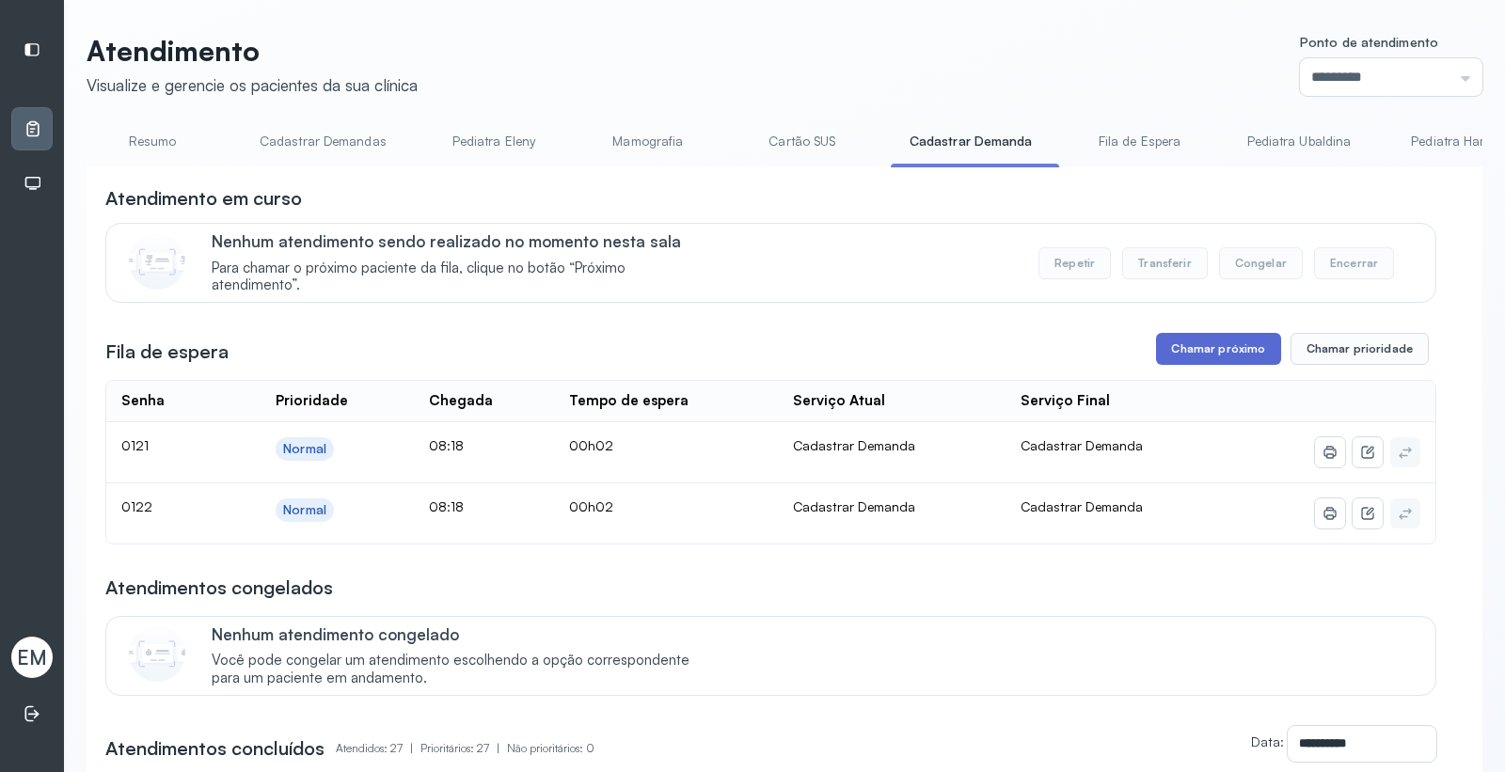
click at [1237, 365] on button "Chamar próximo" at bounding box center [1218, 349] width 124 height 32
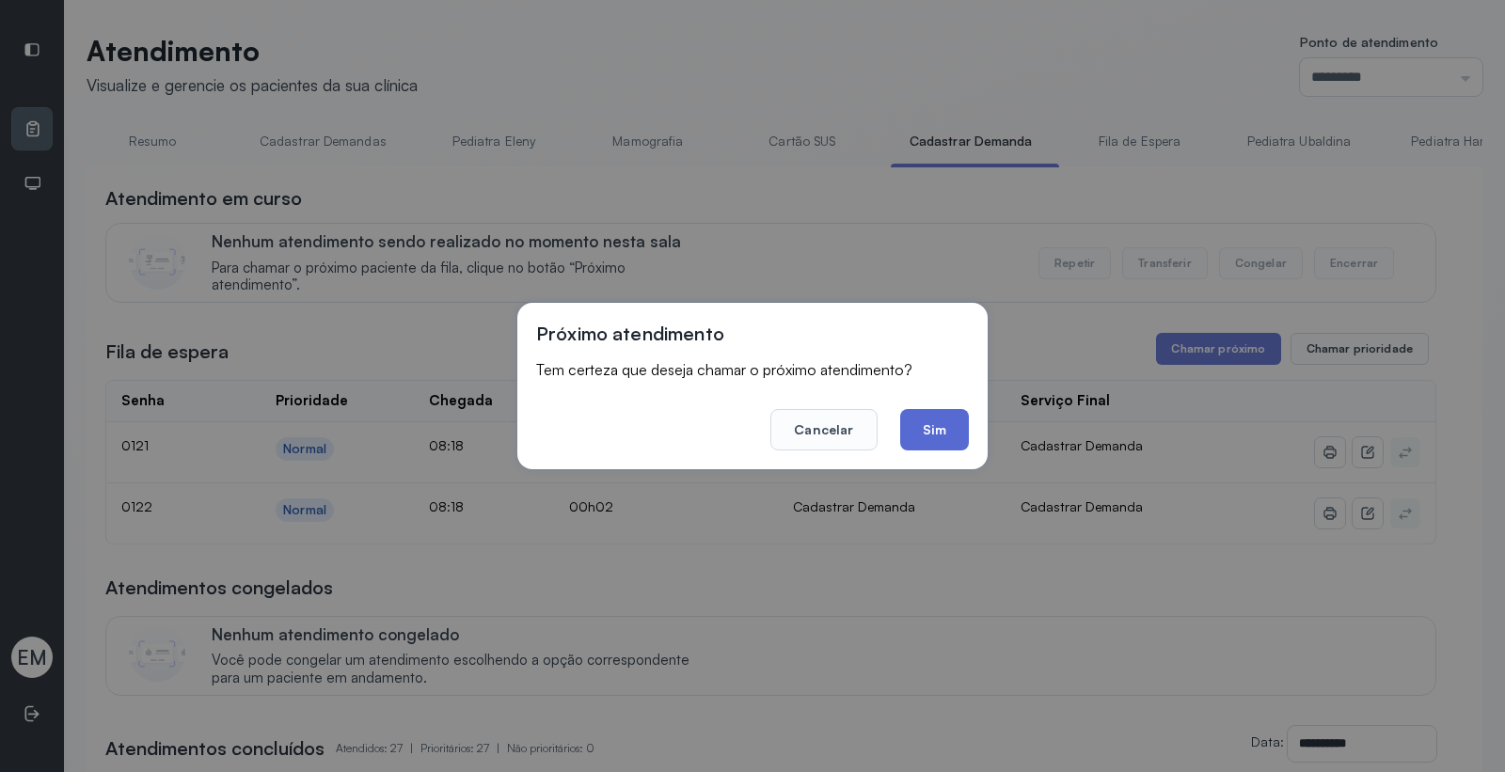
click at [901, 429] on button "Sim" at bounding box center [934, 429] width 69 height 41
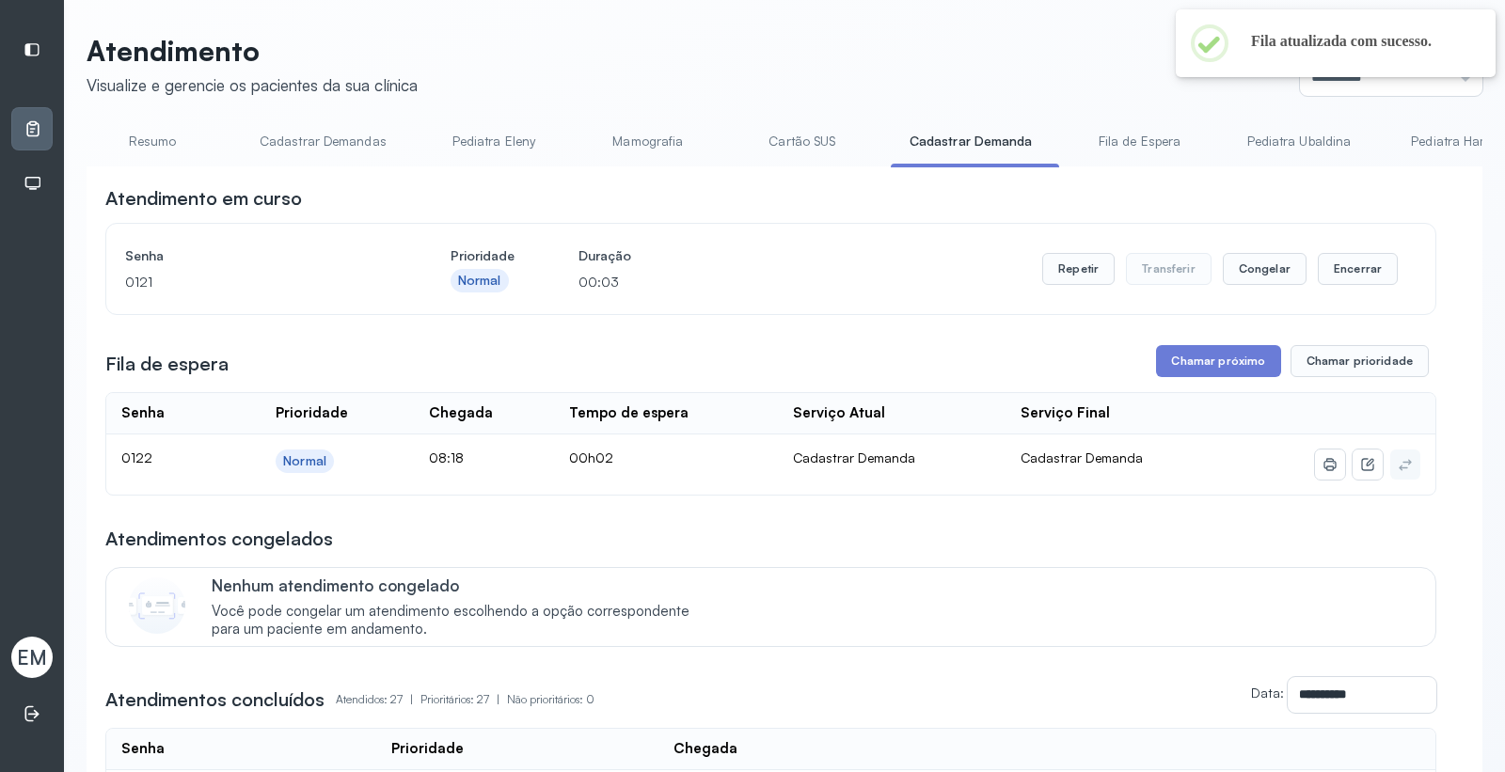
click at [439, 53] on header "Atendimento Visualize e gerencie os pacientes da sua clínica Ponto de atendimen…" at bounding box center [785, 65] width 1396 height 62
click at [828, 141] on link "Cartão SUS" at bounding box center [802, 141] width 132 height 31
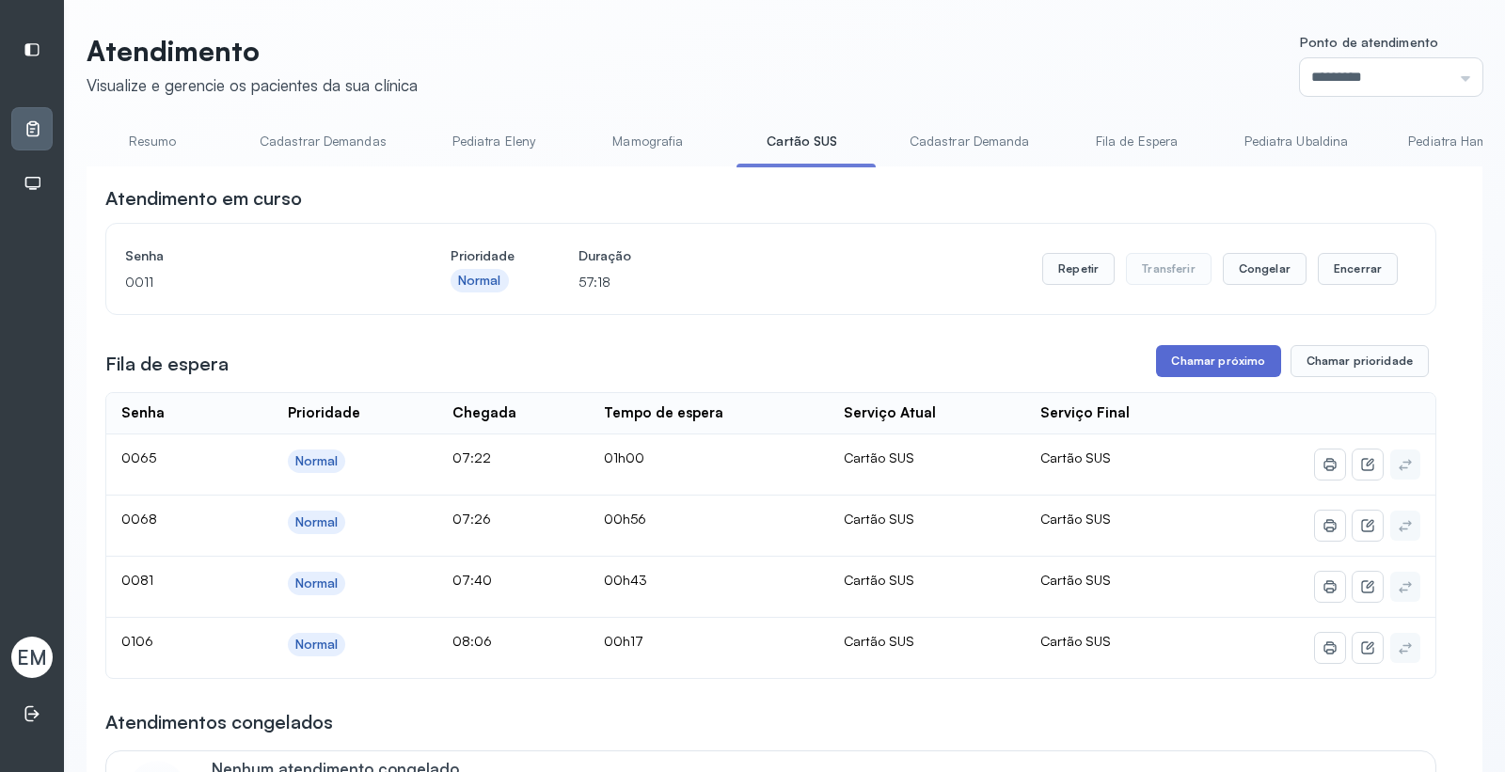
click at [1233, 360] on button "Chamar próximo" at bounding box center [1218, 361] width 124 height 32
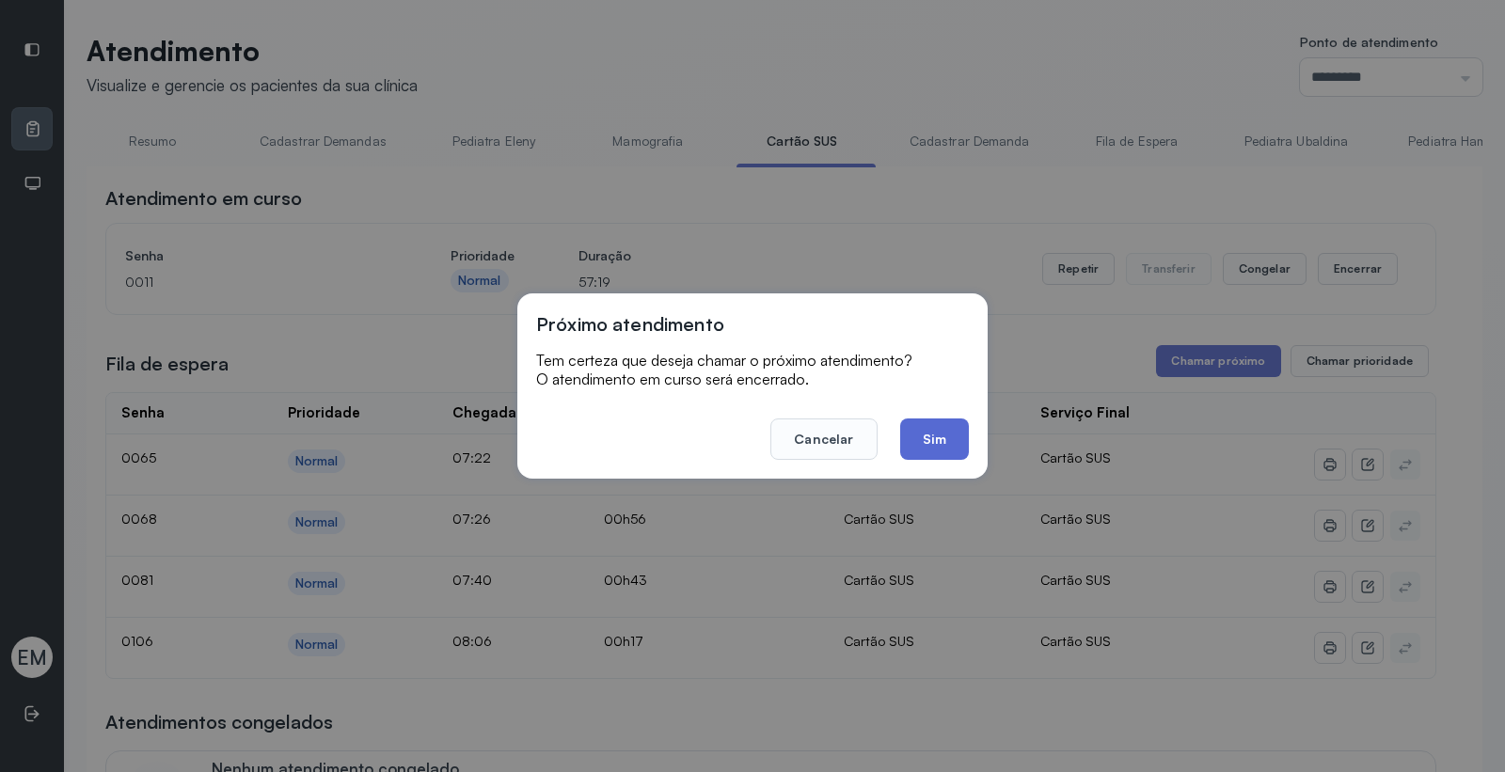
click at [944, 436] on button "Sim" at bounding box center [934, 439] width 69 height 41
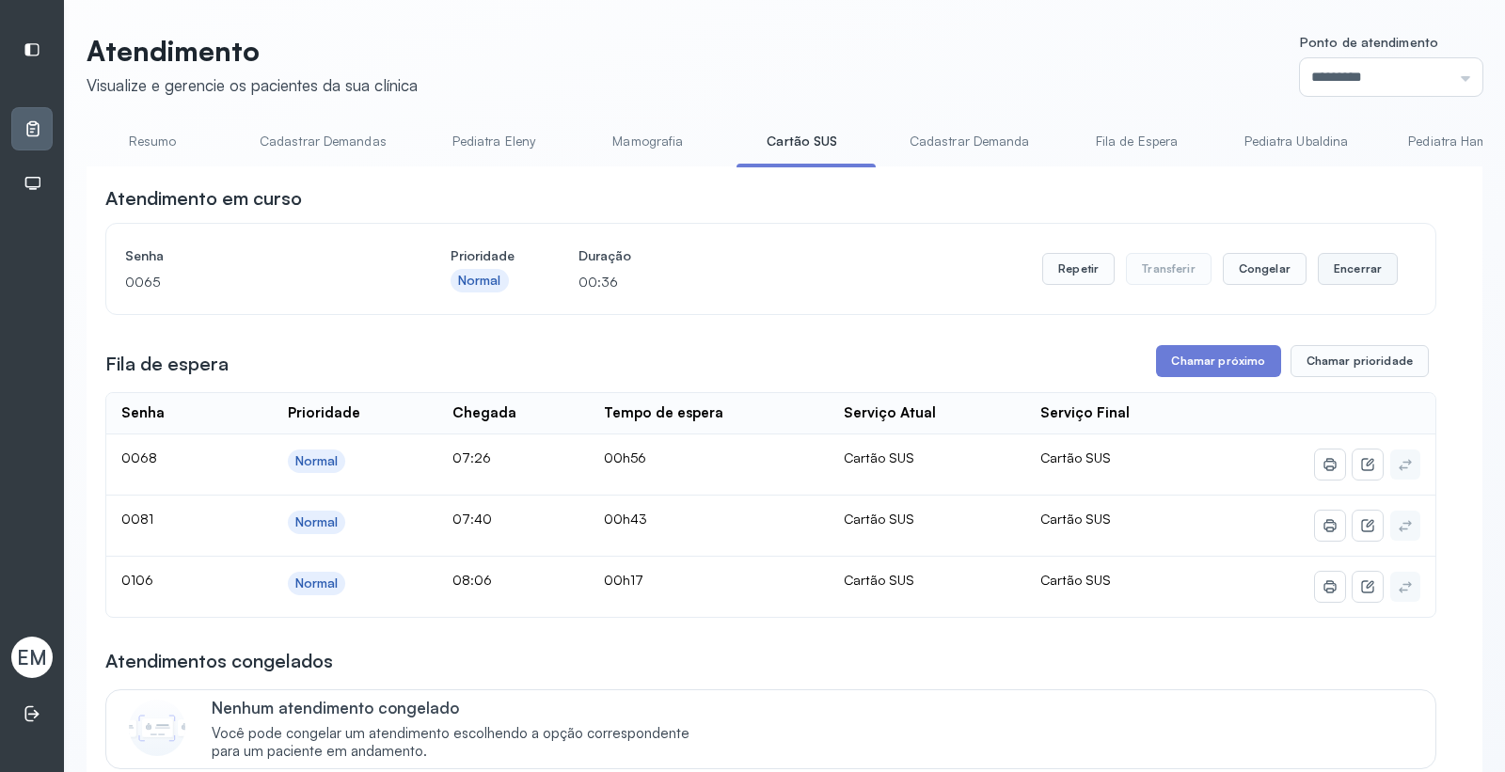
drag, startPoint x: 1350, startPoint y: 267, endPoint x: 1330, endPoint y: 277, distance: 21.9
click at [1330, 277] on button "Encerrar" at bounding box center [1358, 269] width 80 height 32
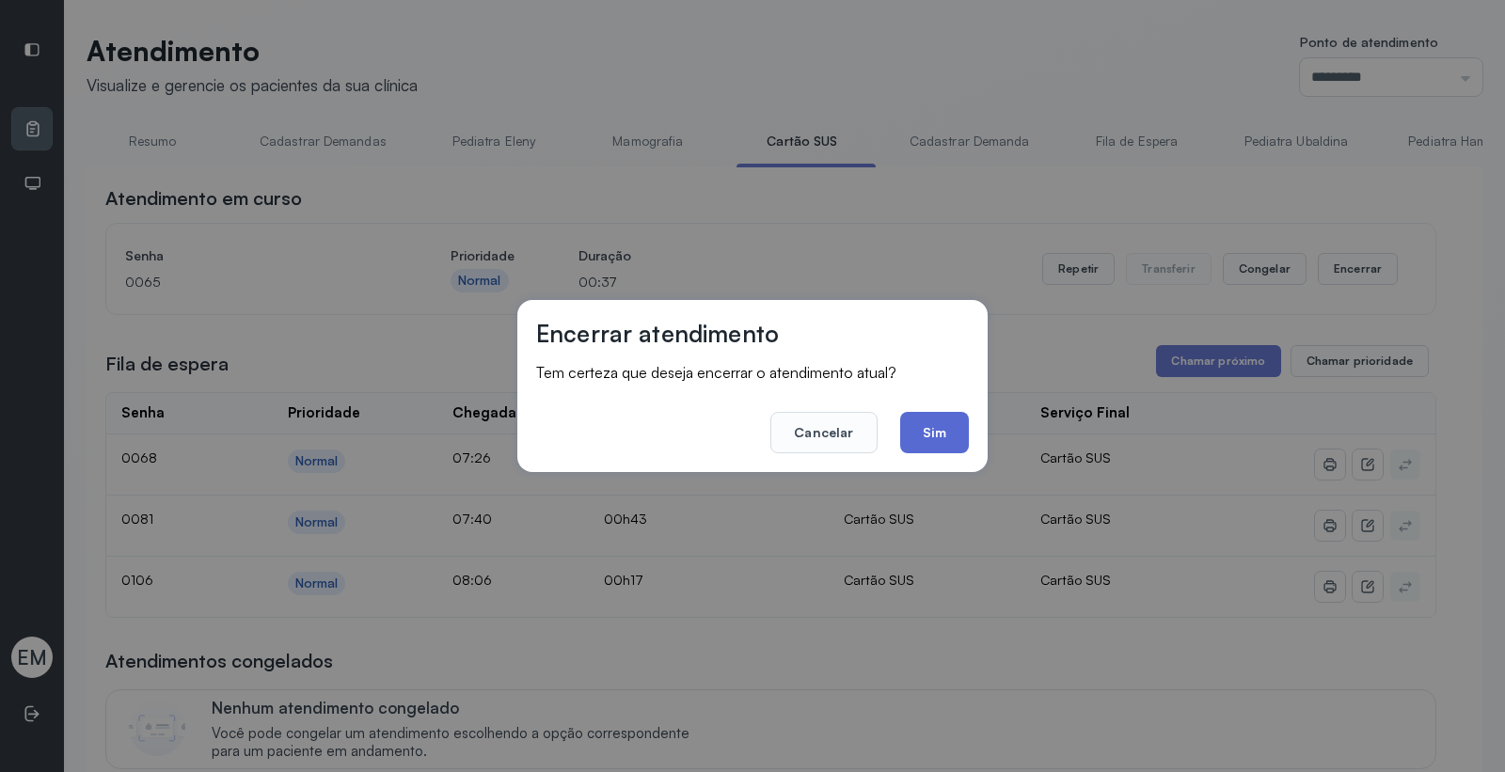
click at [924, 436] on button "Sim" at bounding box center [934, 432] width 69 height 41
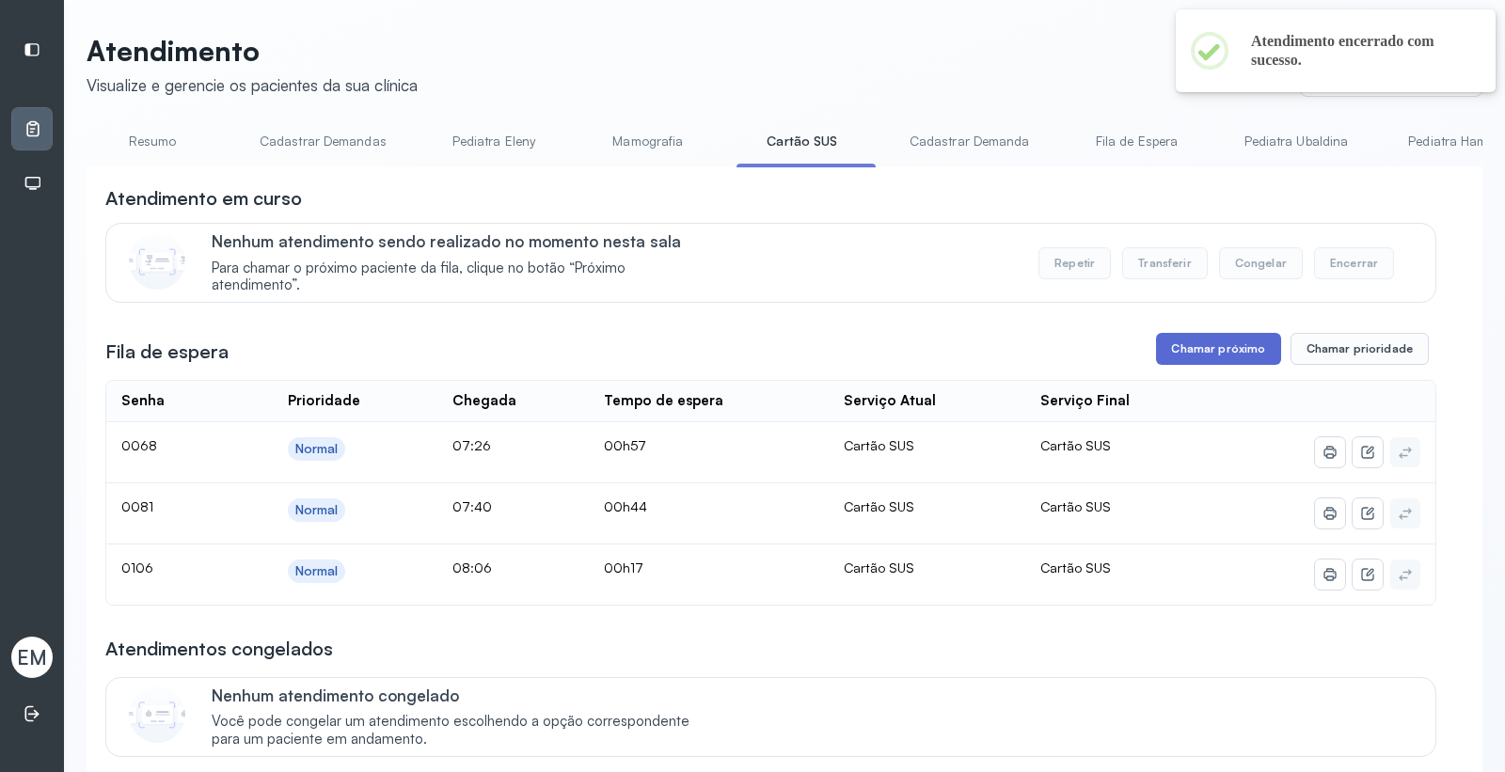
click at [1190, 349] on button "Chamar próximo" at bounding box center [1218, 349] width 124 height 32
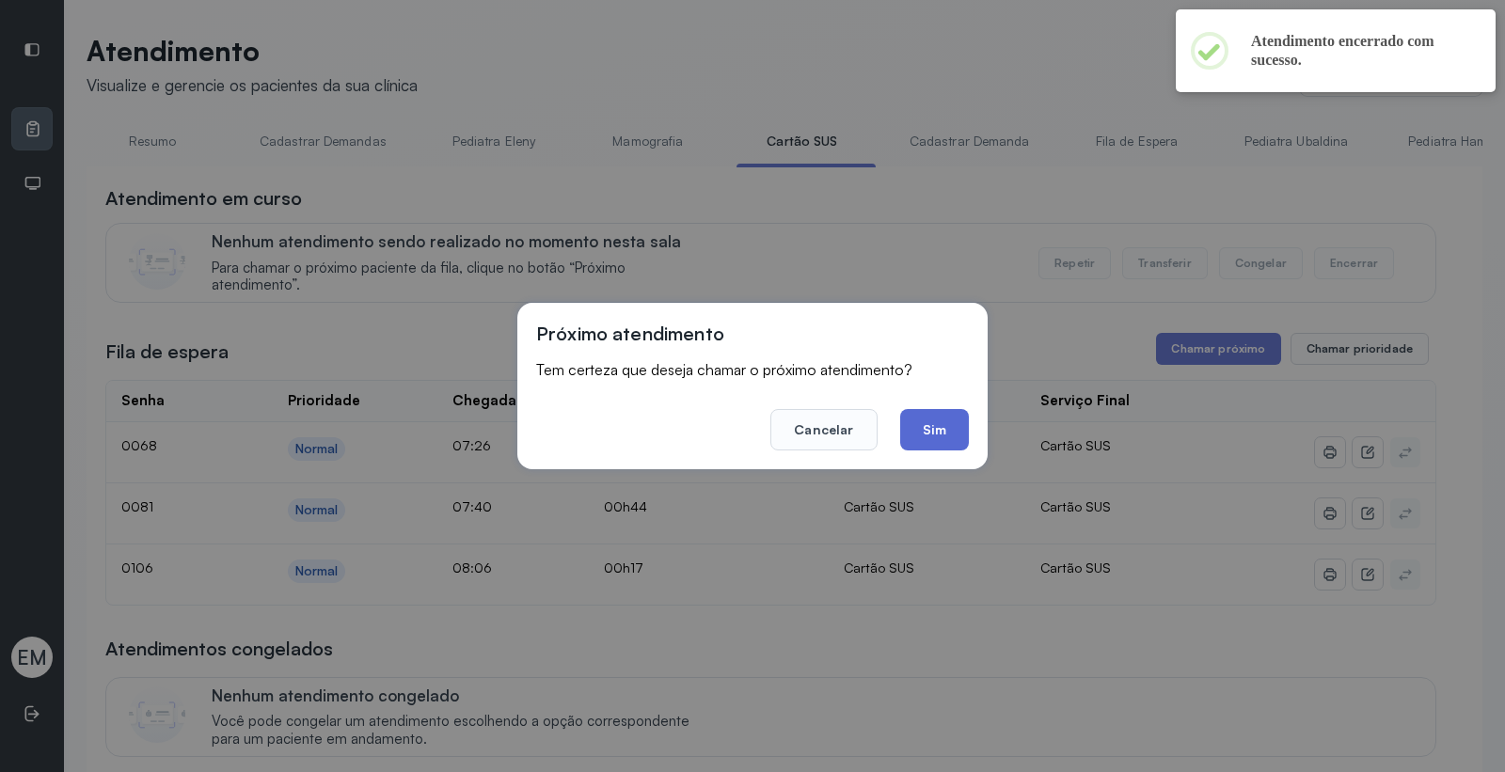
click at [922, 434] on button "Sim" at bounding box center [934, 429] width 69 height 41
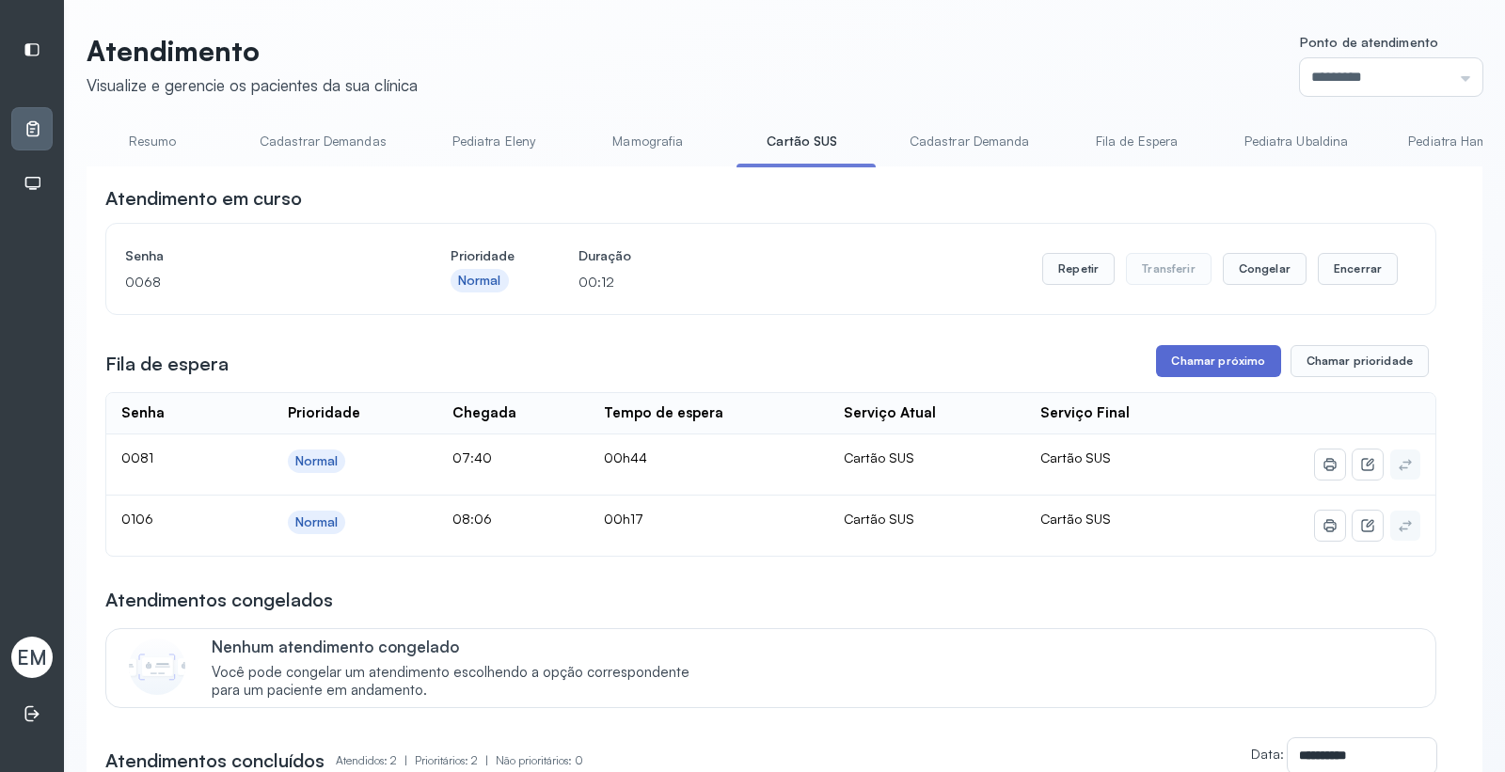
click at [1195, 371] on button "Chamar próximo" at bounding box center [1218, 361] width 124 height 32
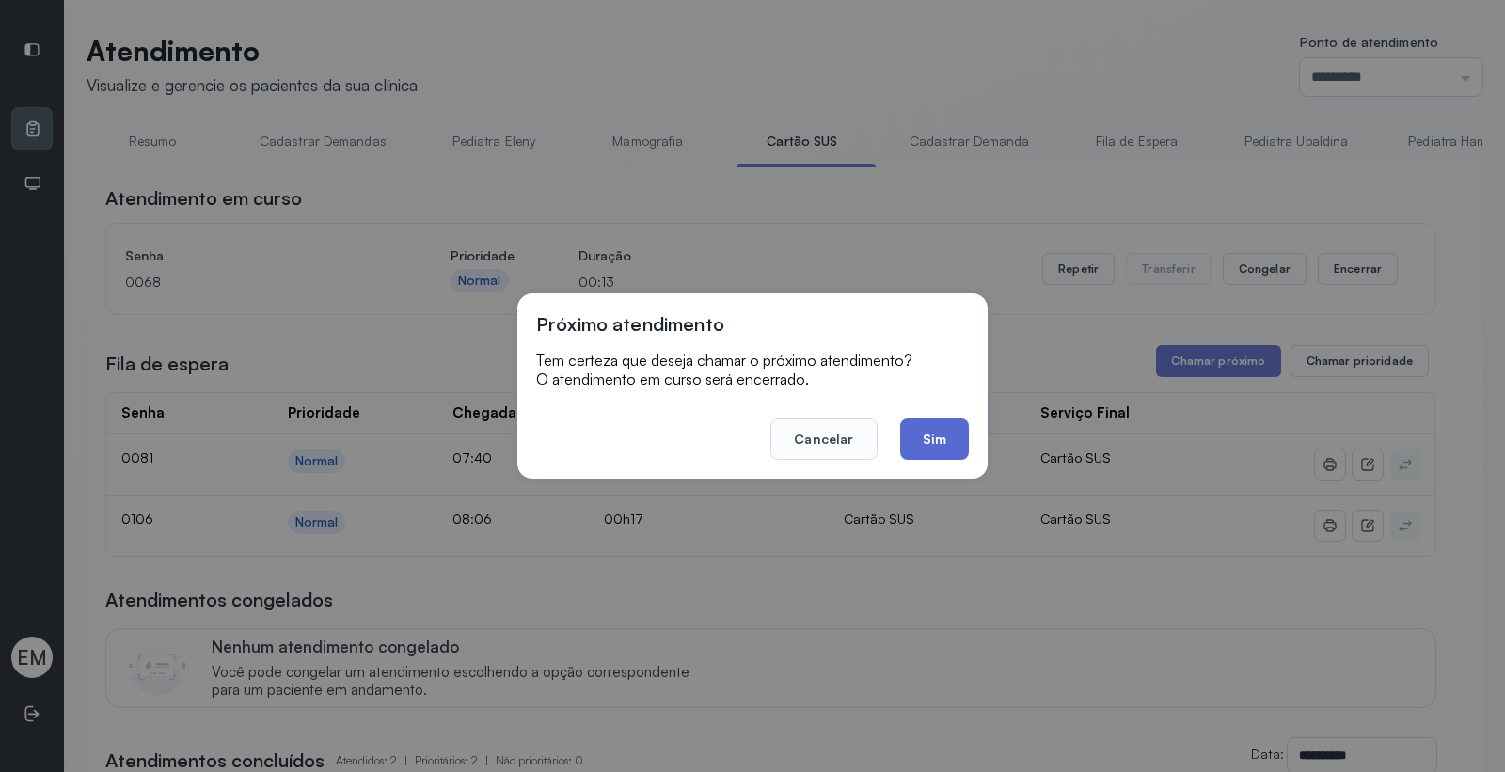
click at [916, 423] on button "Sim" at bounding box center [934, 439] width 69 height 41
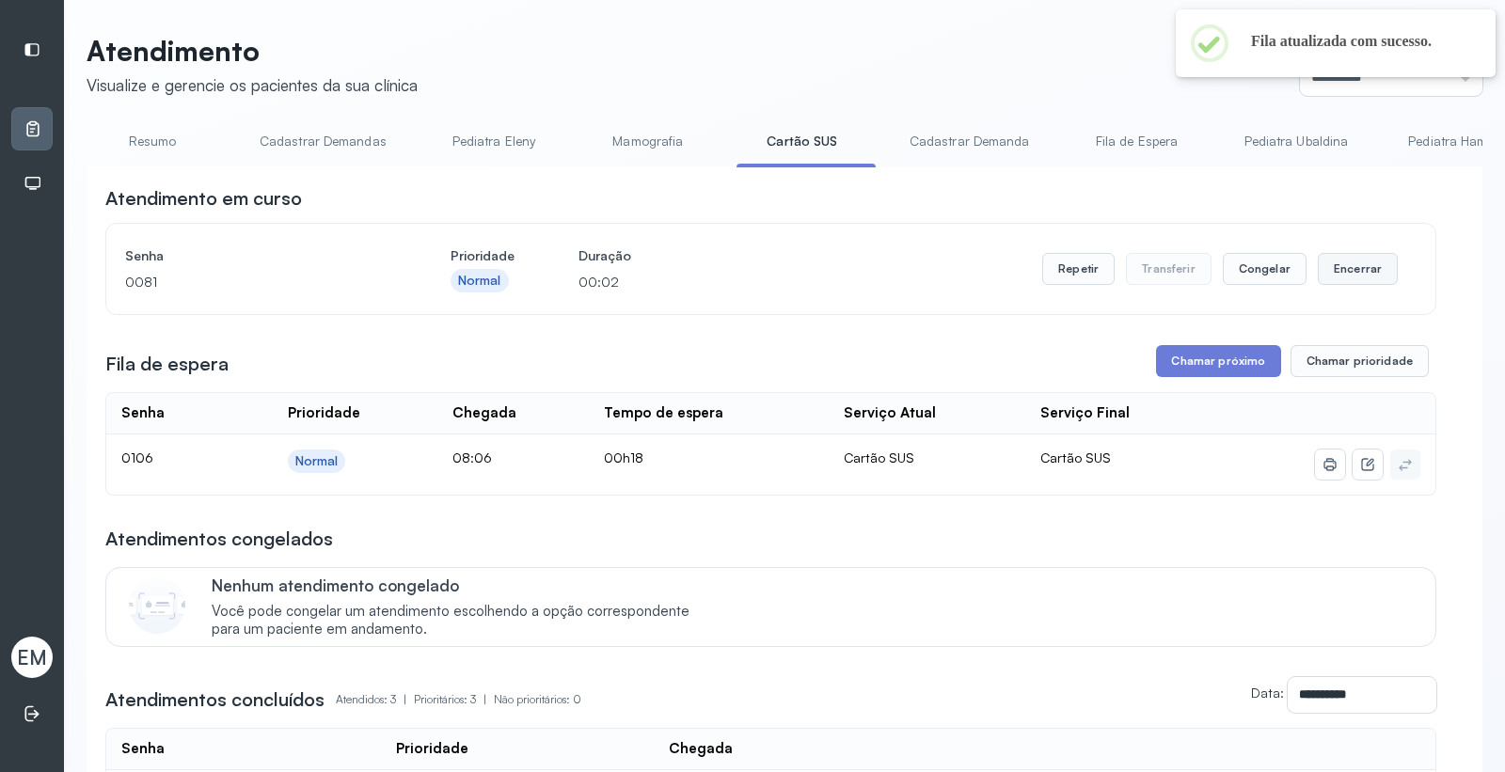
click at [1352, 265] on button "Encerrar" at bounding box center [1358, 269] width 80 height 32
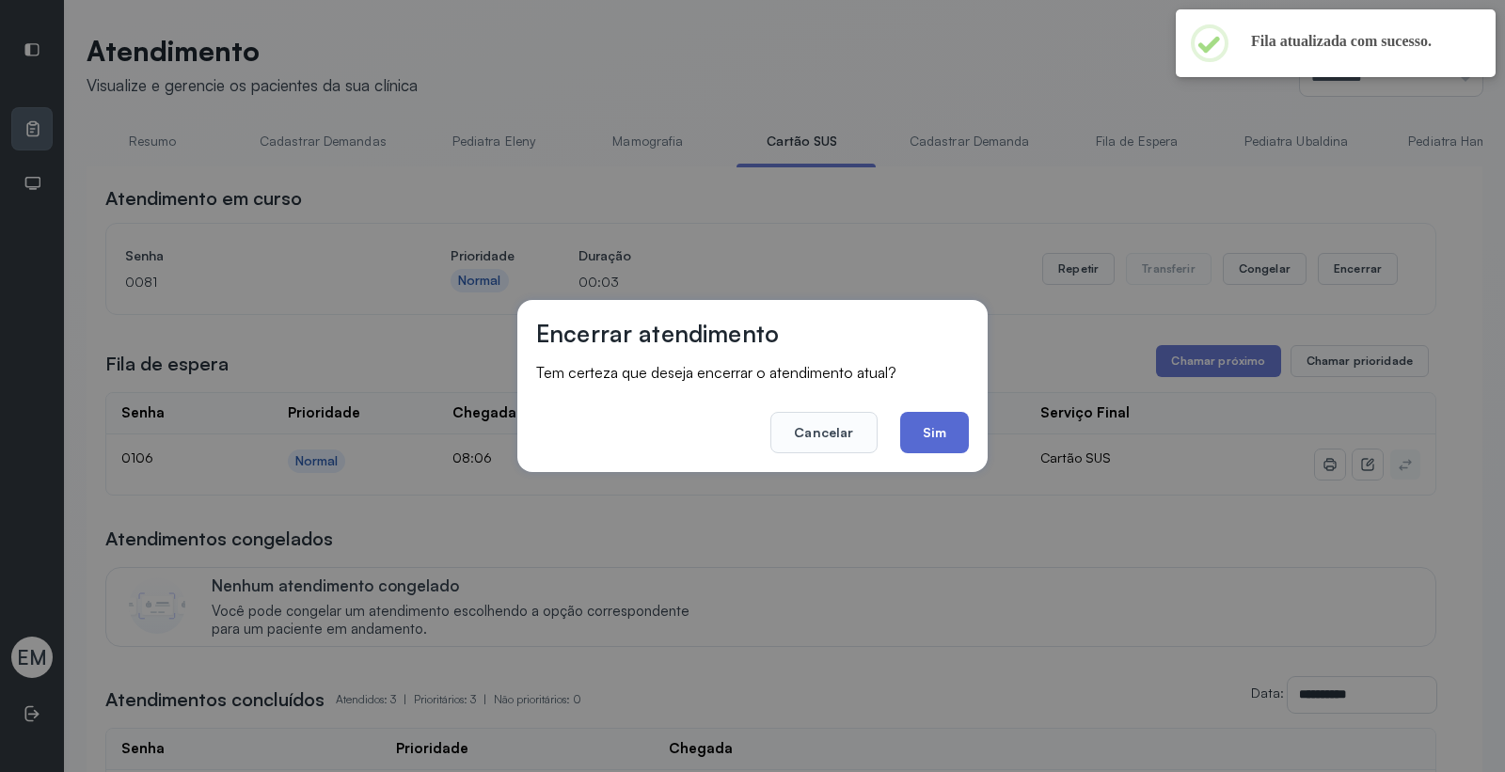
click at [948, 427] on button "Sim" at bounding box center [934, 432] width 69 height 41
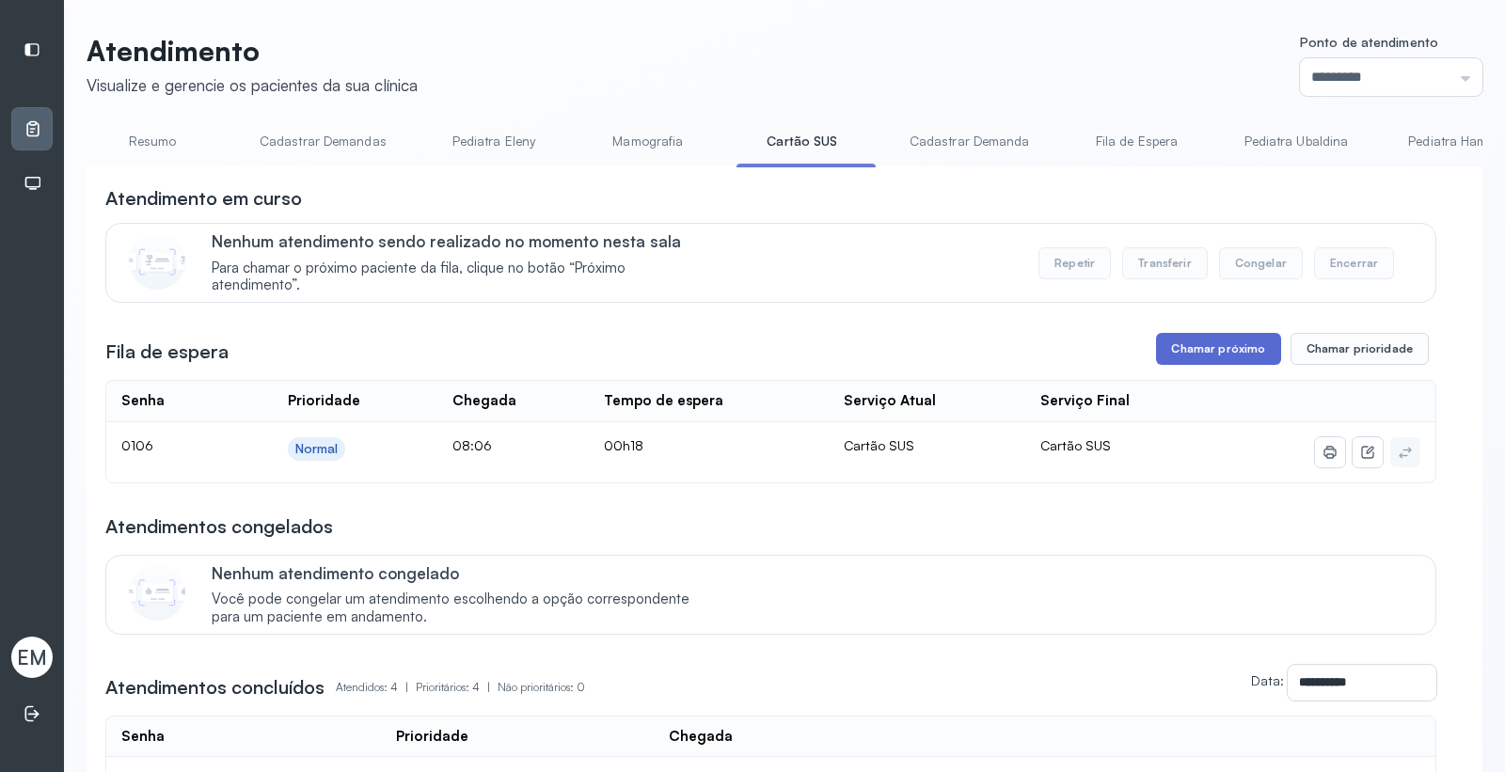
click at [1166, 351] on button "Chamar próximo" at bounding box center [1218, 349] width 124 height 32
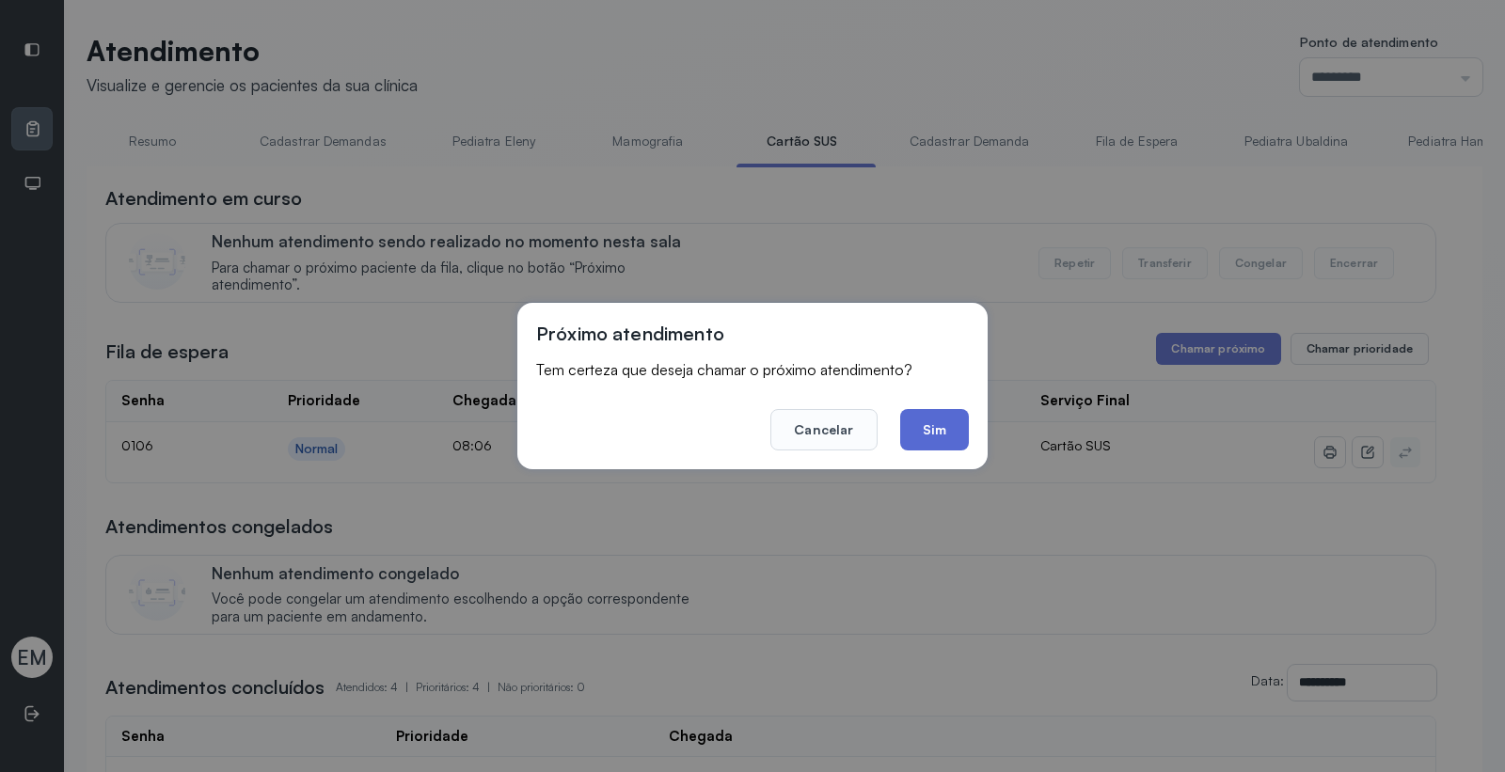
click at [956, 421] on button "Sim" at bounding box center [934, 429] width 69 height 41
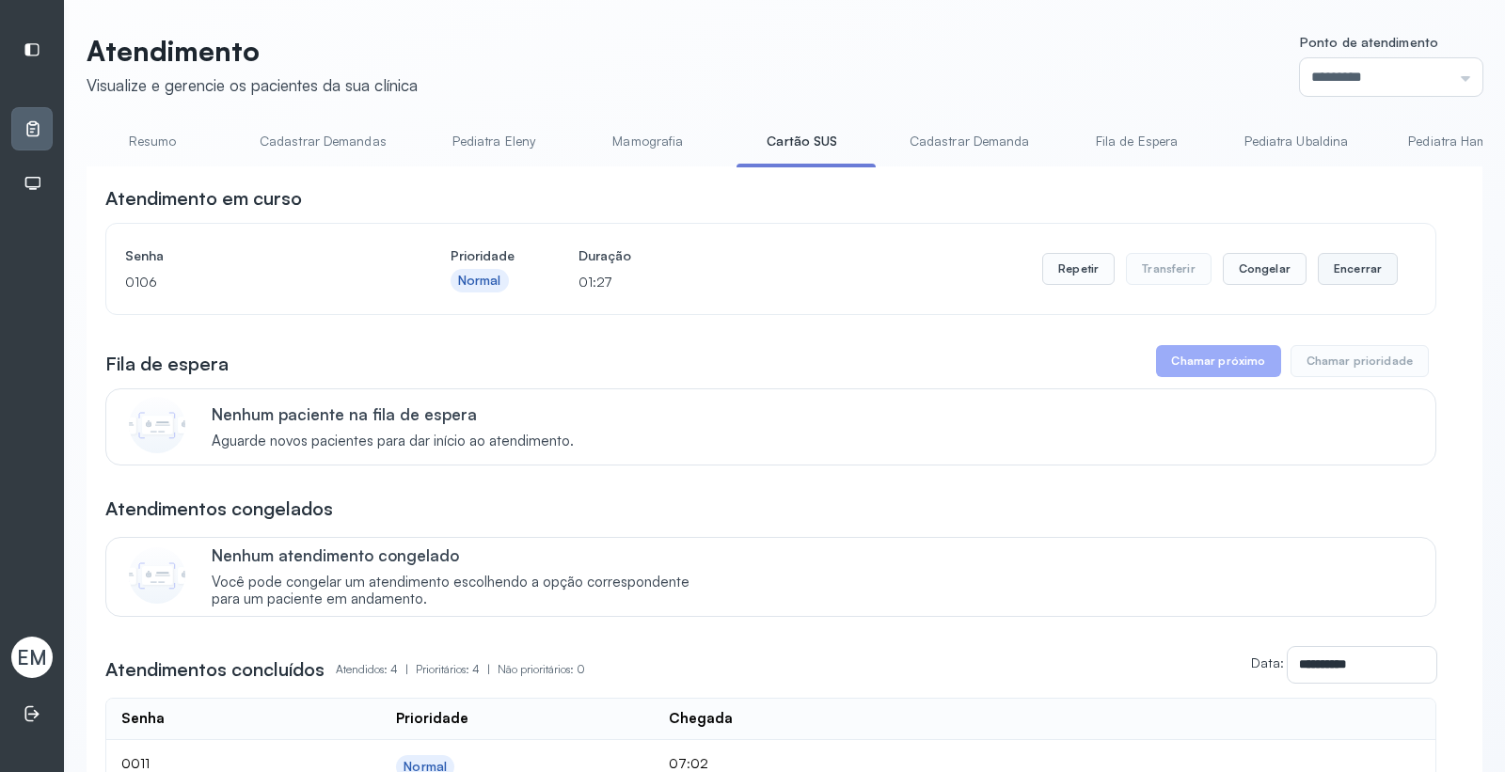
drag, startPoint x: 1357, startPoint y: 275, endPoint x: 1349, endPoint y: 280, distance: 10.2
click at [1349, 280] on button "Encerrar" at bounding box center [1358, 269] width 80 height 32
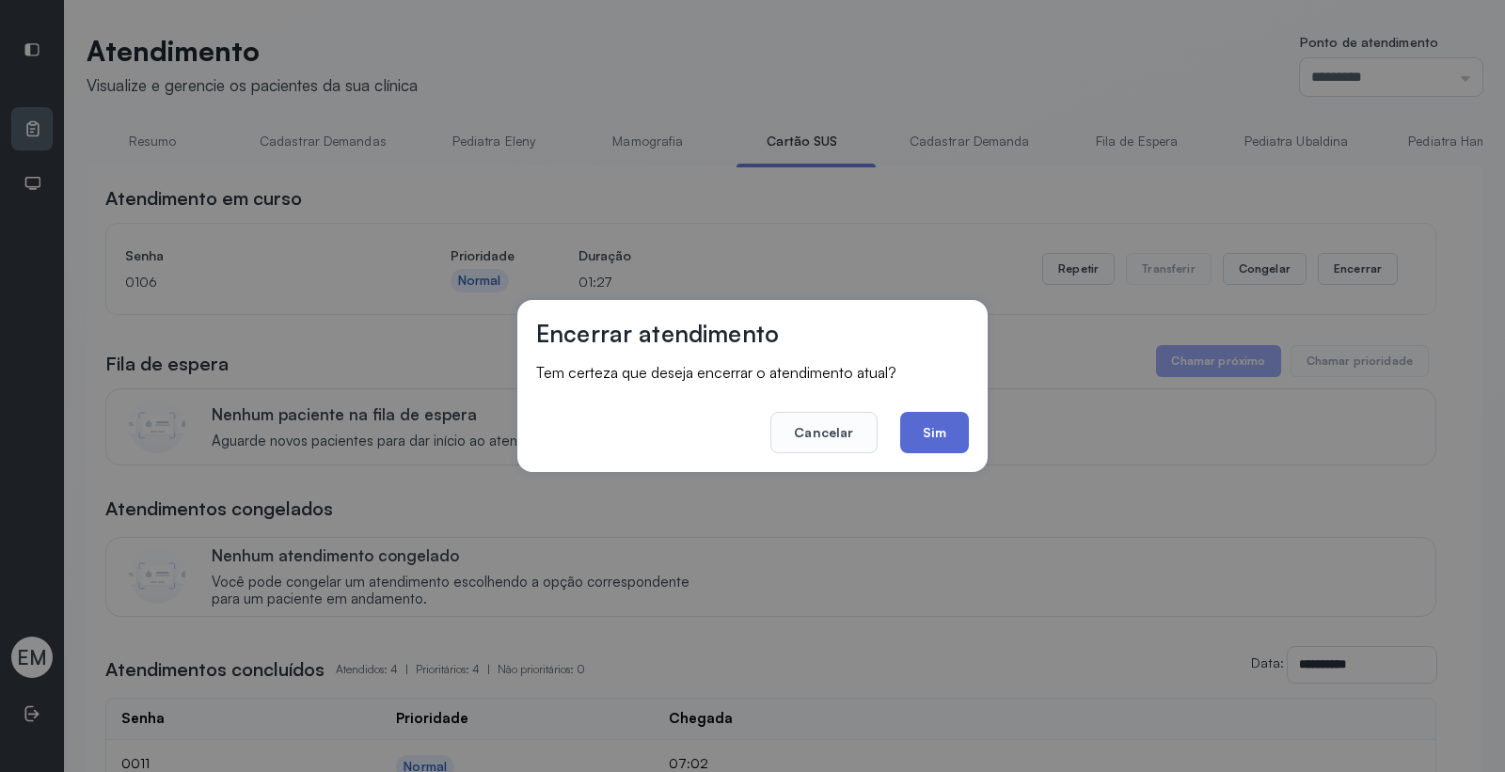
click at [922, 431] on button "Sim" at bounding box center [934, 432] width 69 height 41
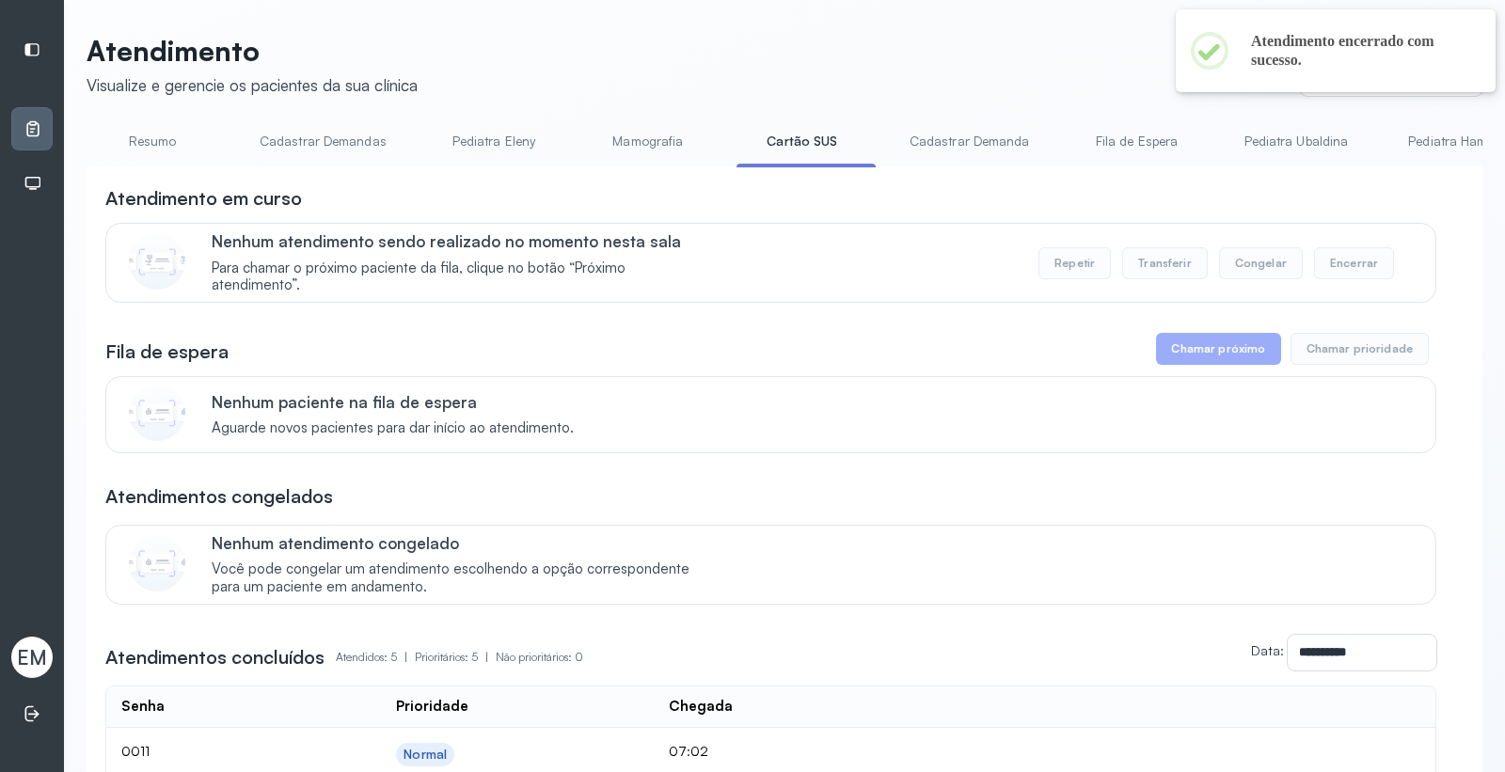
click at [163, 134] on link "Resumo" at bounding box center [153, 141] width 132 height 31
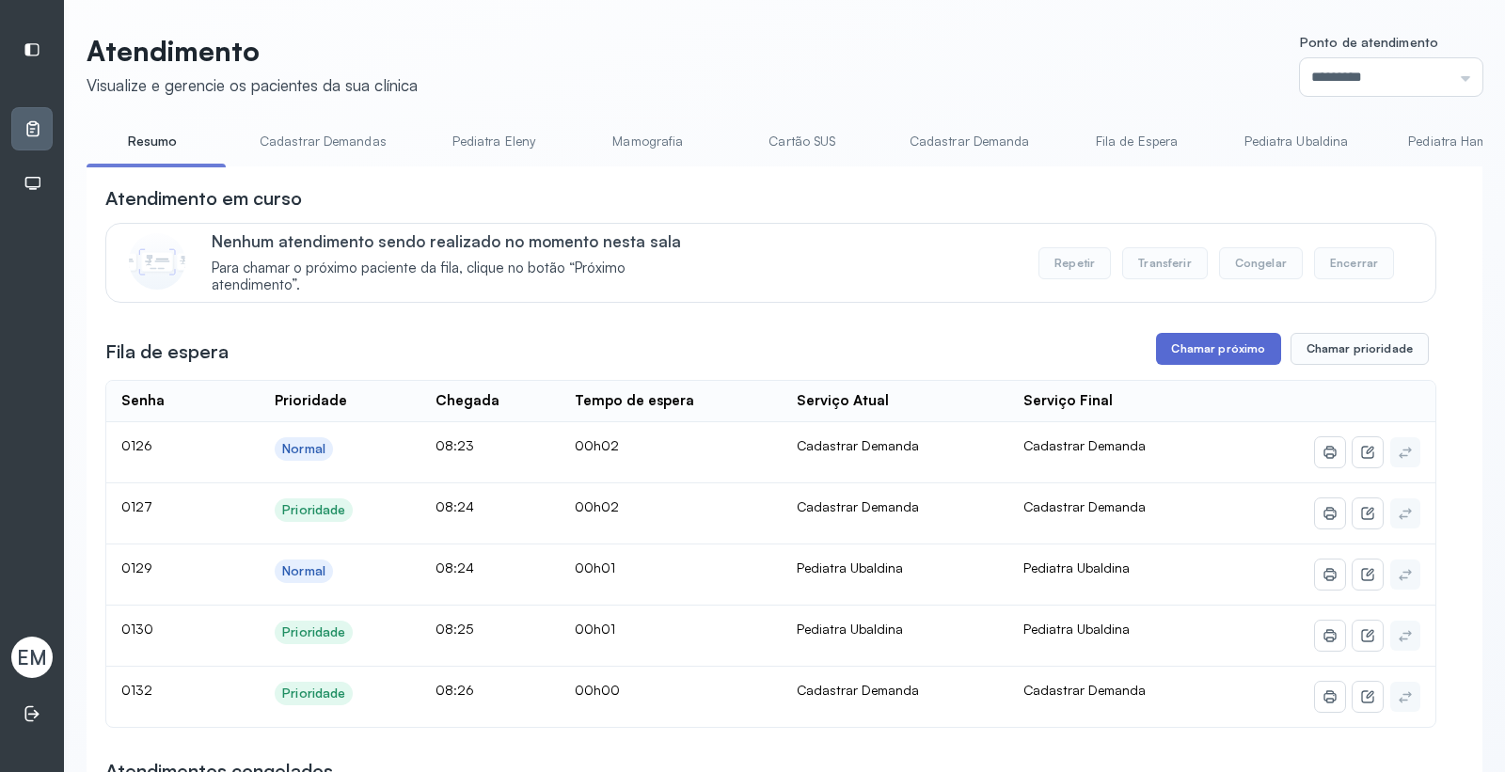
click at [1177, 344] on button "Chamar próximo" at bounding box center [1218, 349] width 124 height 32
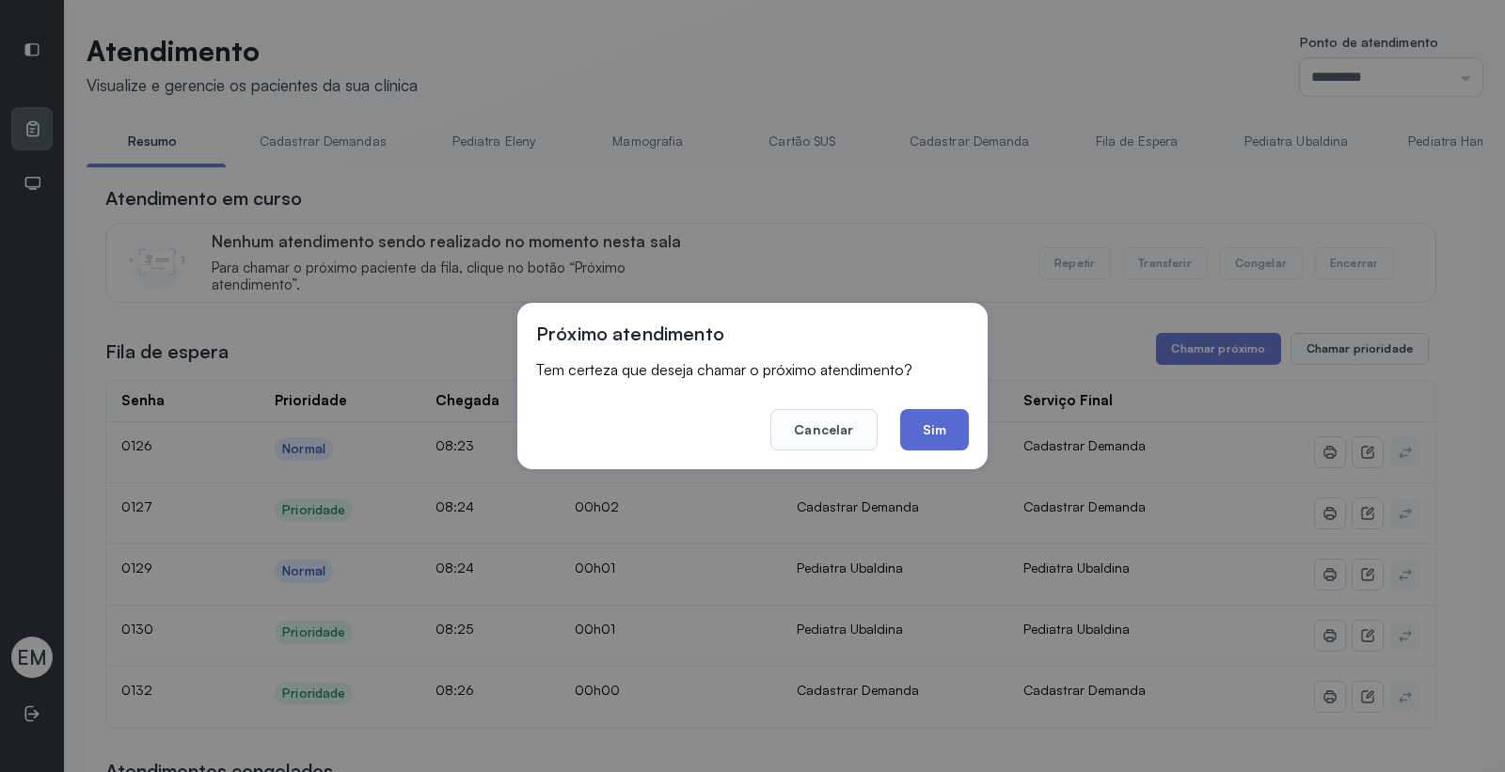
click at [946, 427] on button "Sim" at bounding box center [934, 429] width 69 height 41
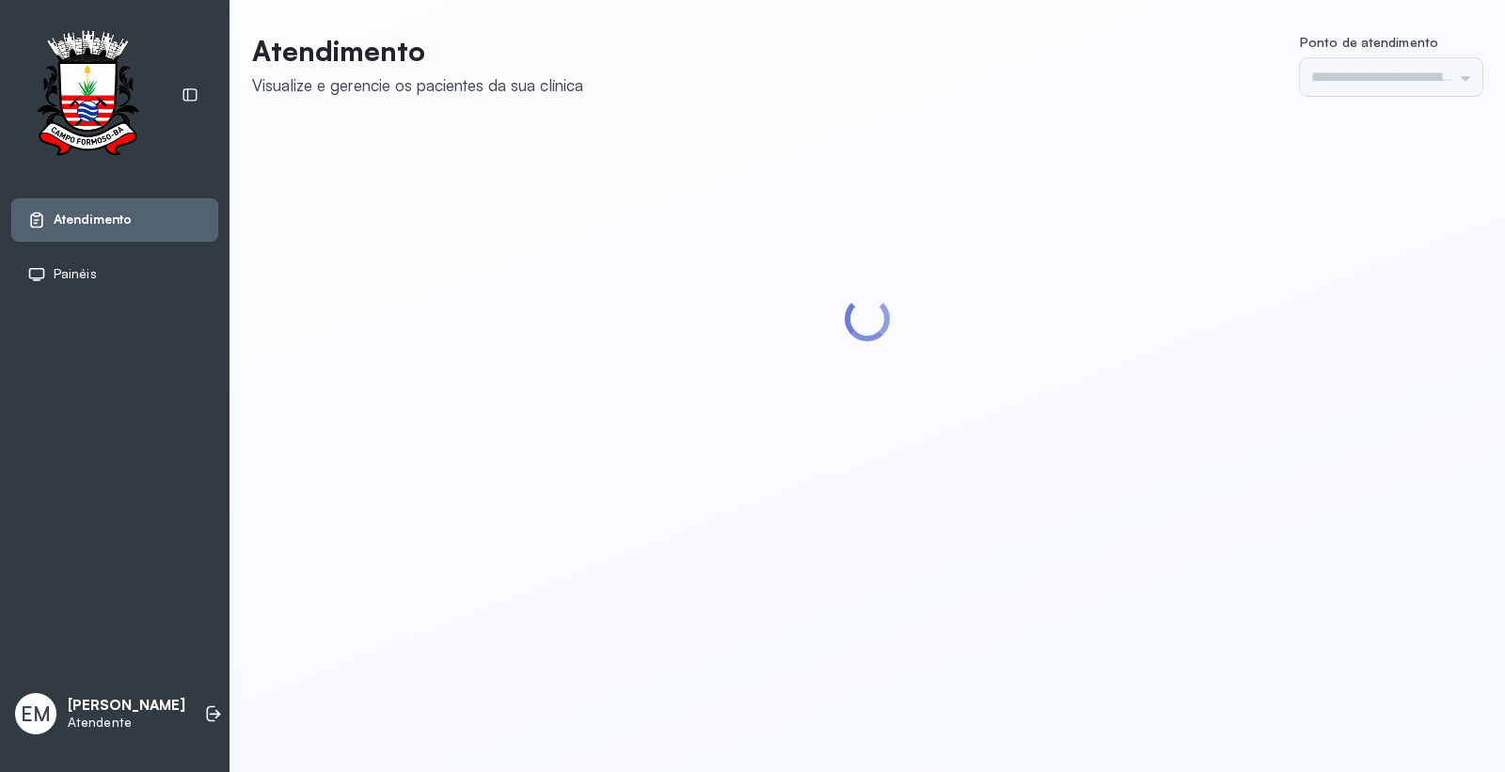
type input "*********"
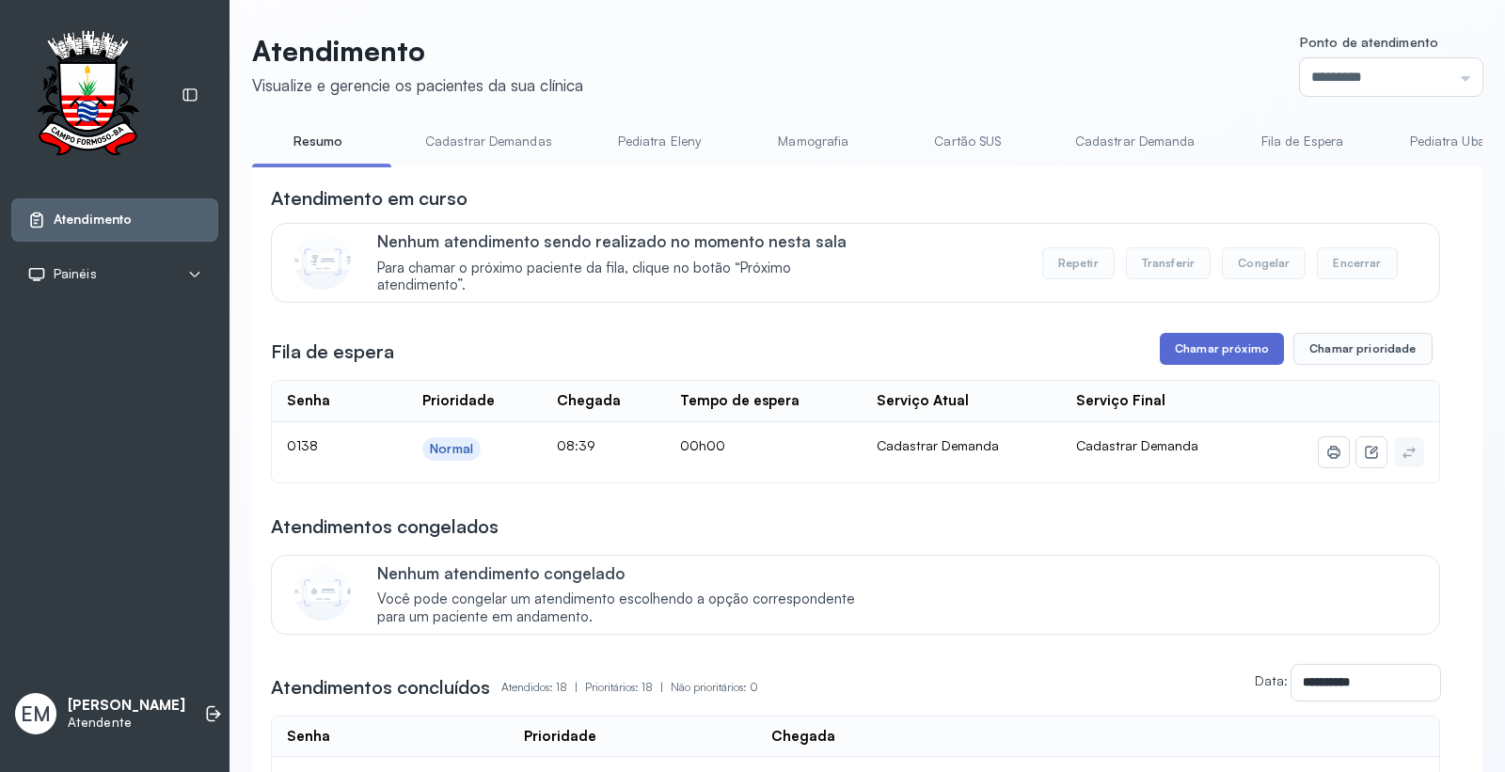
click at [1206, 337] on button "Chamar próximo" at bounding box center [1222, 349] width 124 height 32
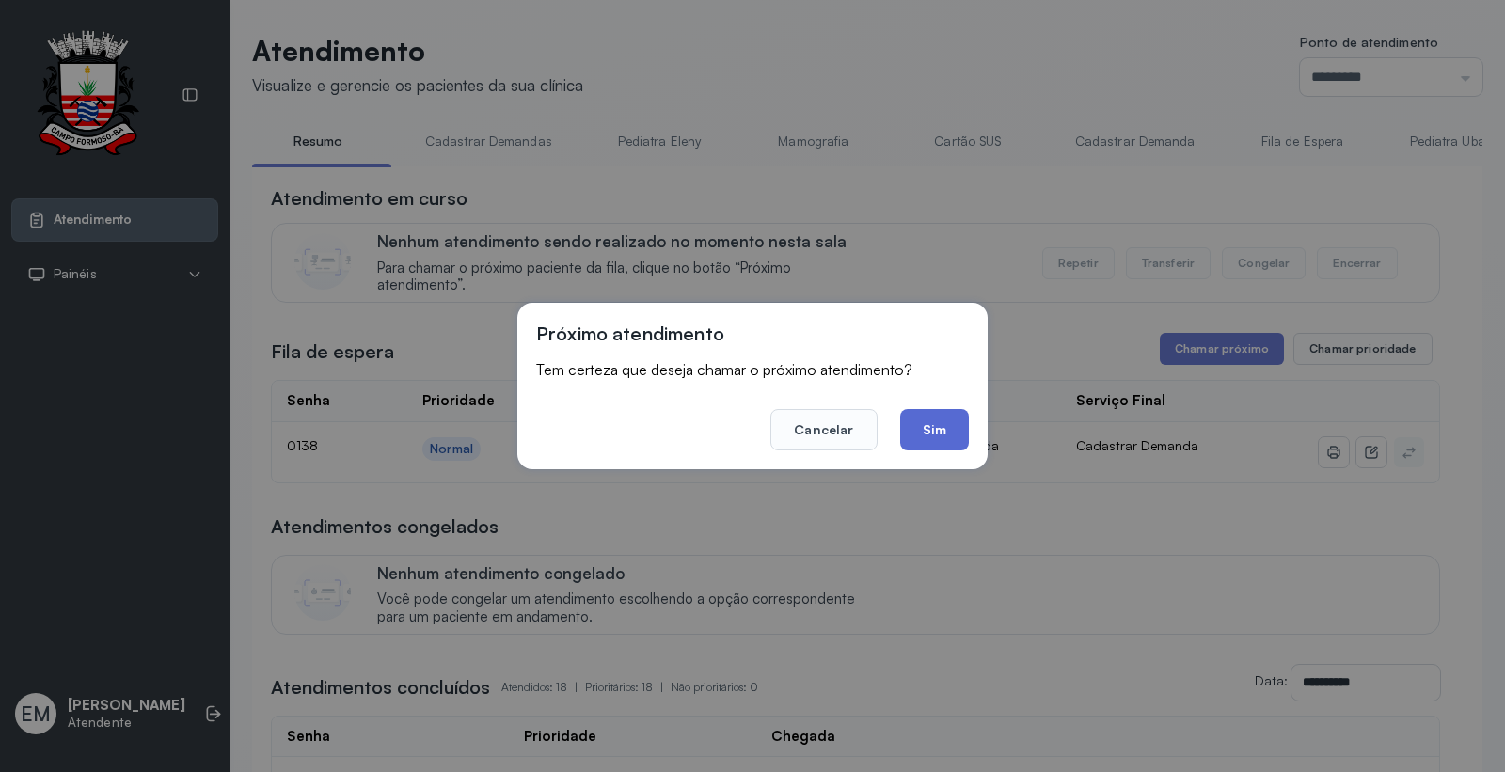
click at [935, 434] on button "Sim" at bounding box center [934, 429] width 69 height 41
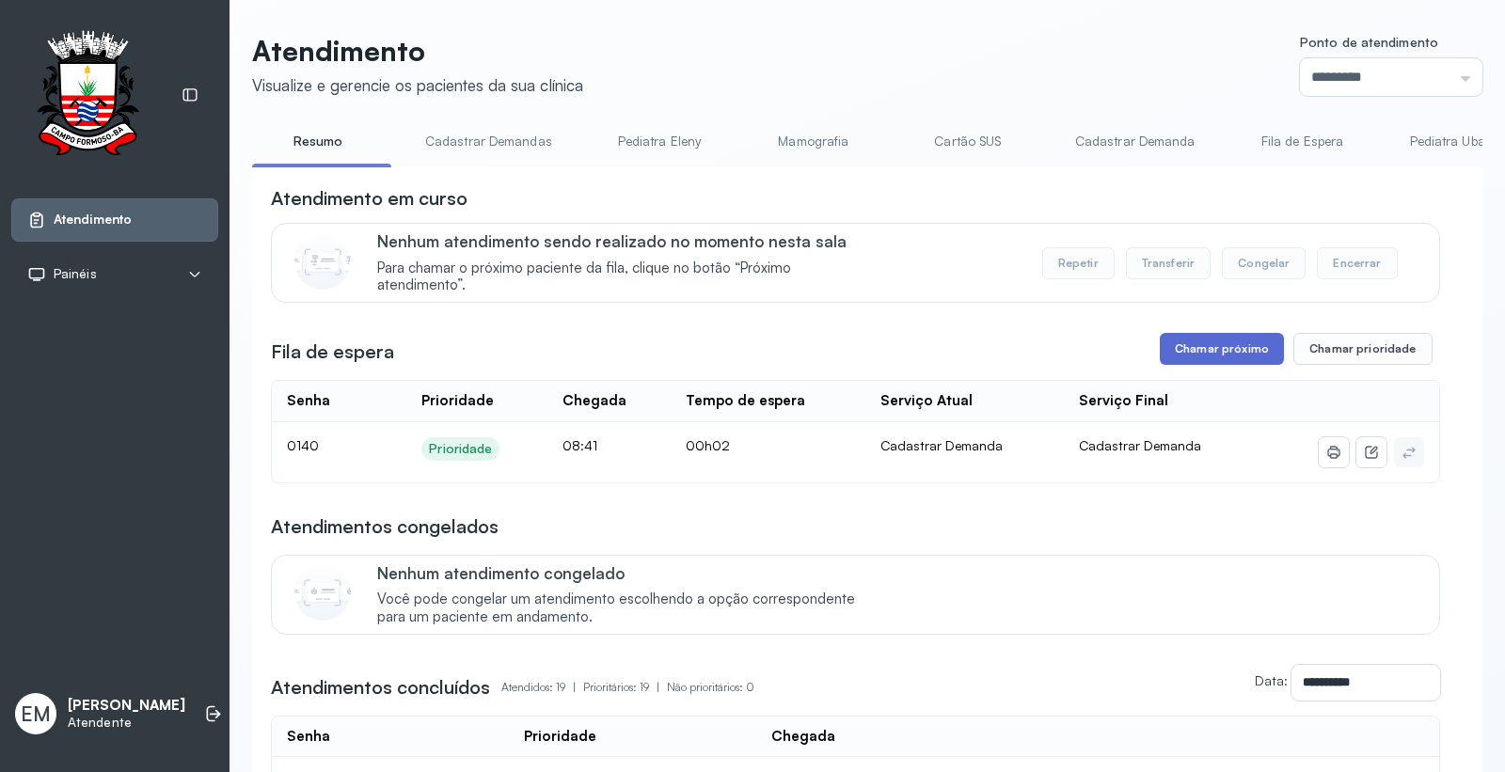
click at [1232, 354] on button "Chamar próximo" at bounding box center [1222, 349] width 124 height 32
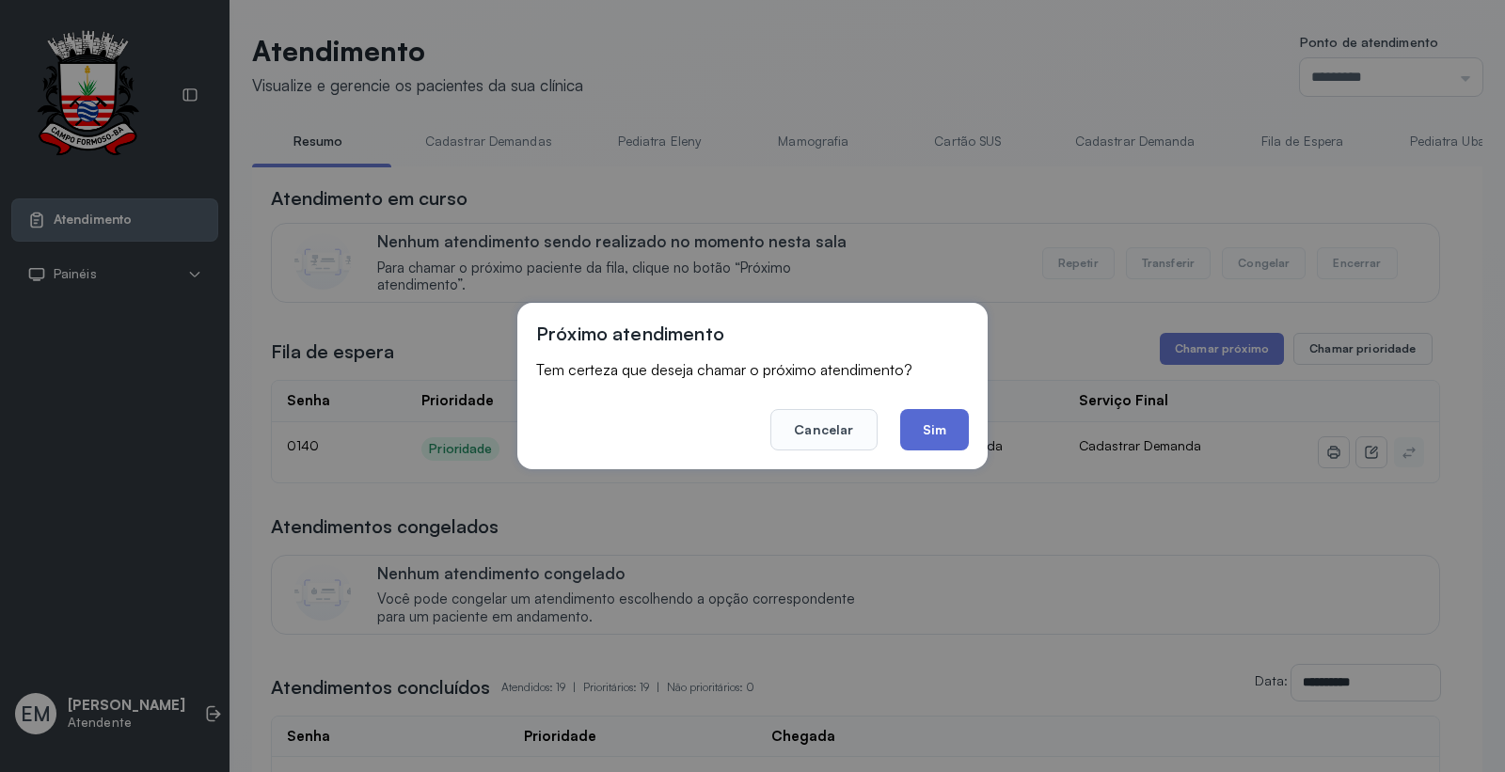
click at [915, 433] on button "Sim" at bounding box center [934, 429] width 69 height 41
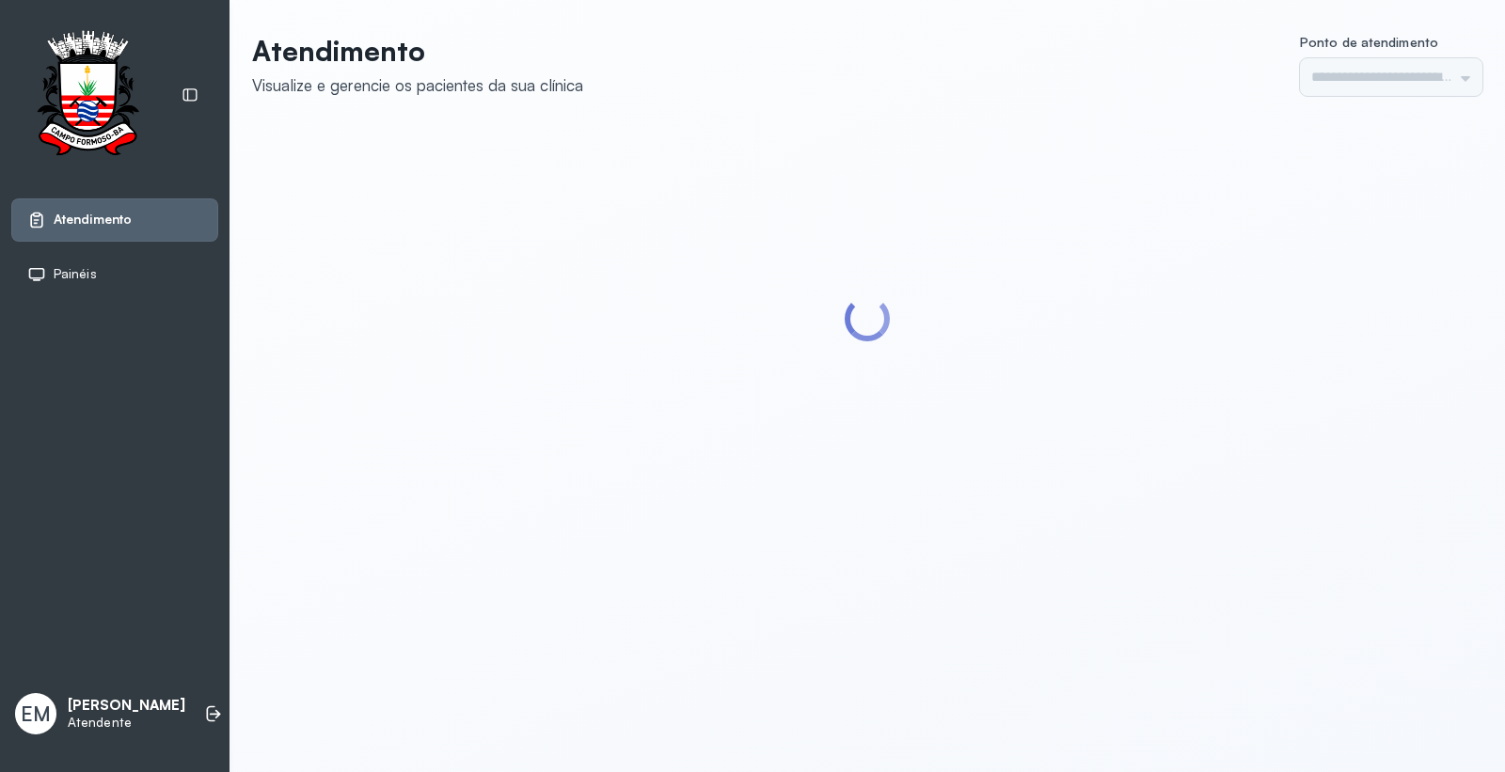
type input "*********"
